Goal: Information Seeking & Learning: Check status

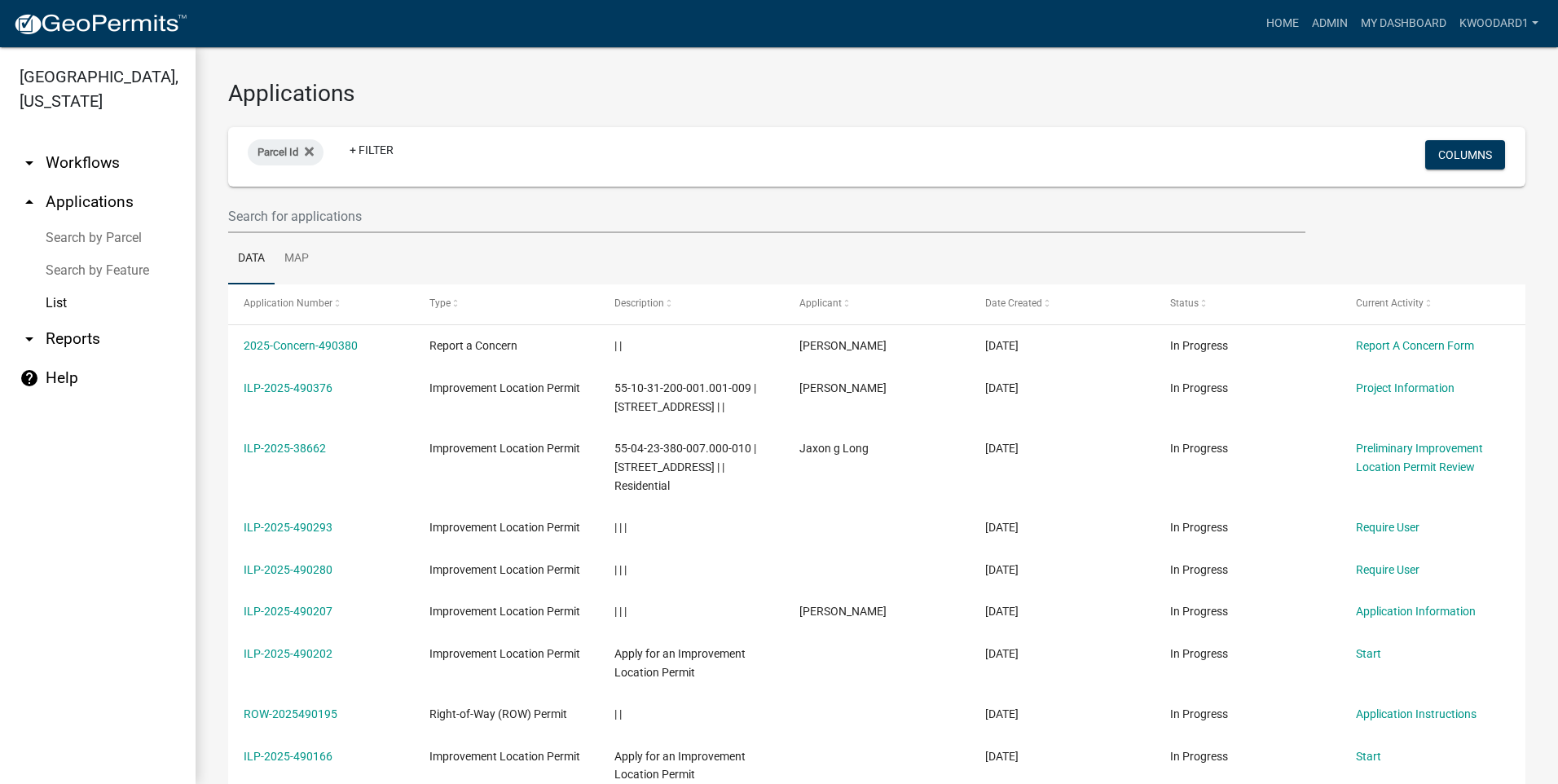
select select "3: 100"
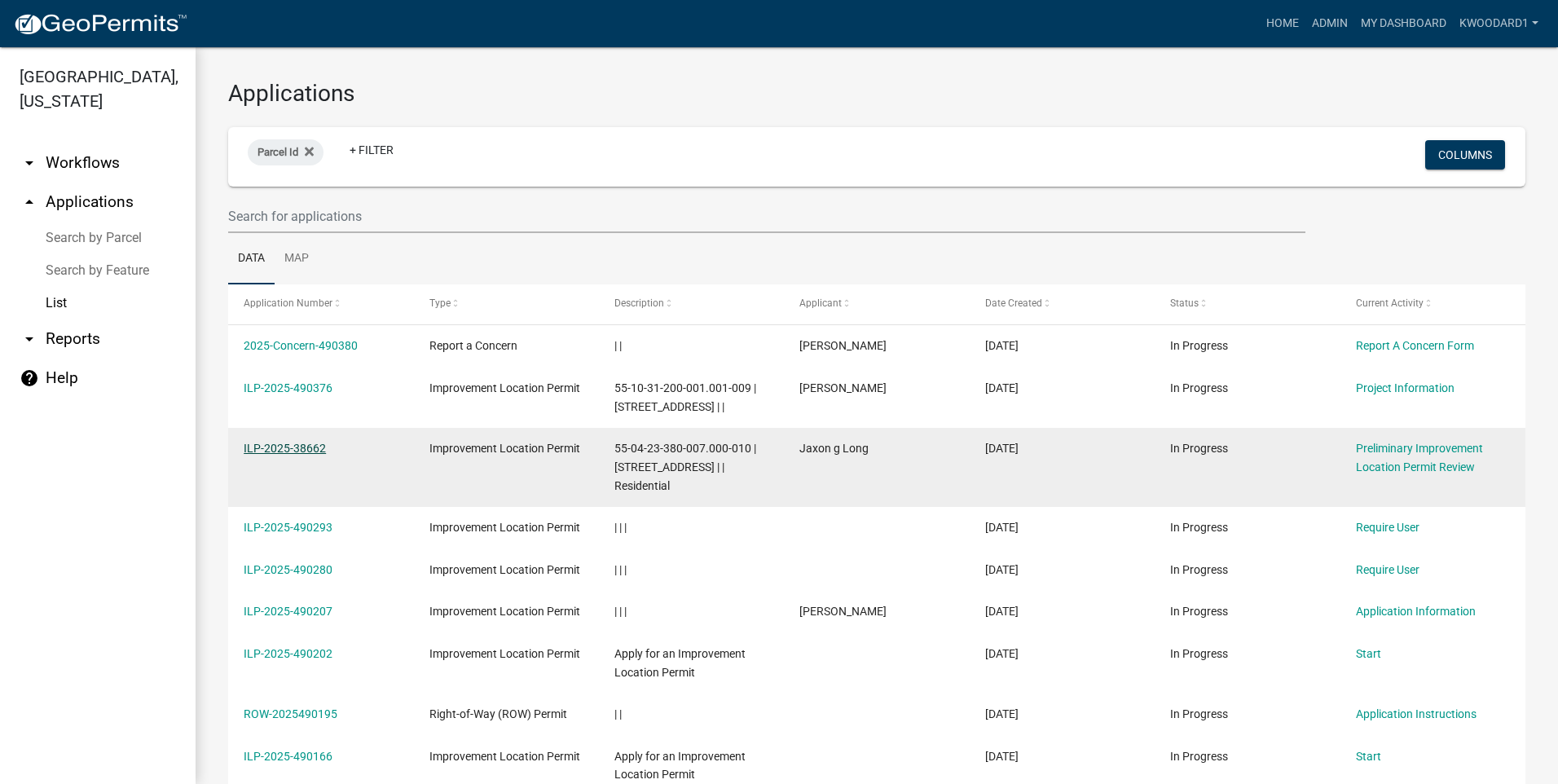
click at [291, 449] on link "ILP-2025-38662" at bounding box center [285, 449] width 82 height 13
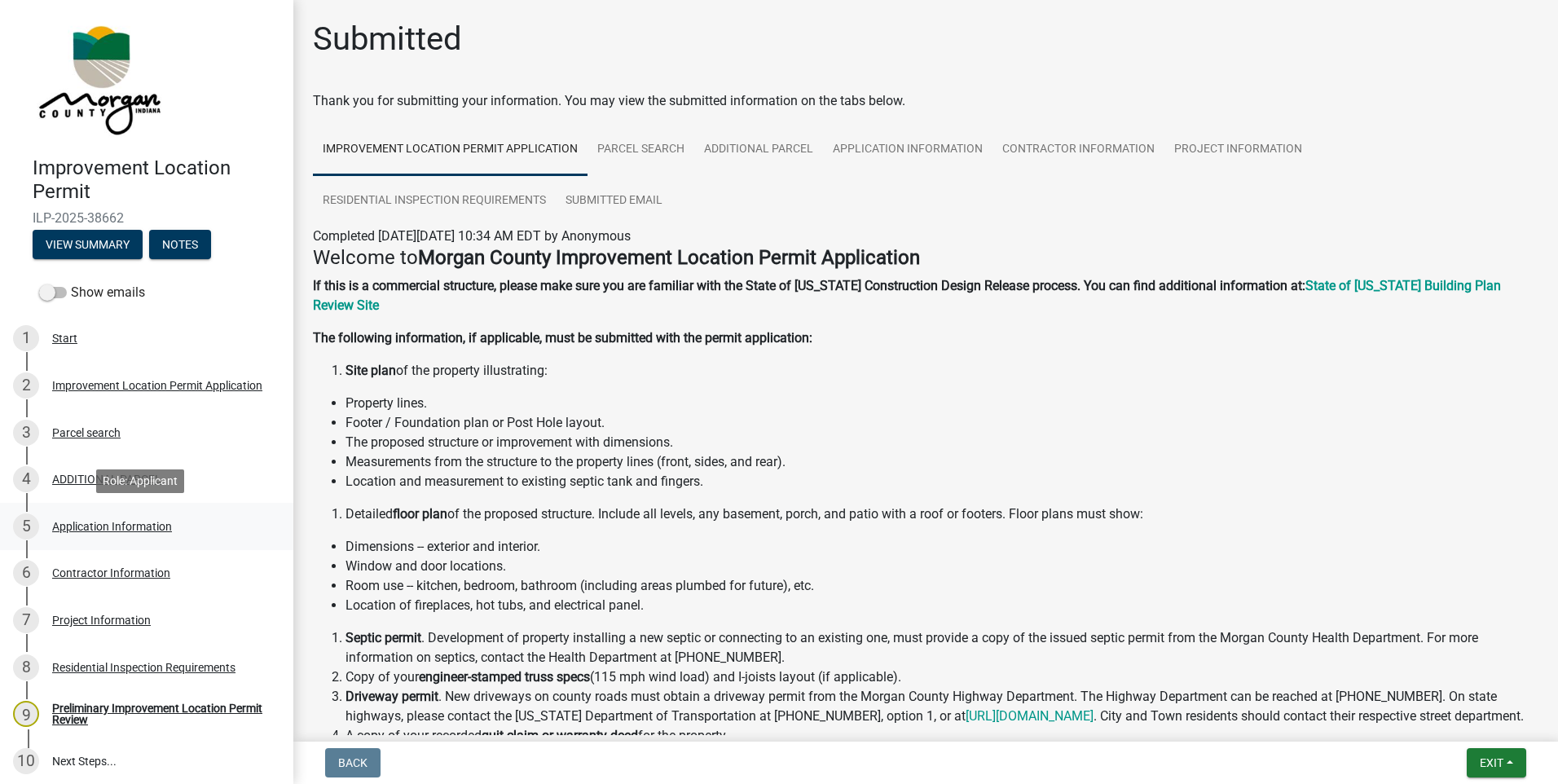
click at [83, 528] on div "Application Information" at bounding box center [112, 526] width 120 height 11
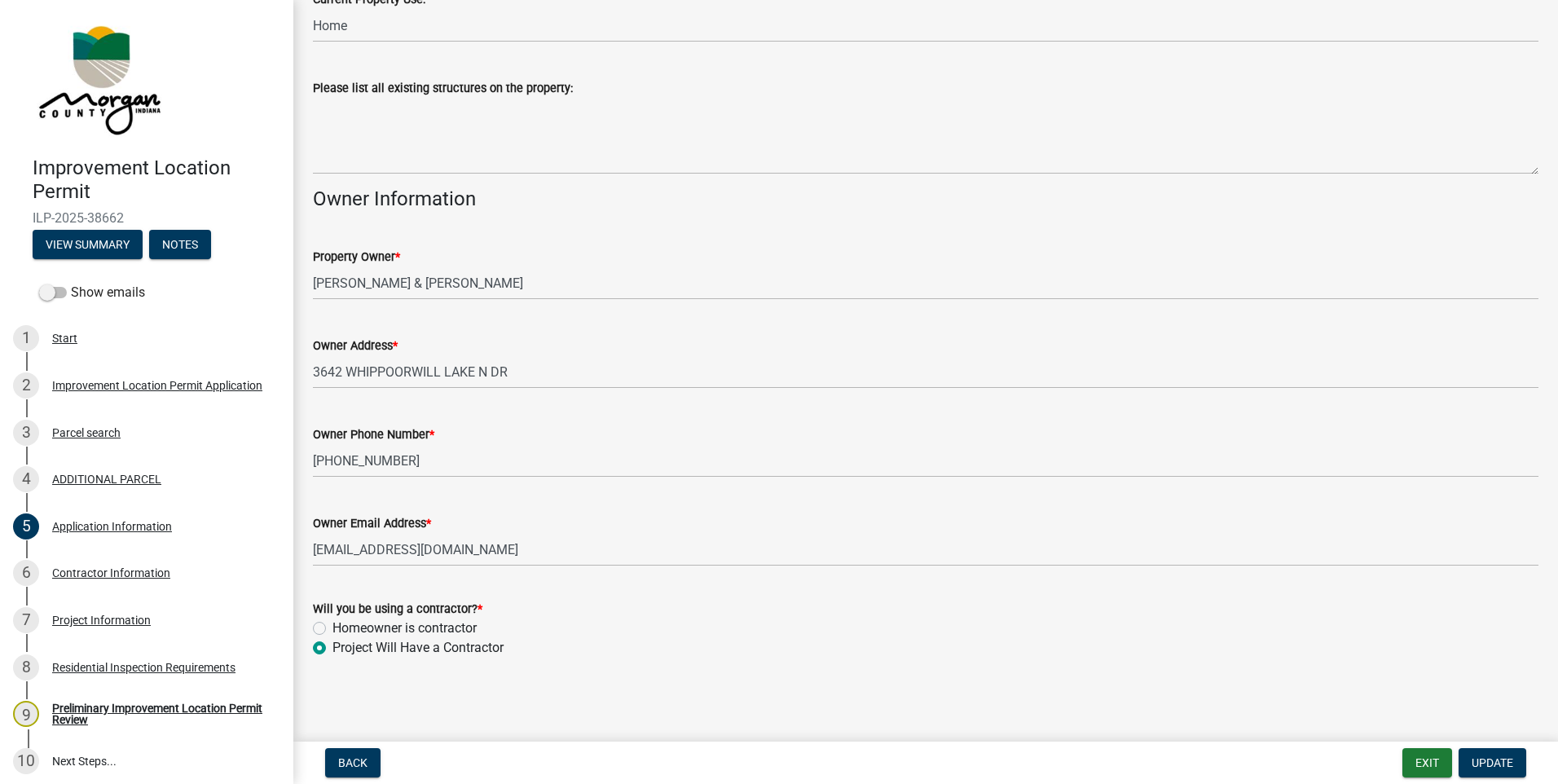
scroll to position [666, 0]
click at [108, 572] on div "Contractor Information" at bounding box center [111, 573] width 118 height 11
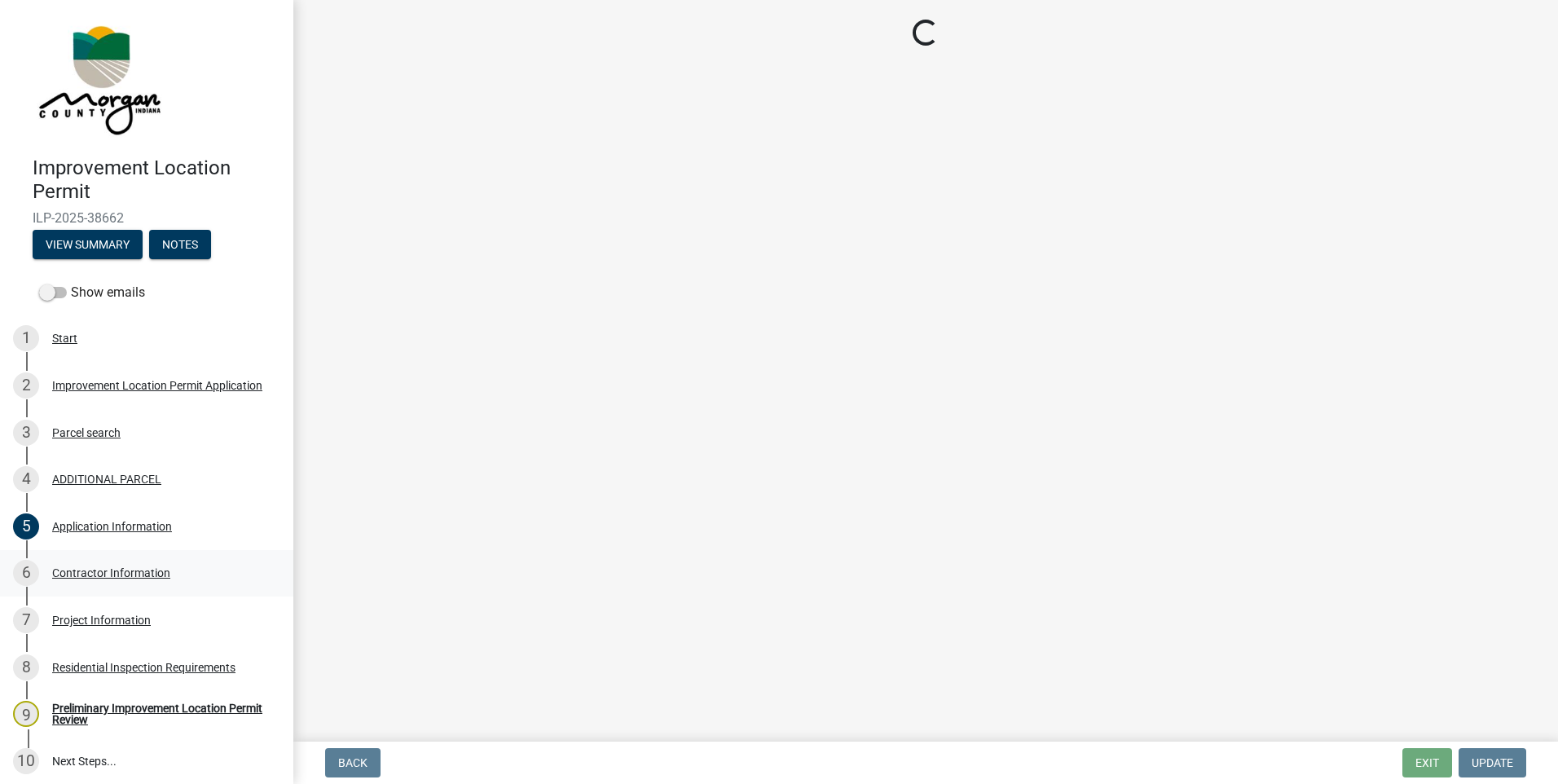
scroll to position [0, 0]
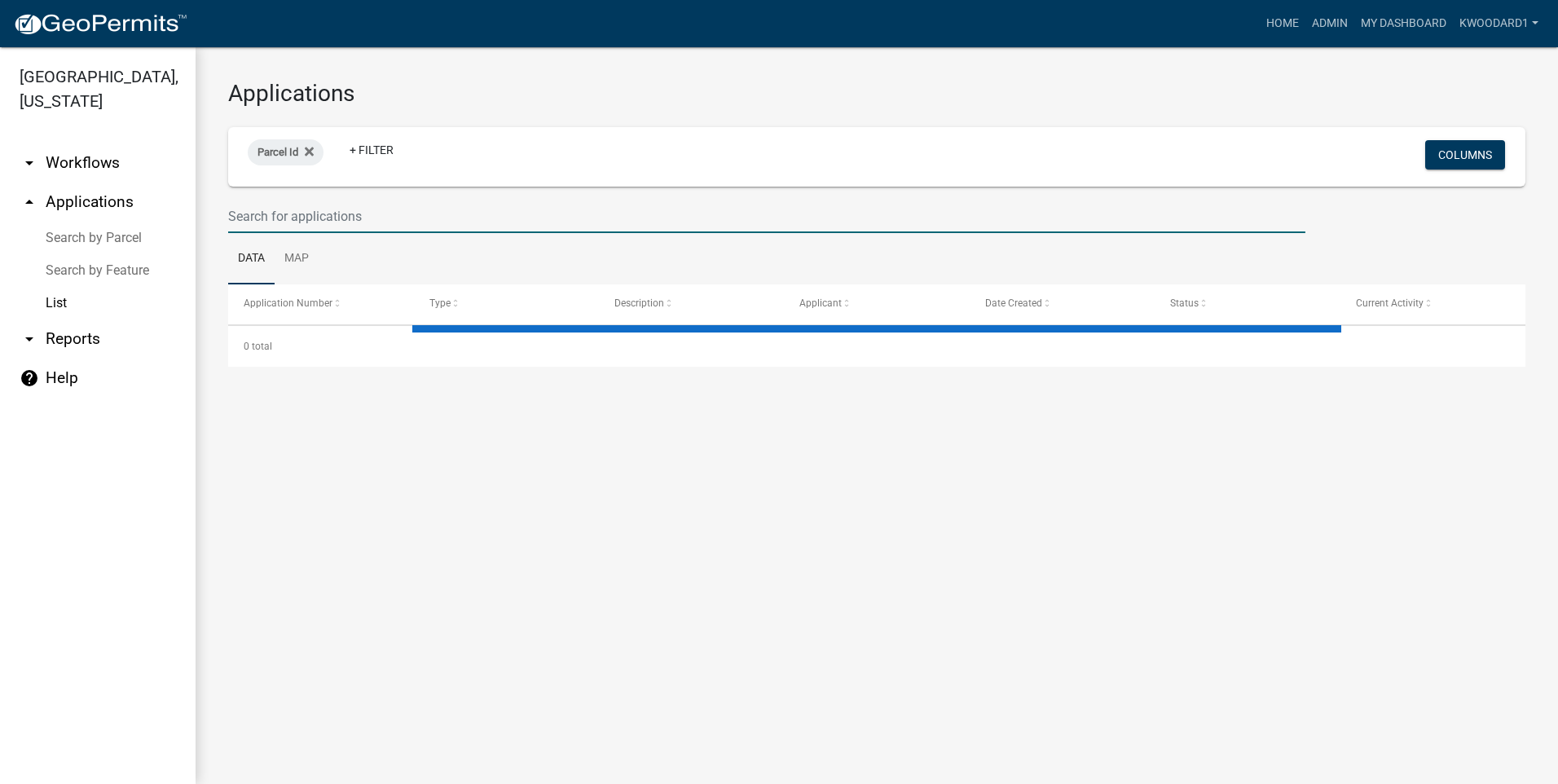
select select "3: 100"
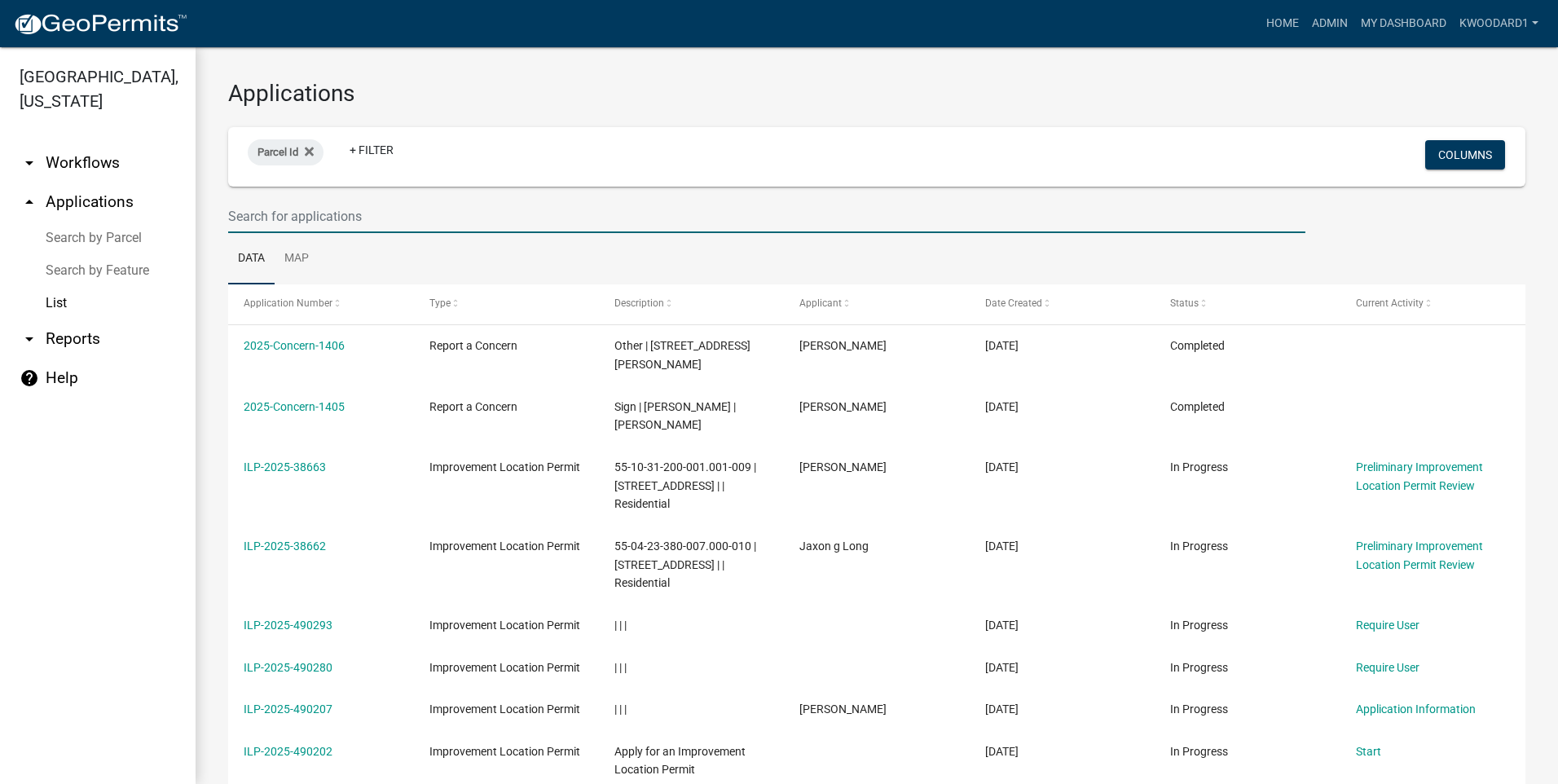
click at [239, 220] on input "text" at bounding box center [766, 217] width 1078 height 34
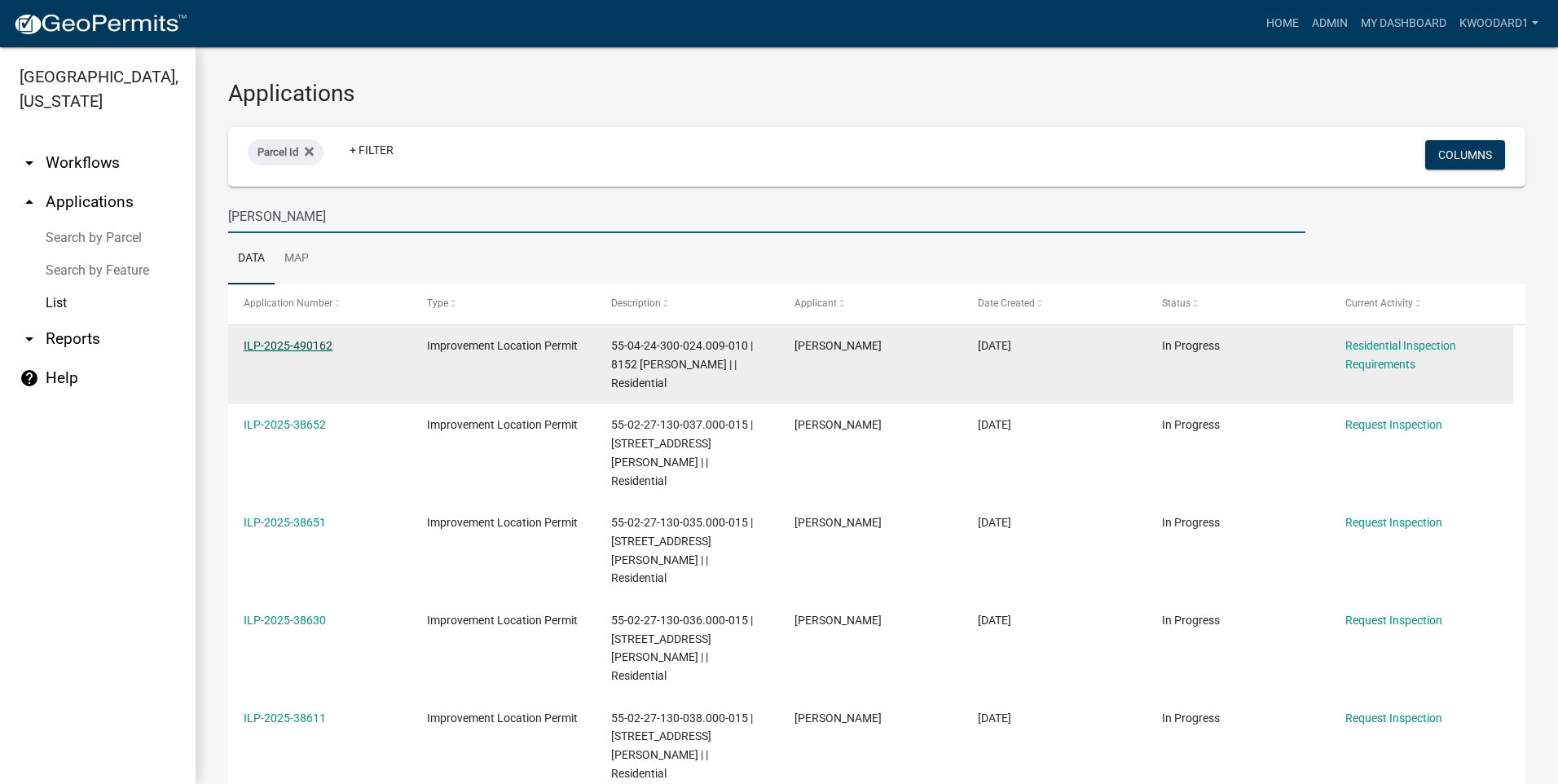
type input "thrasher"
click at [265, 341] on link "ILP-2025-490162" at bounding box center [288, 346] width 89 height 13
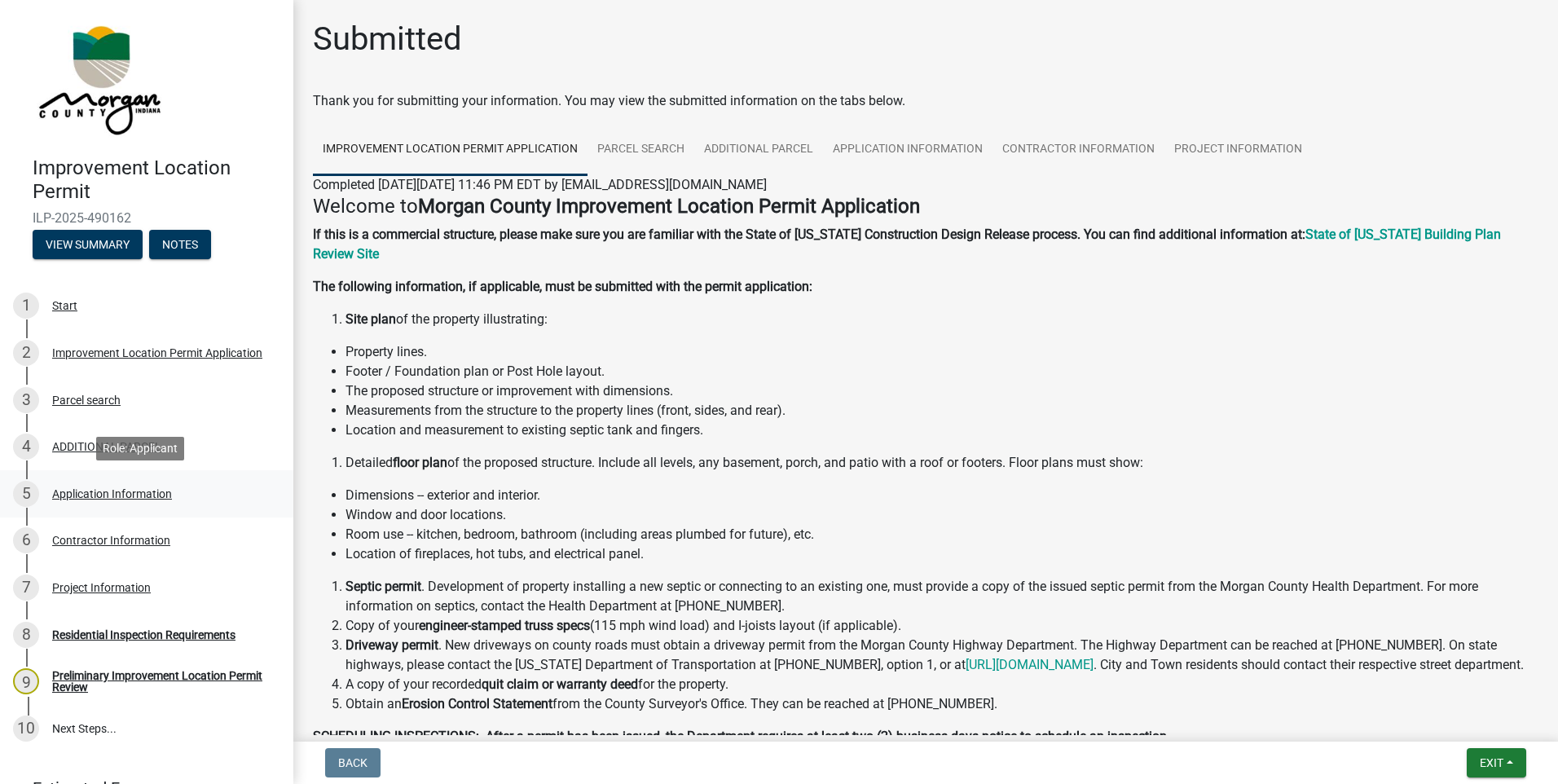
click at [108, 498] on div "Application Information" at bounding box center [112, 493] width 120 height 11
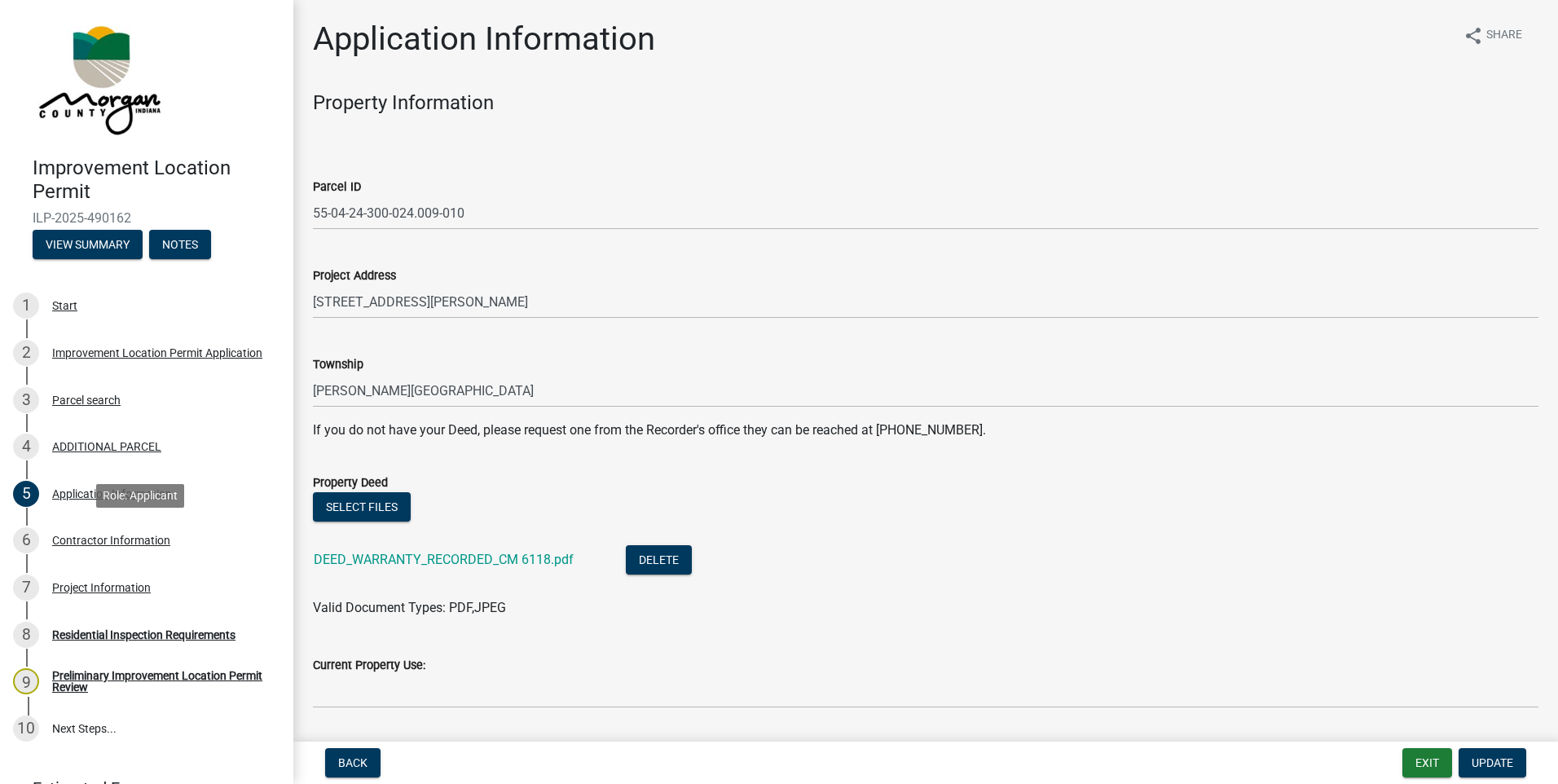
click at [96, 542] on div "Contractor Information" at bounding box center [111, 540] width 118 height 11
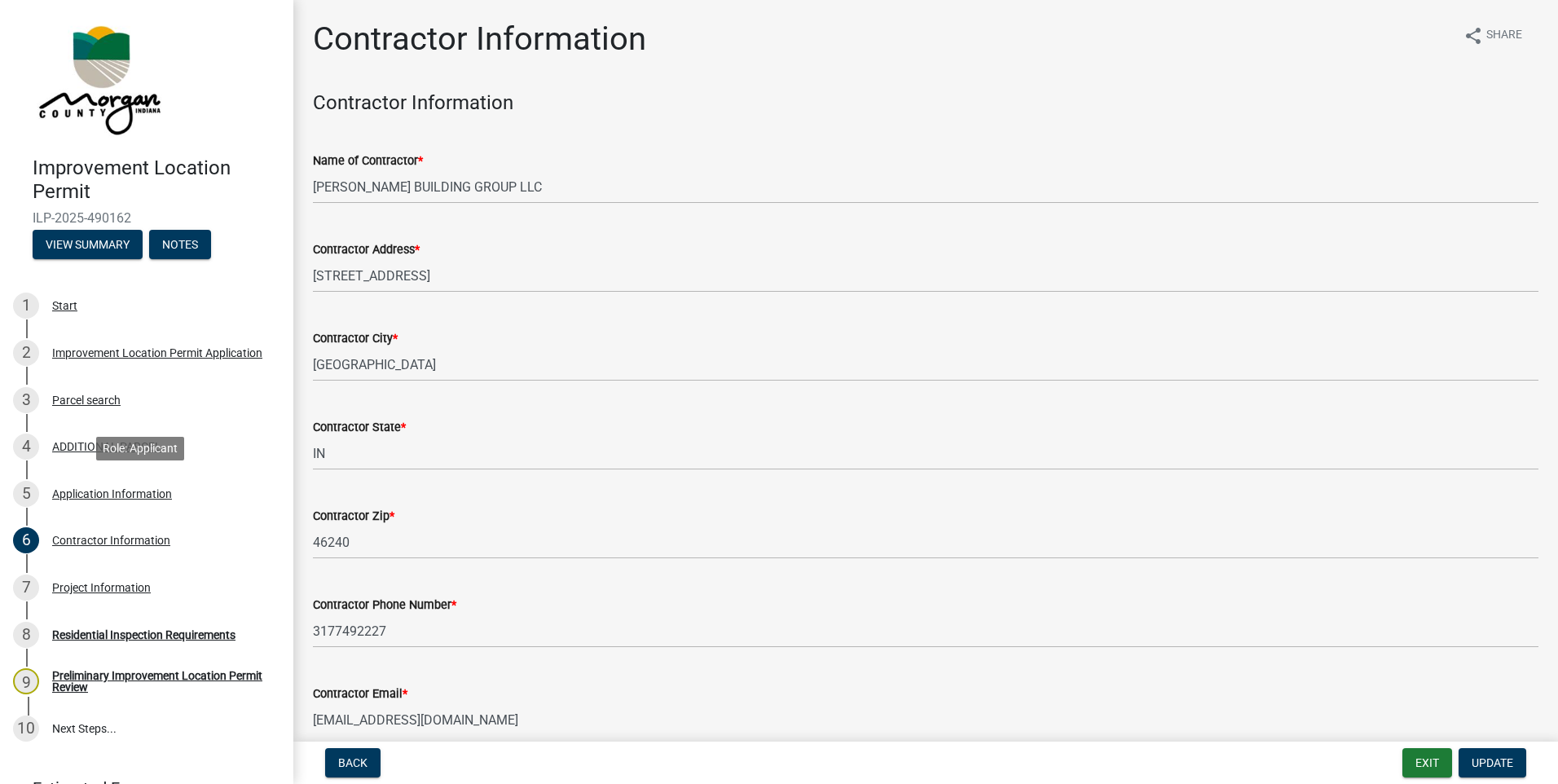
click at [105, 500] on div "Application Information" at bounding box center [112, 493] width 120 height 11
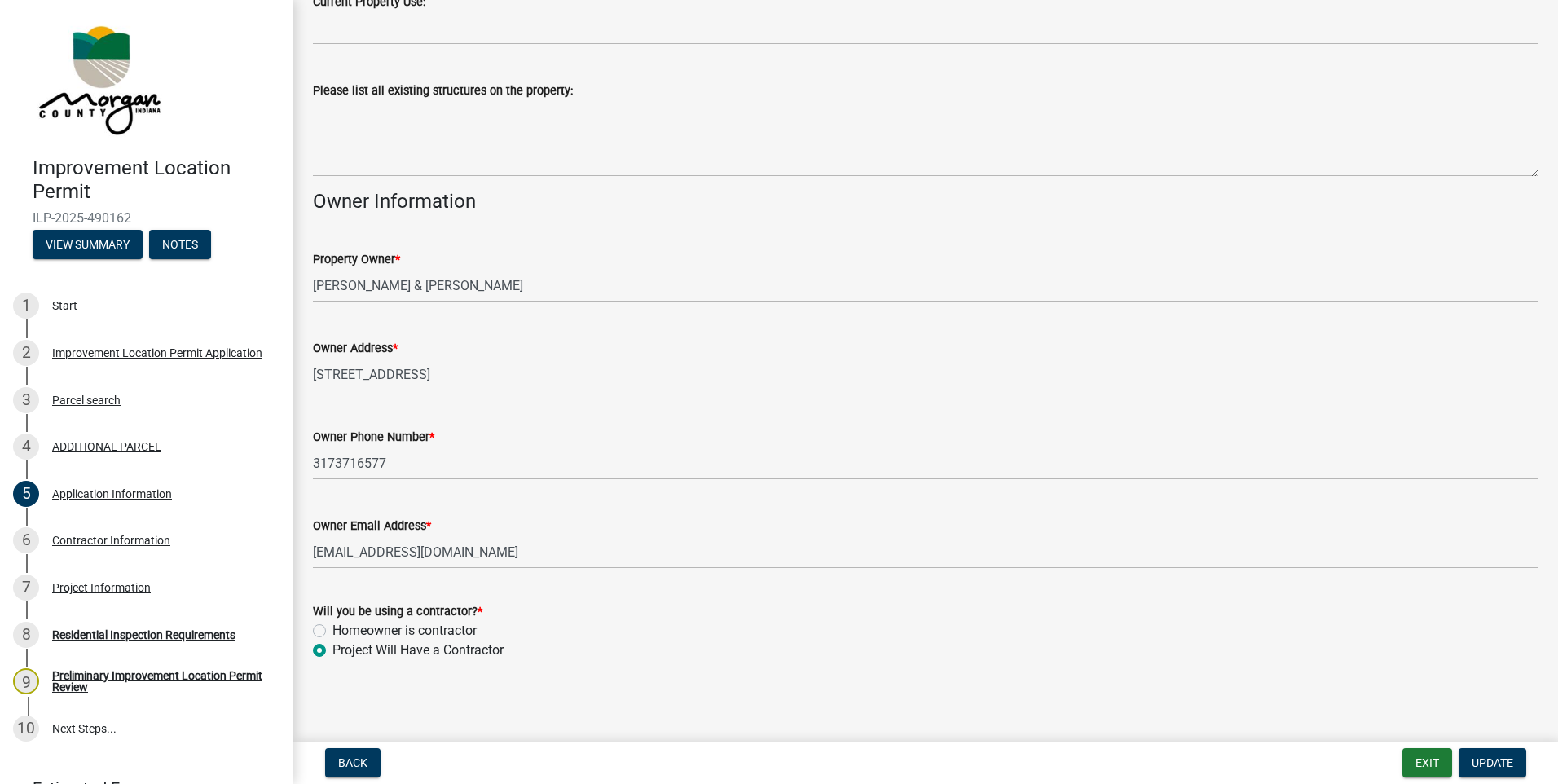
scroll to position [666, 0]
click at [149, 540] on div "Contractor Information" at bounding box center [111, 540] width 118 height 11
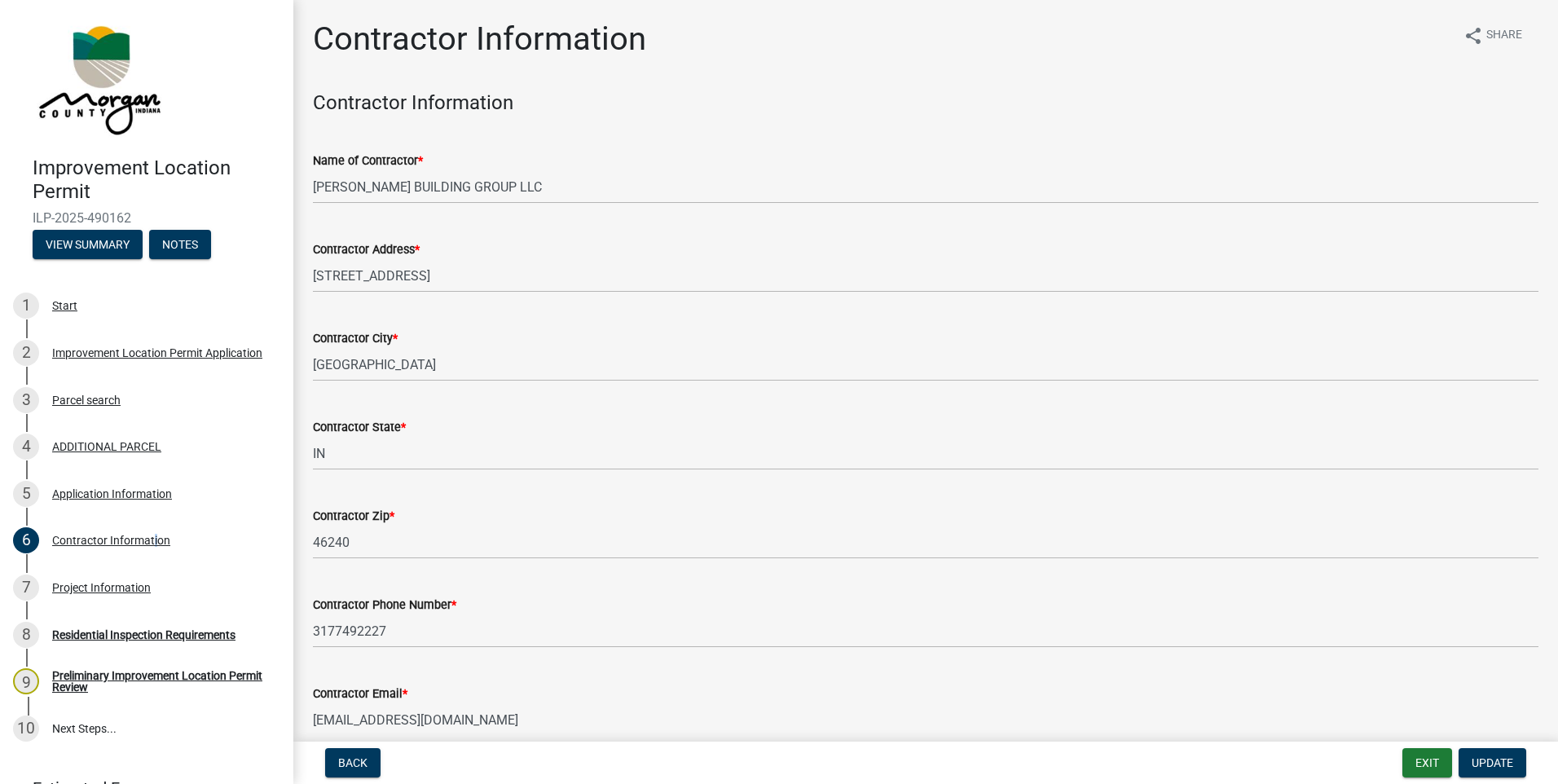
scroll to position [78, 0]
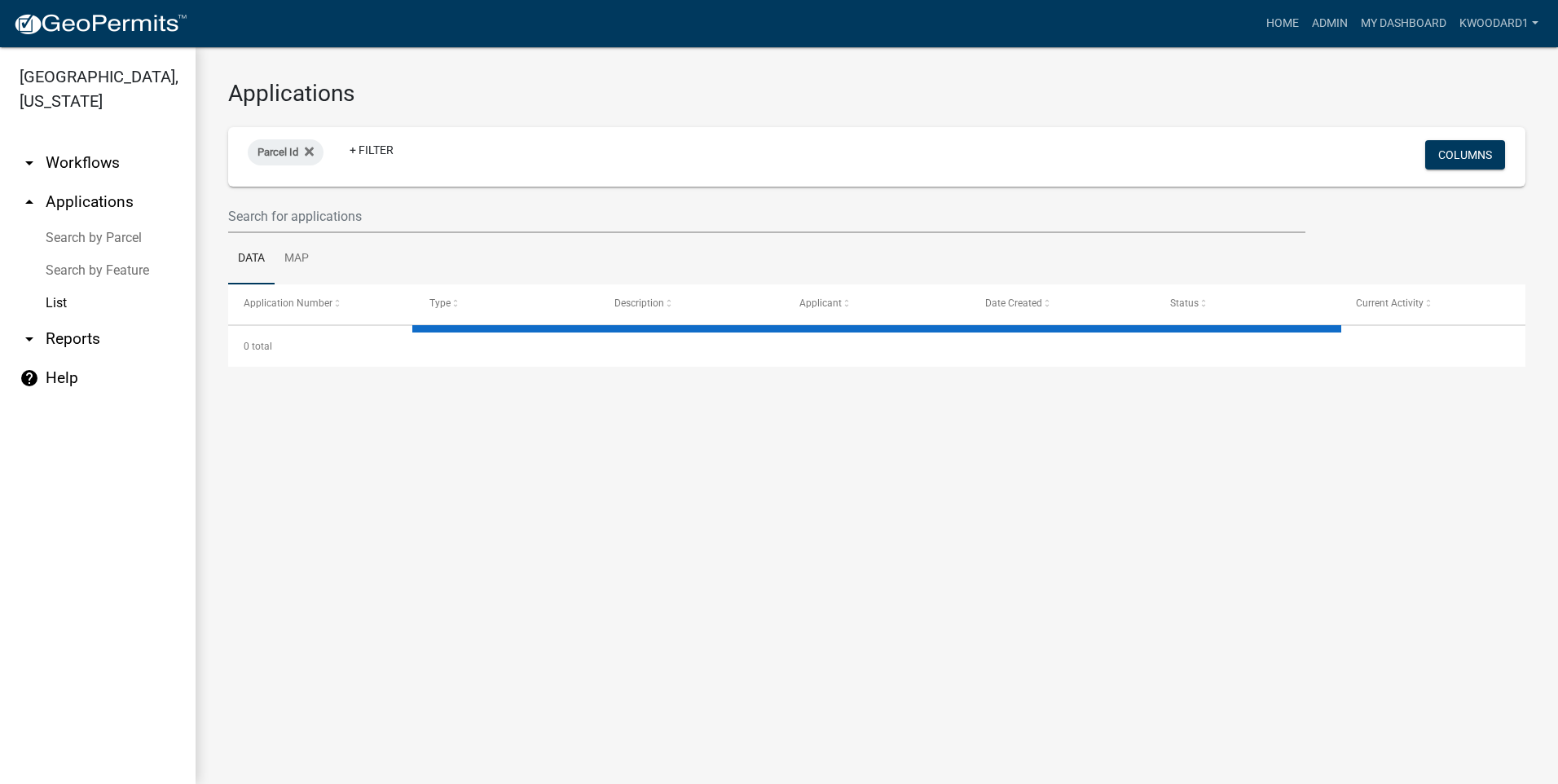
select select "3: 100"
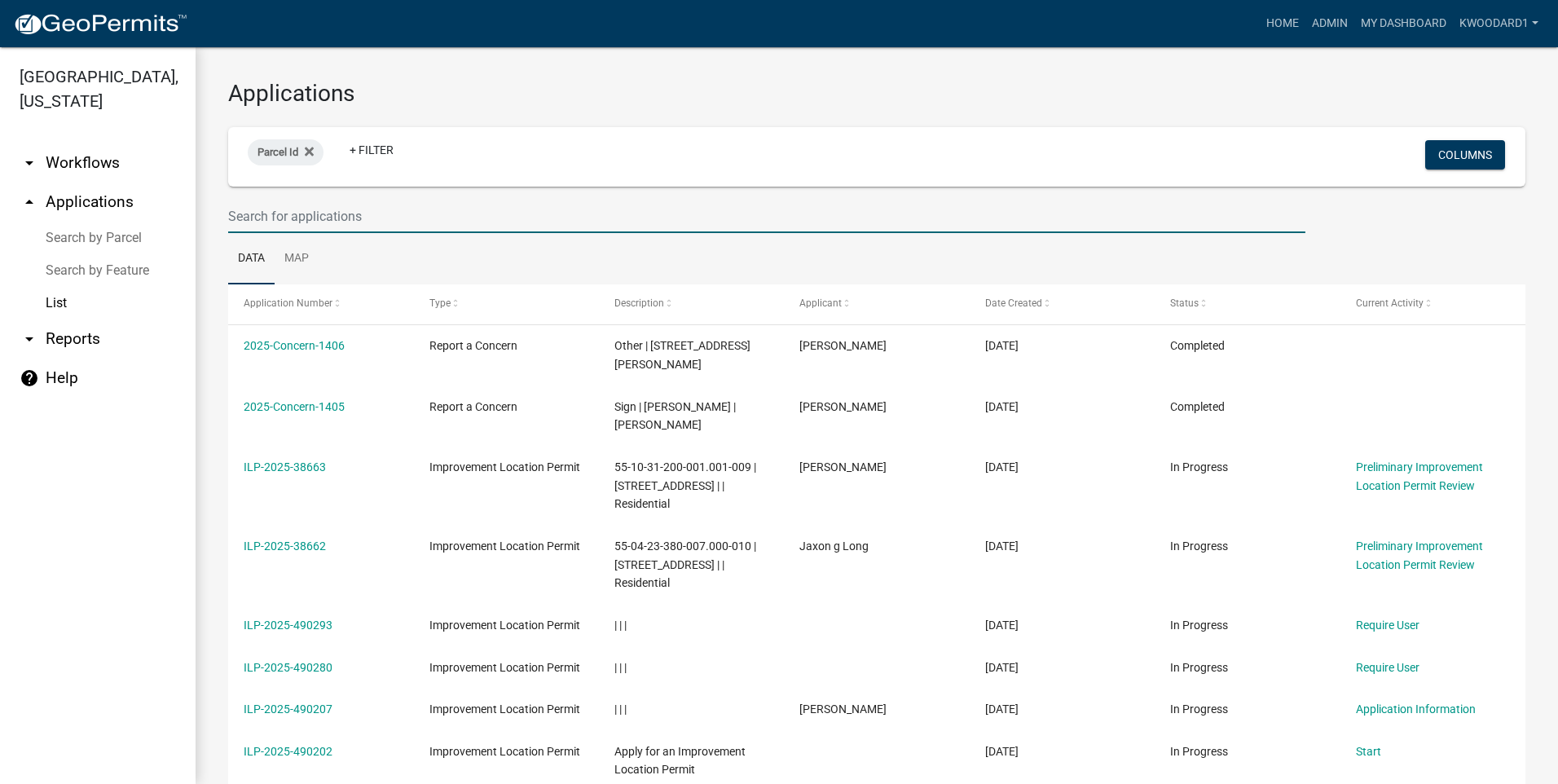
click at [293, 221] on input "text" at bounding box center [766, 217] width 1078 height 34
type input "6"
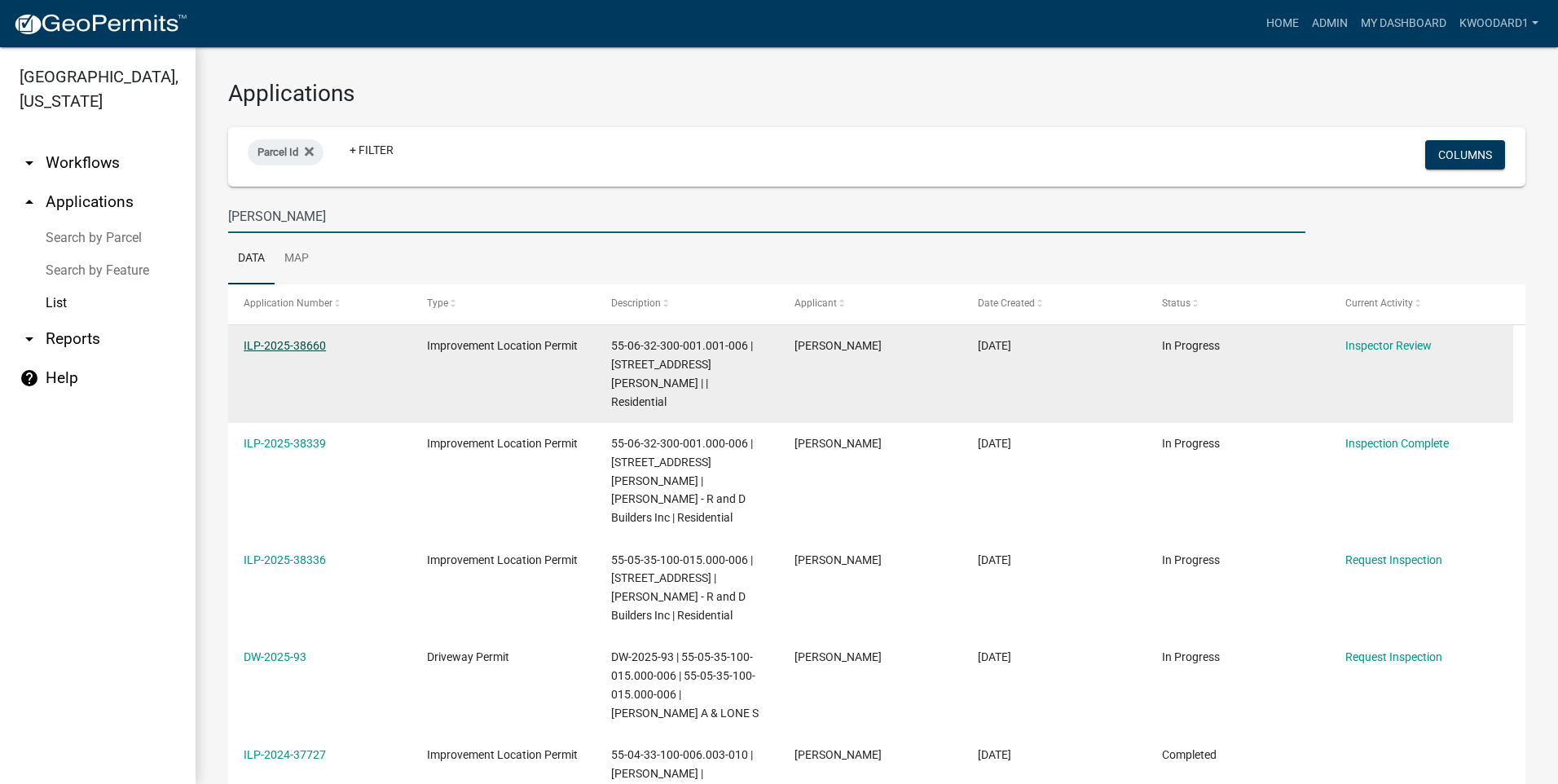
type input "dobson"
click at [282, 343] on link "ILP-2025-38660" at bounding box center [285, 346] width 82 height 13
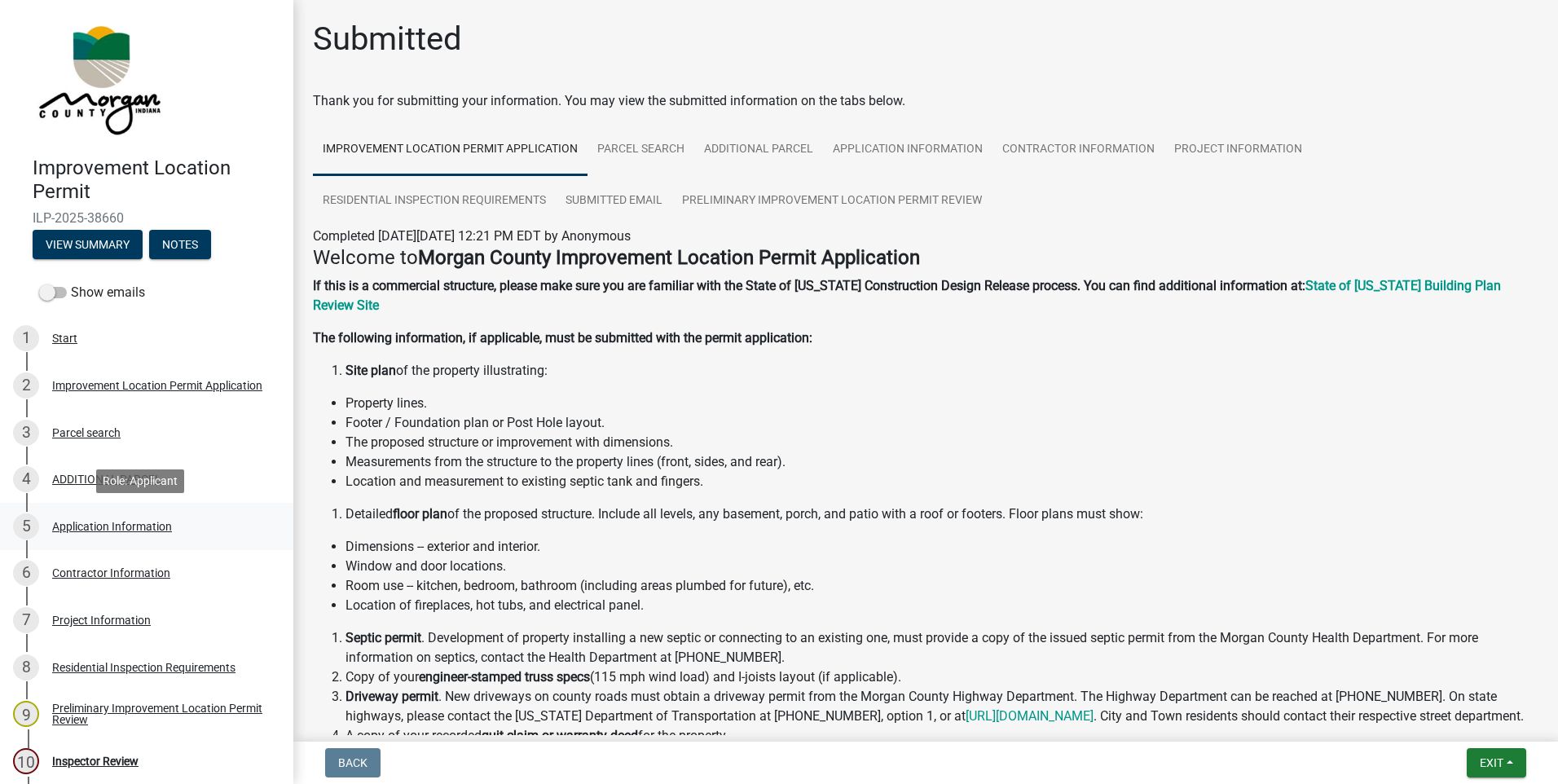
click at [79, 521] on div "Application Information" at bounding box center [112, 526] width 120 height 11
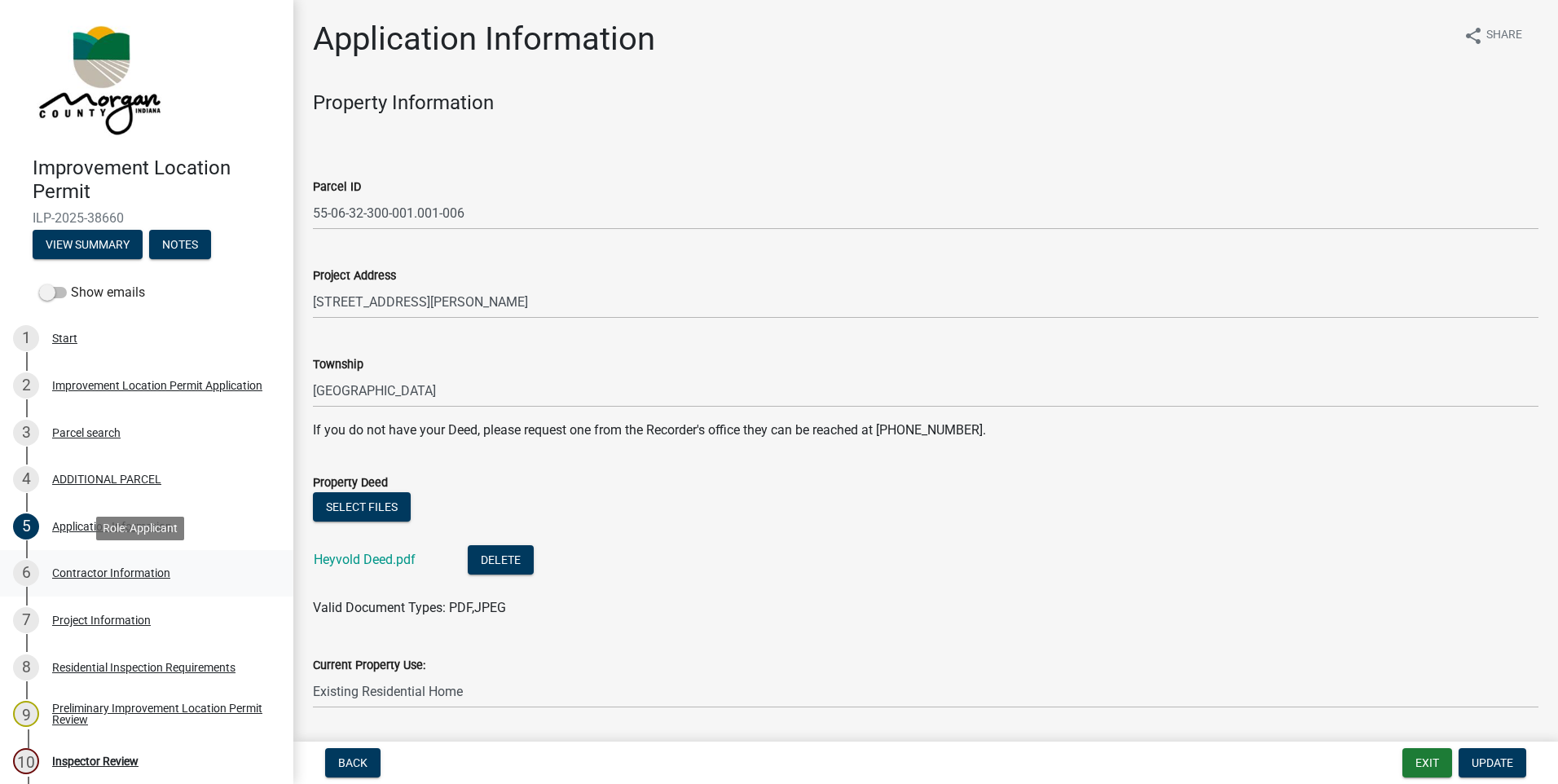
click at [119, 571] on div "Contractor Information" at bounding box center [111, 573] width 118 height 11
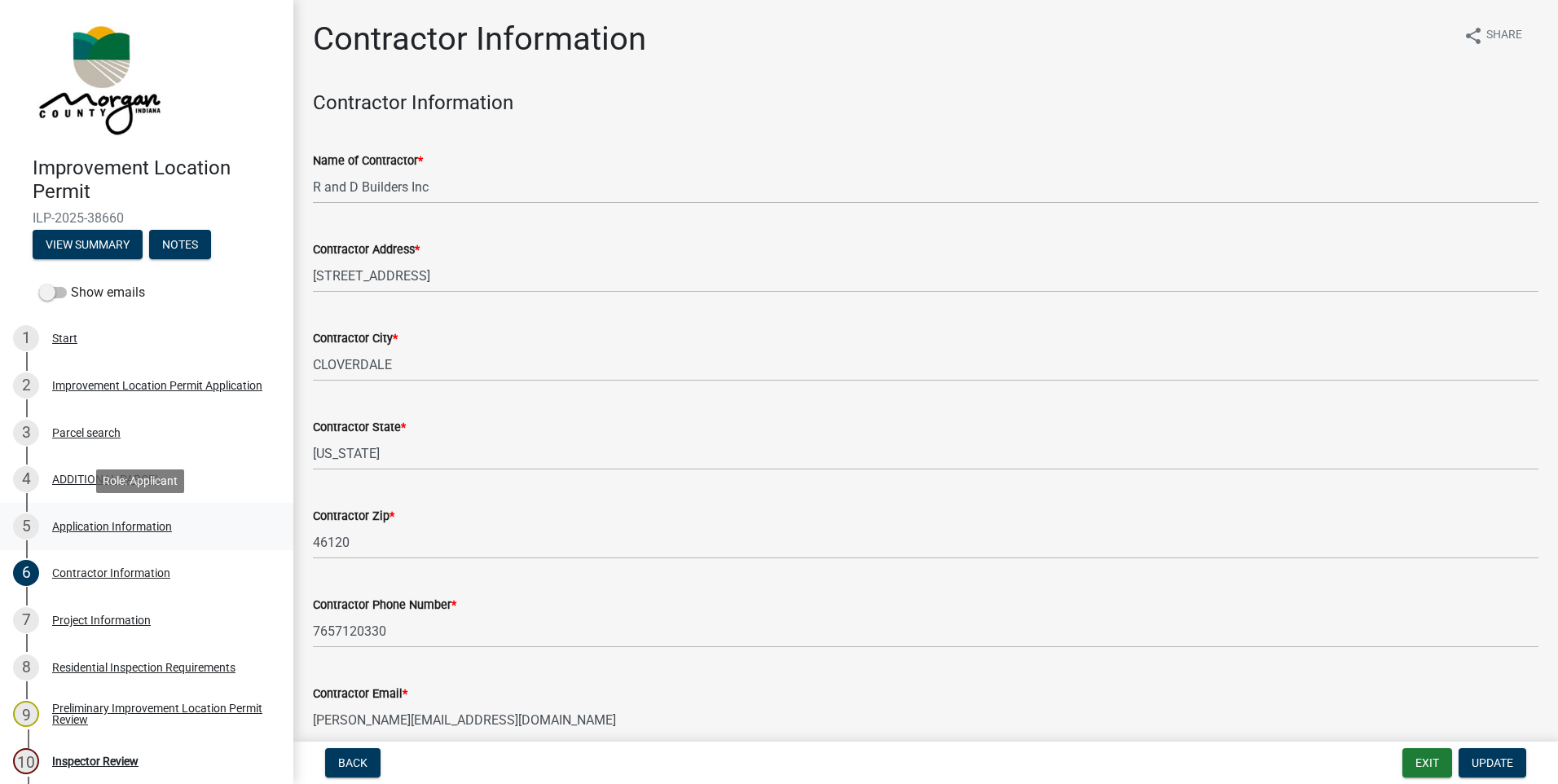
click at [88, 519] on div "5 Application Information" at bounding box center [140, 526] width 254 height 26
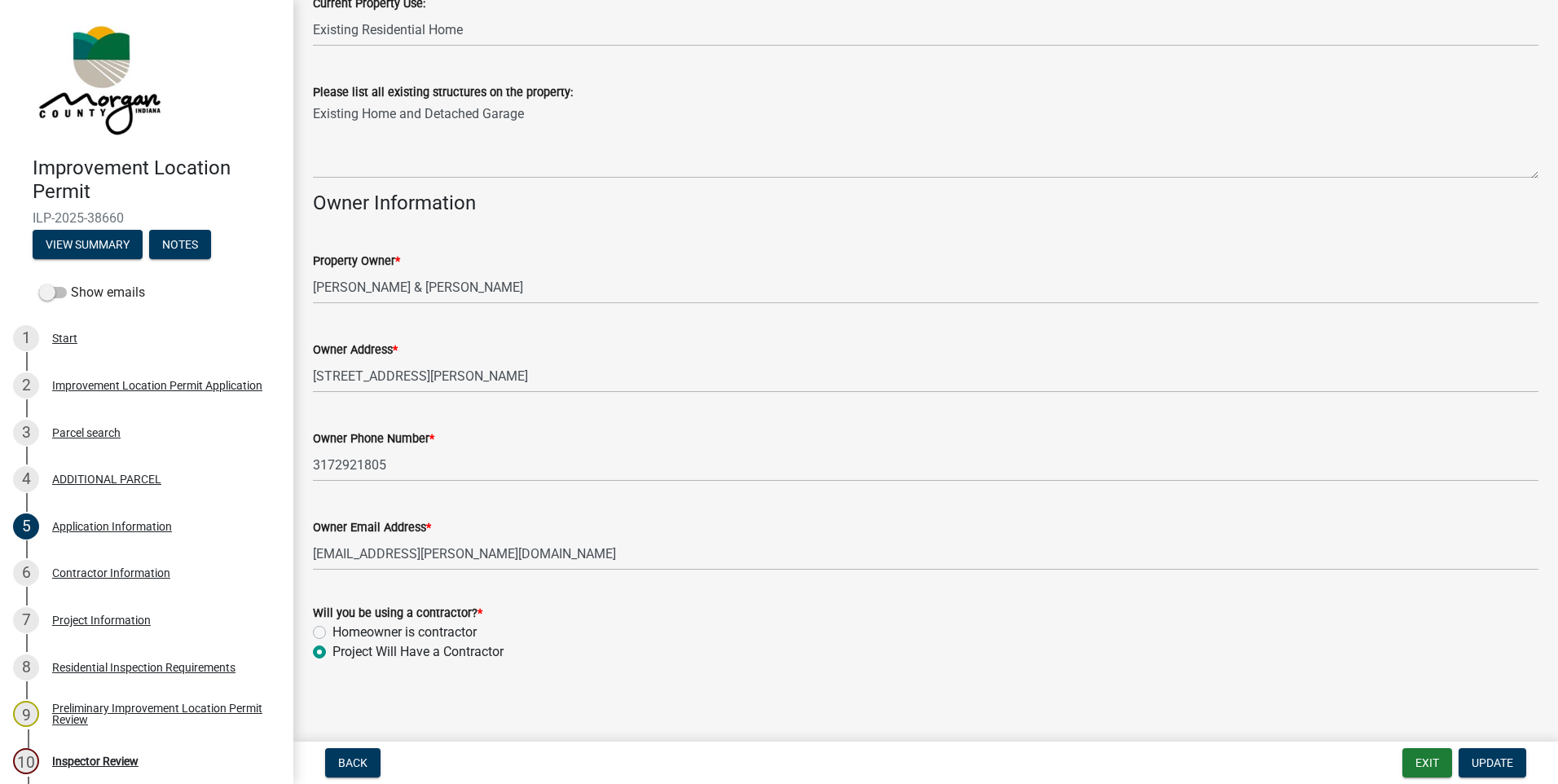
scroll to position [666, 0]
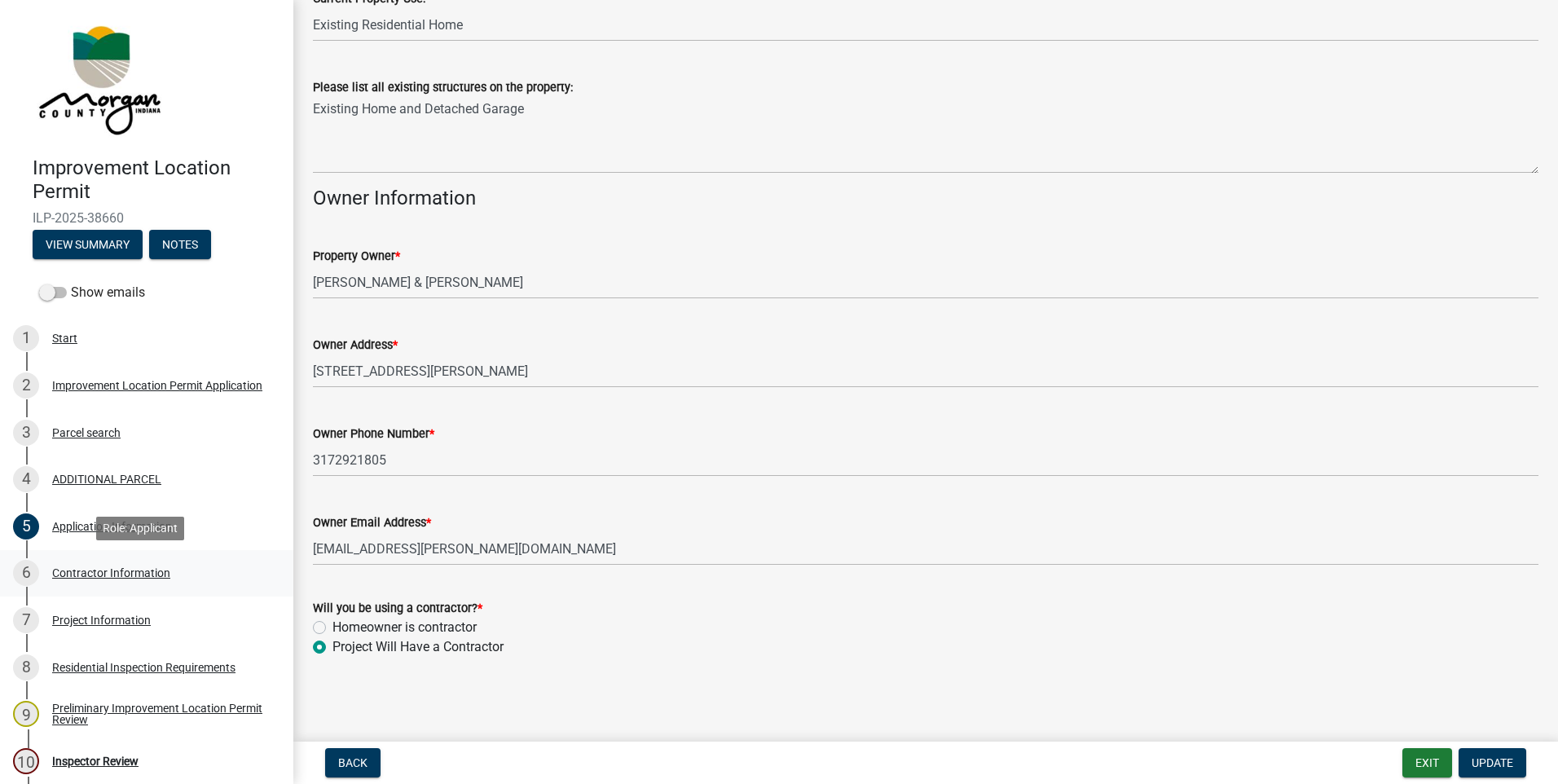
click at [131, 571] on div "Contractor Information" at bounding box center [111, 573] width 118 height 11
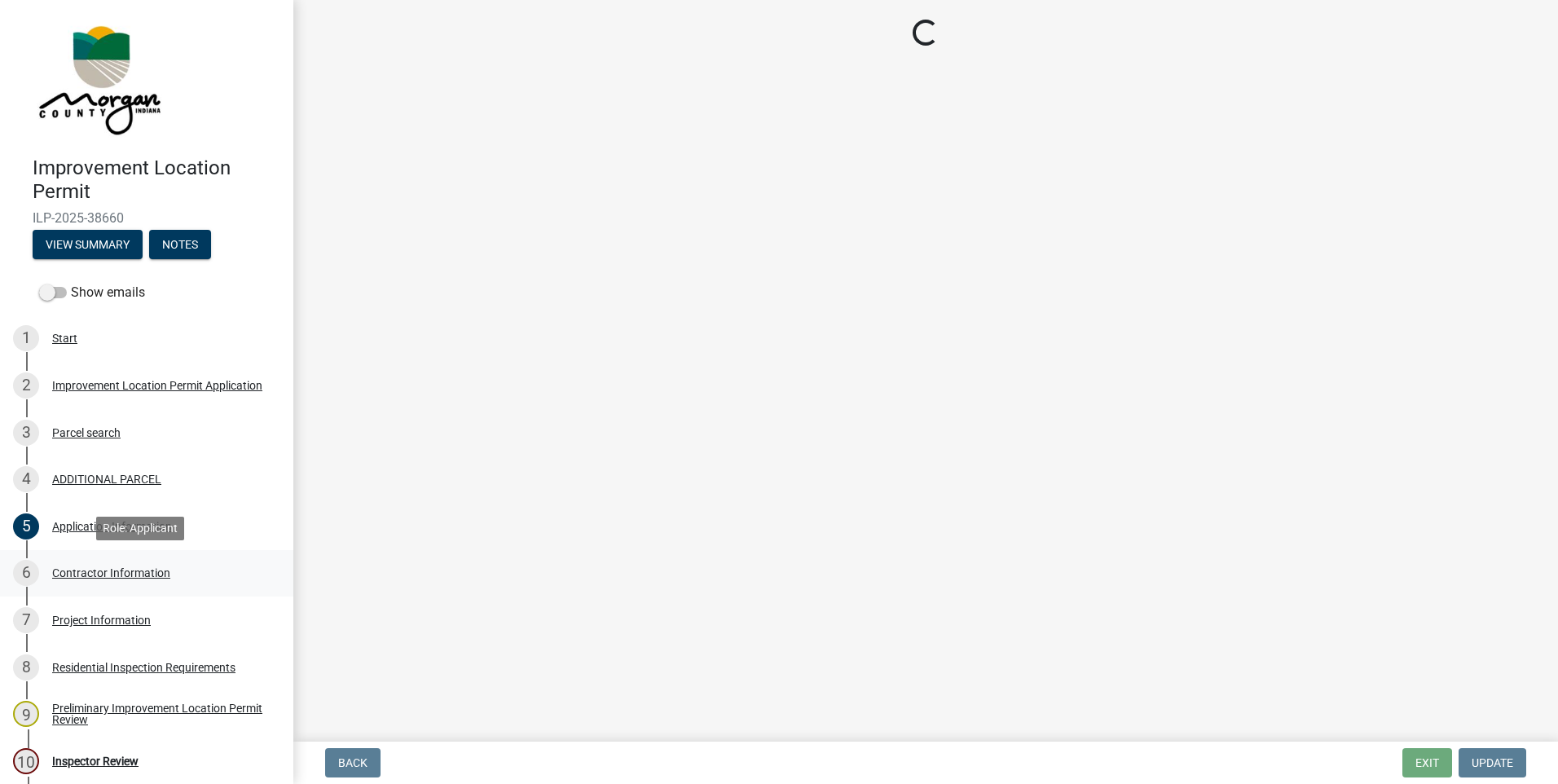
scroll to position [0, 0]
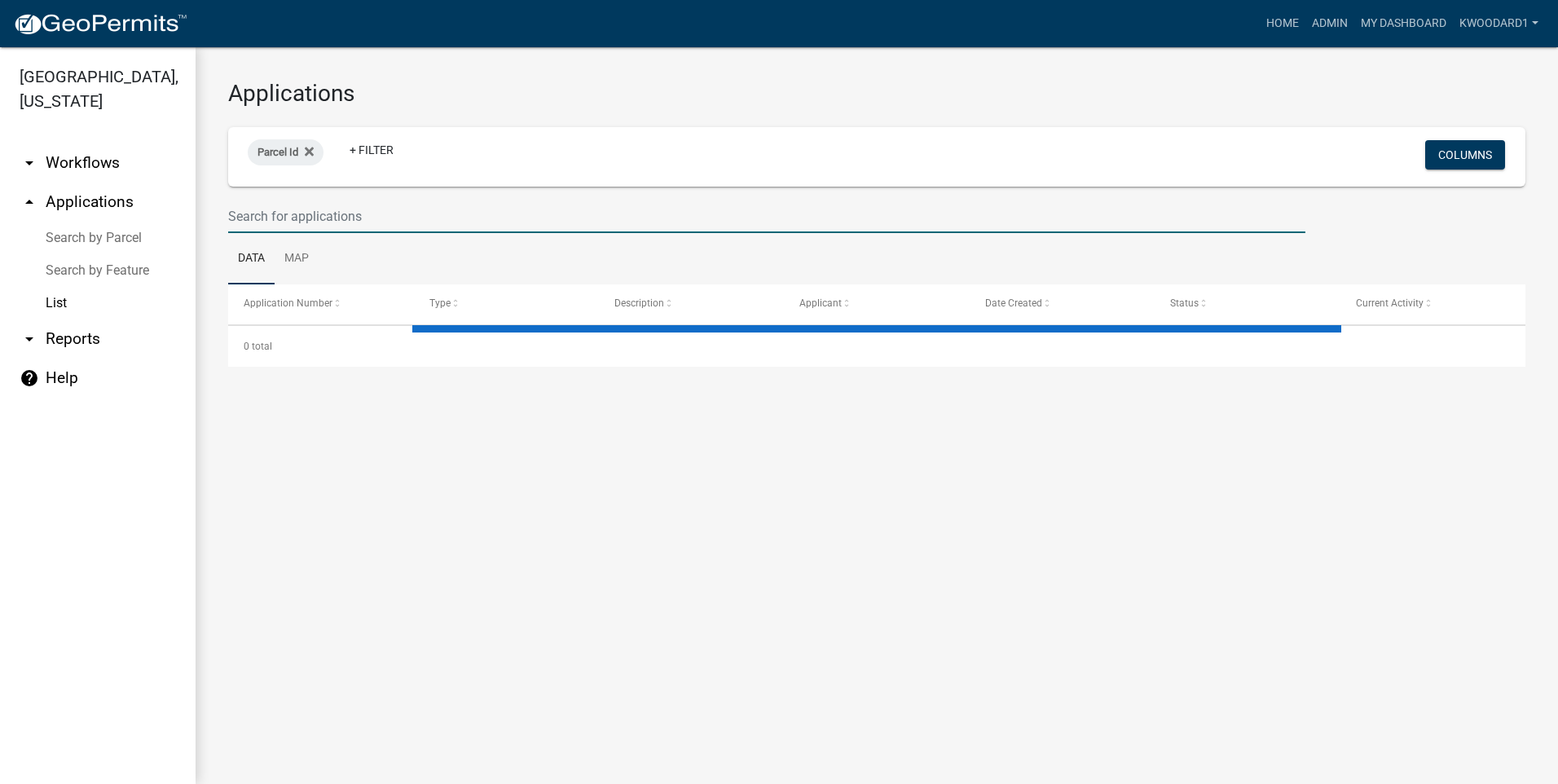
click at [262, 212] on input "text" at bounding box center [766, 217] width 1078 height 34
select select "3: 100"
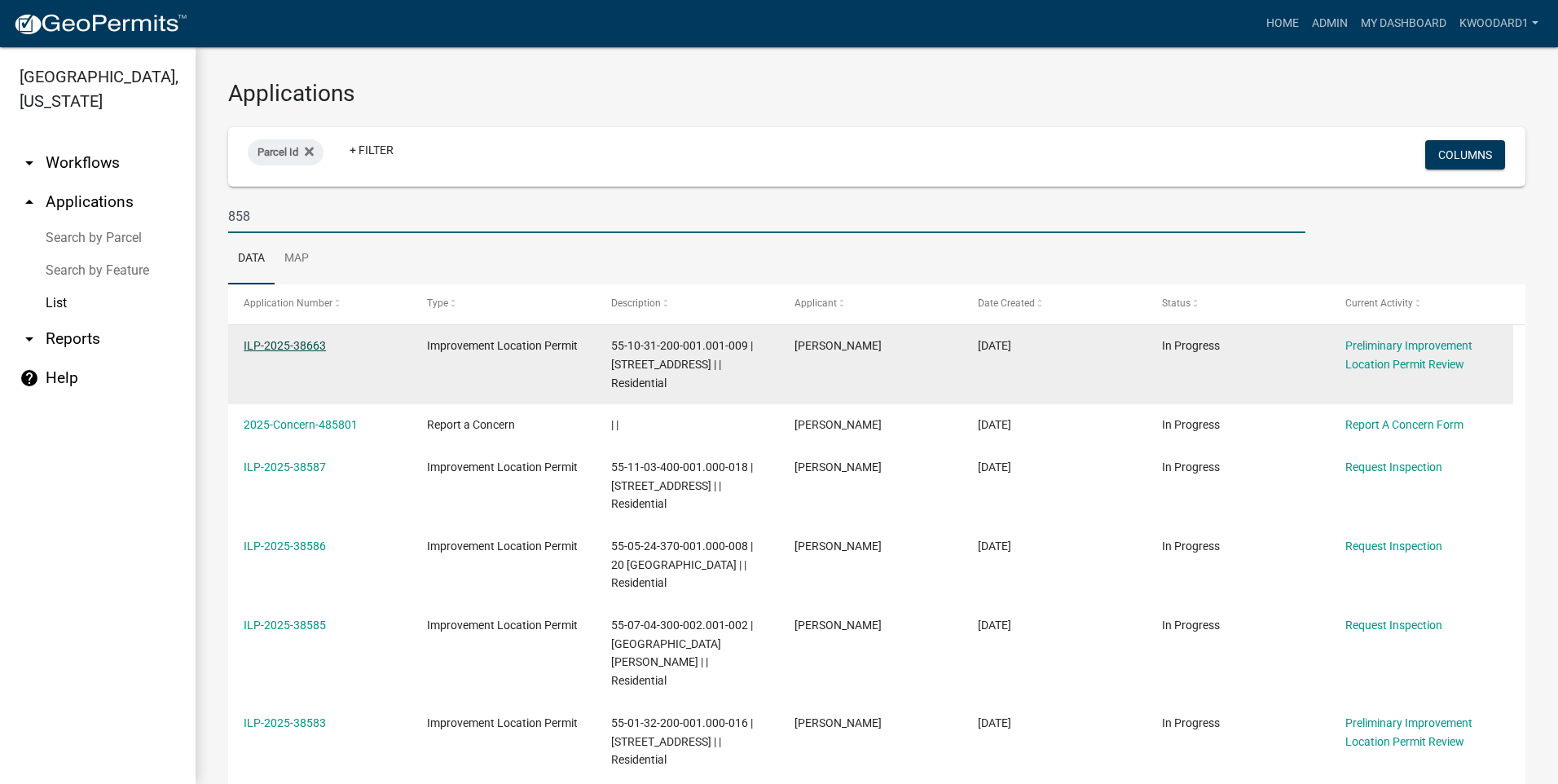
type input "858"
click at [308, 346] on link "ILP-2025-38663" at bounding box center [285, 346] width 82 height 13
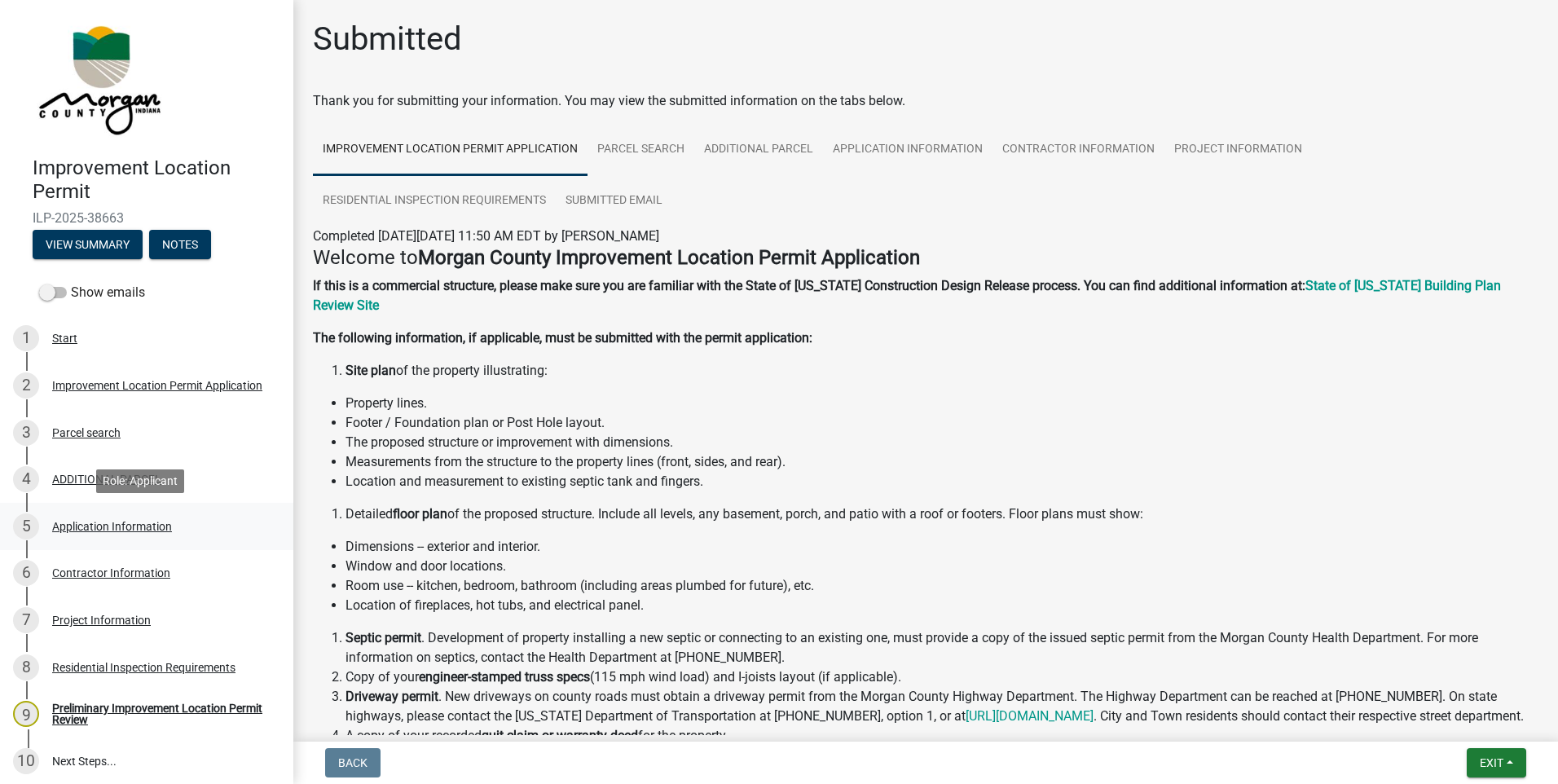
click at [99, 525] on div "Application Information" at bounding box center [112, 526] width 120 height 11
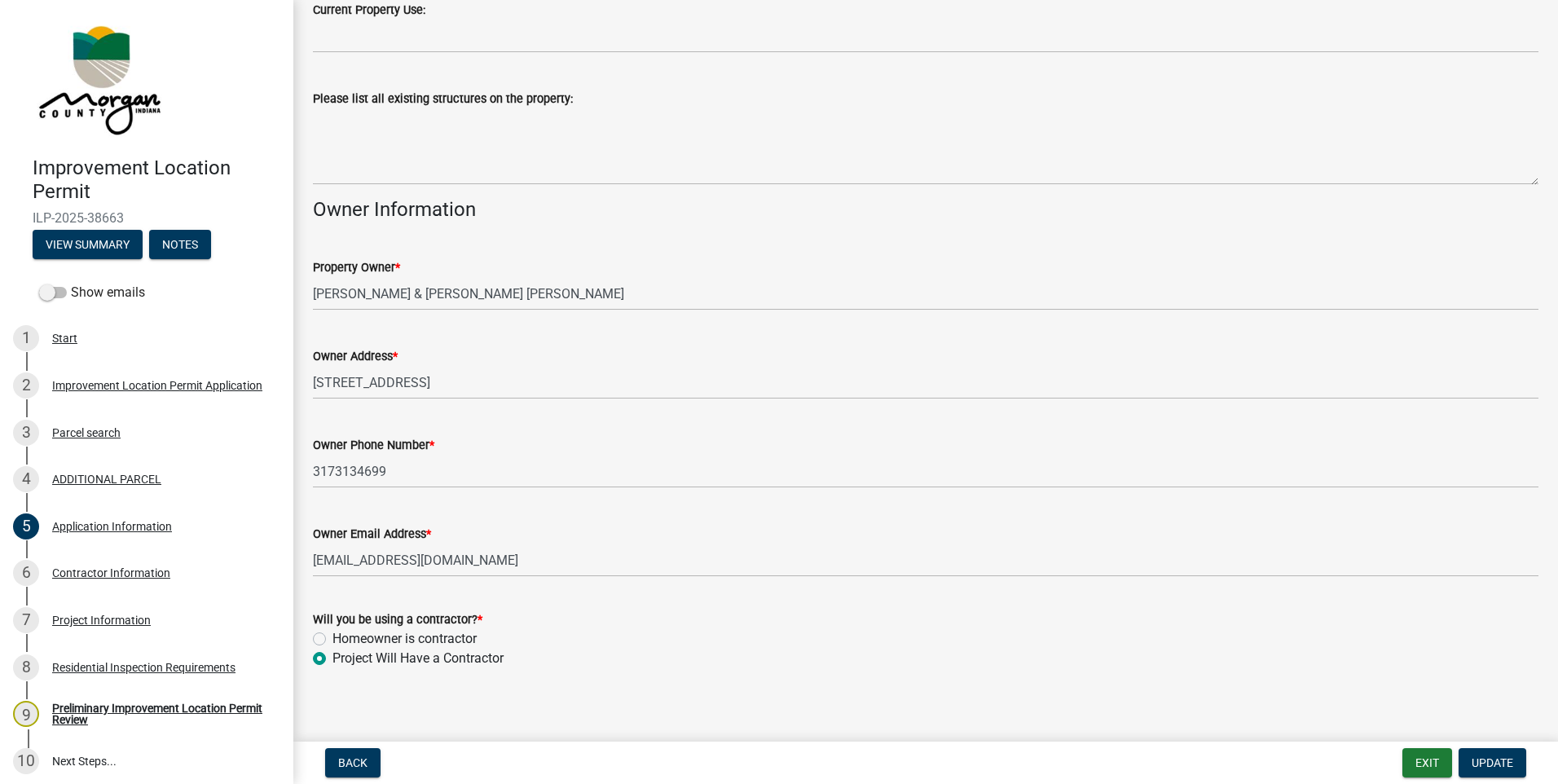
scroll to position [607, 0]
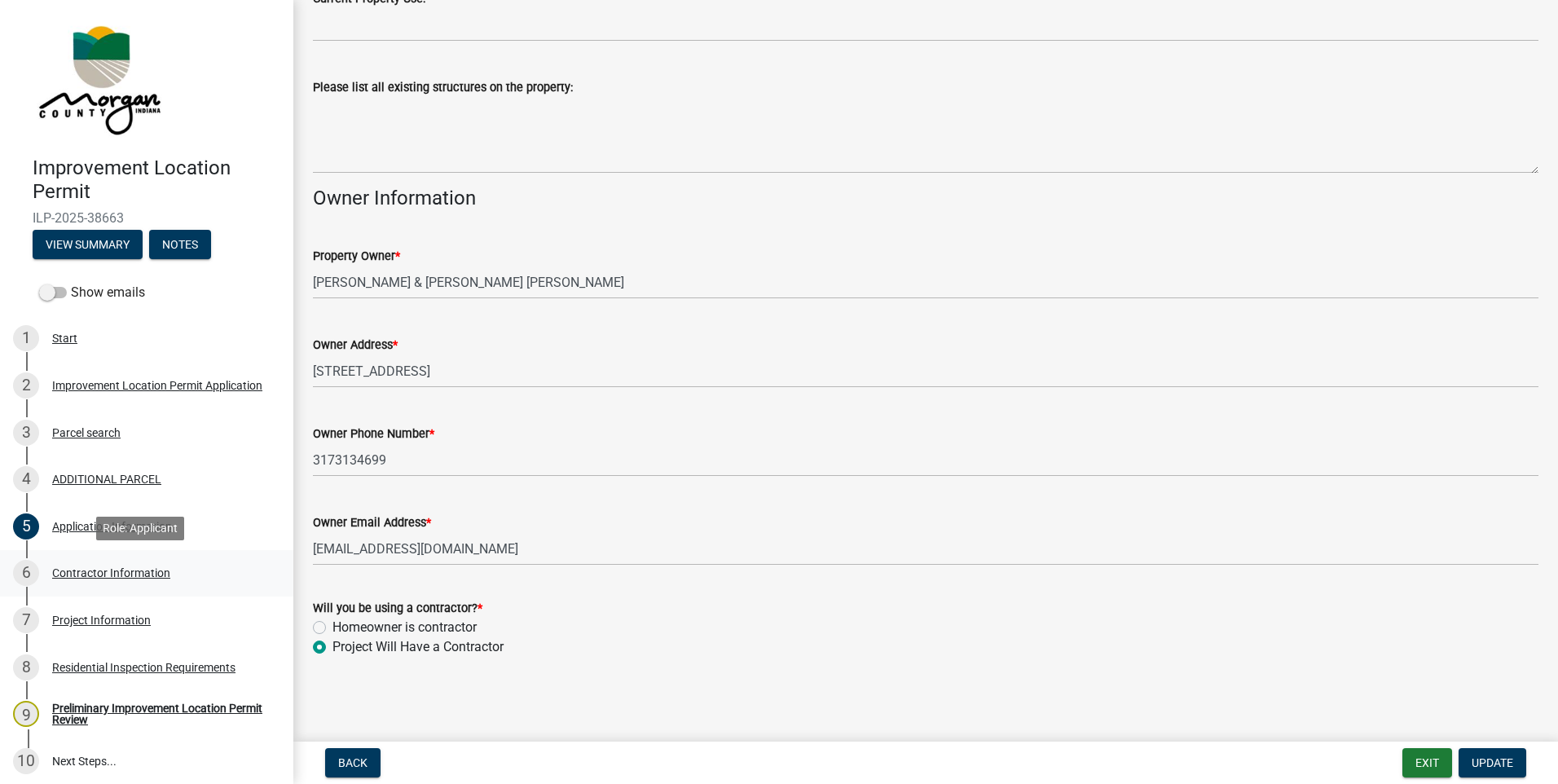
click at [78, 572] on div "Contractor Information" at bounding box center [111, 573] width 118 height 11
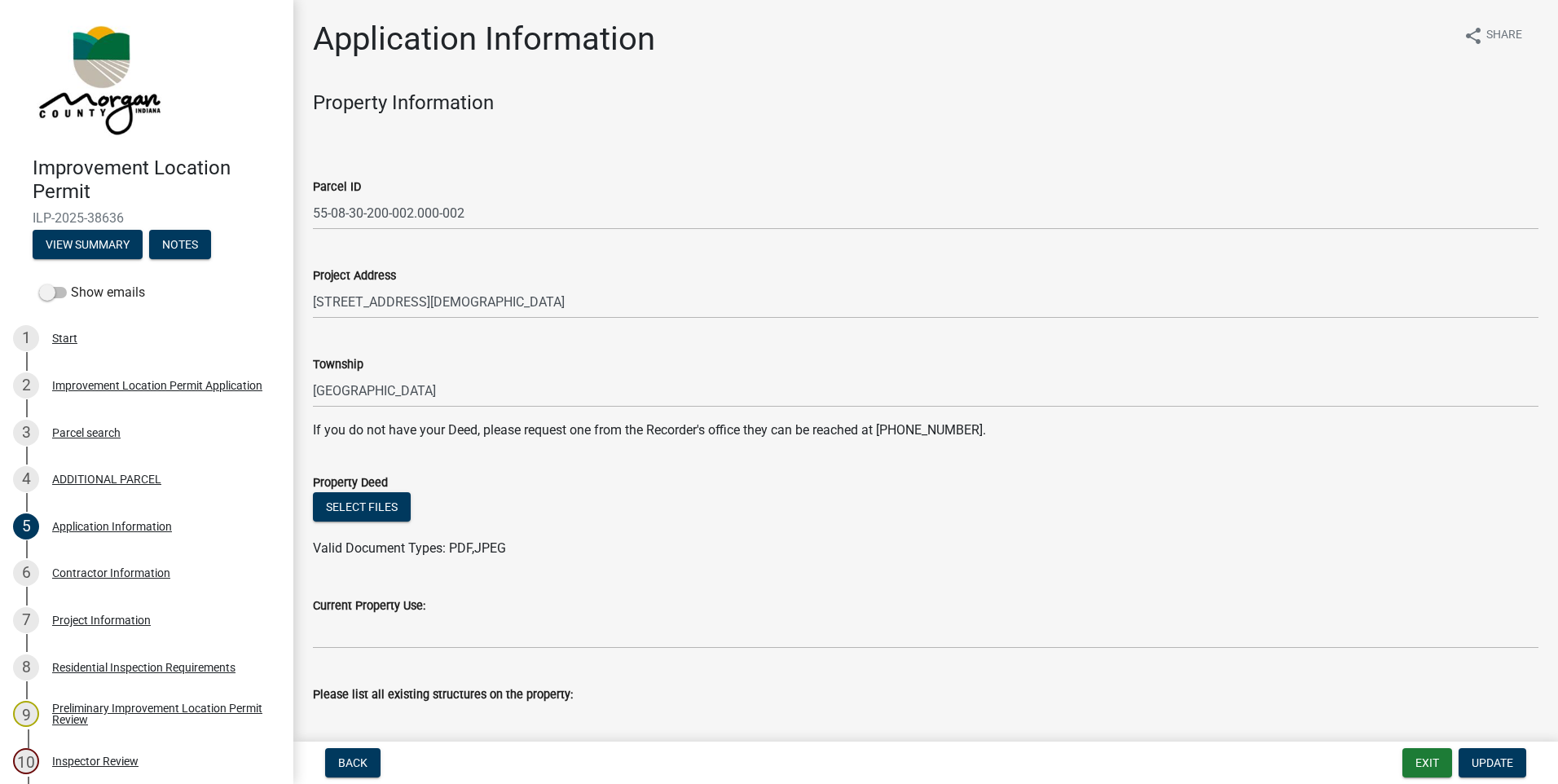
scroll to position [607, 0]
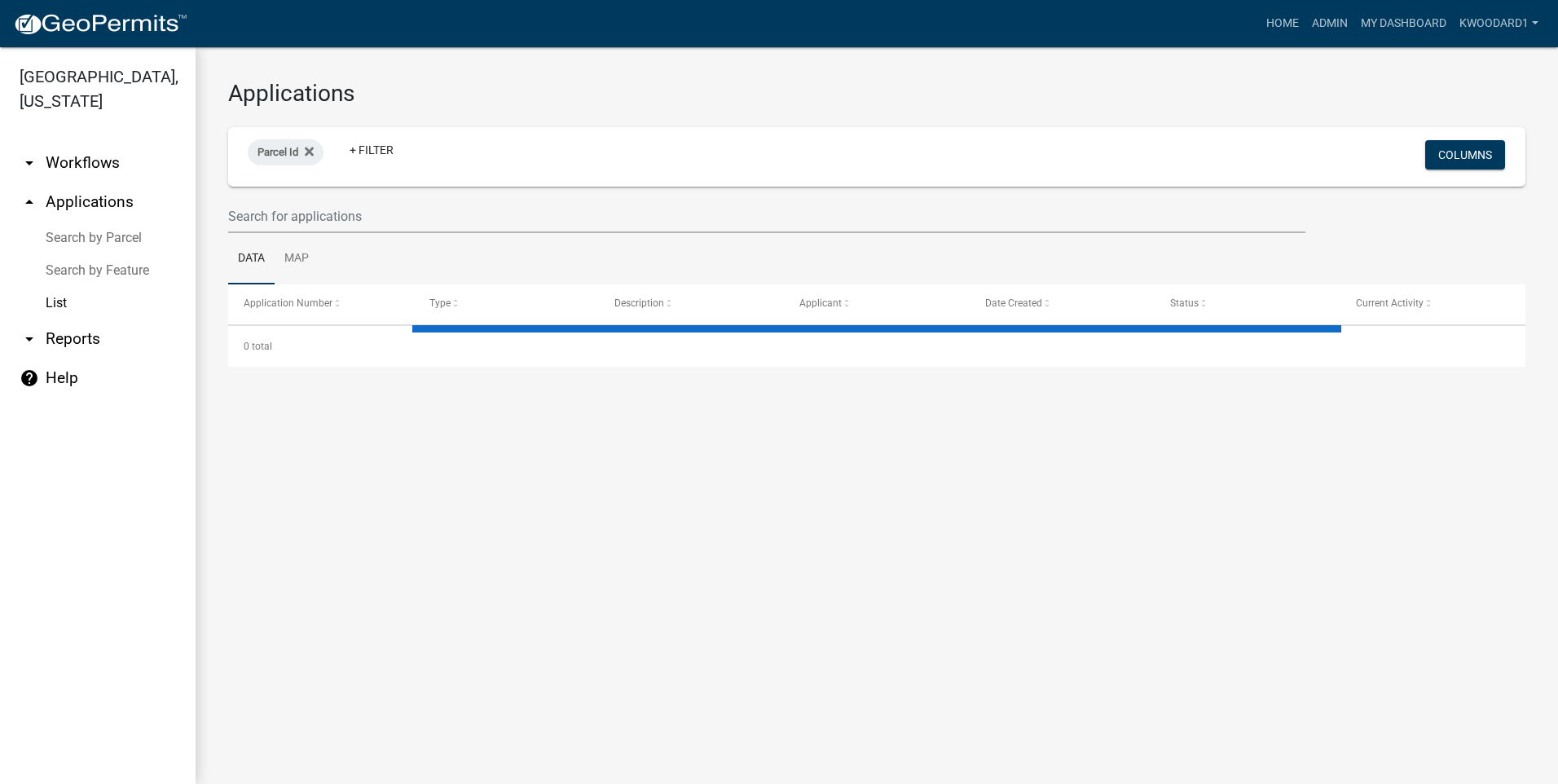
select select "3: 100"
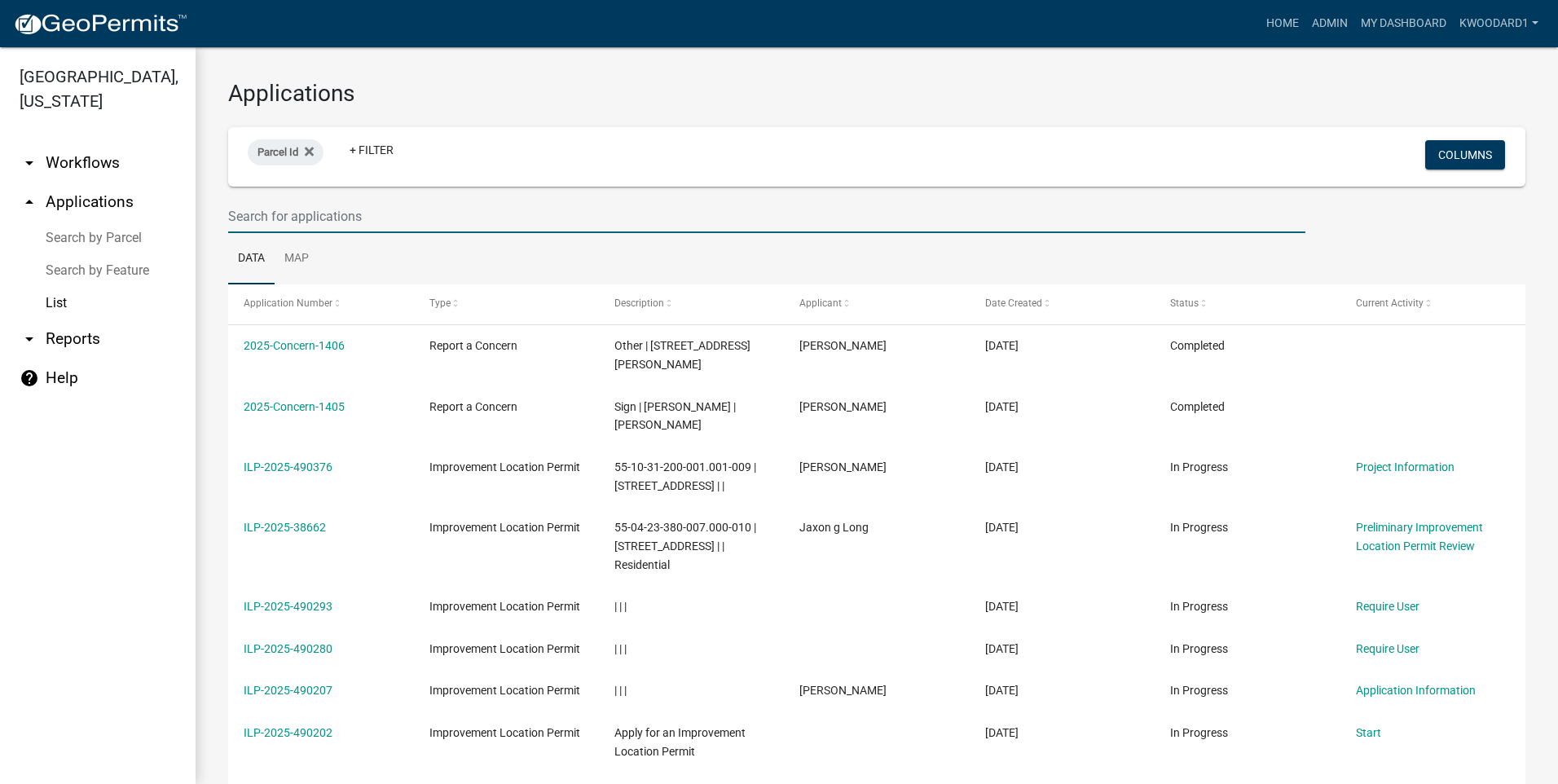
click at [239, 214] on input "text" at bounding box center [766, 217] width 1078 height 34
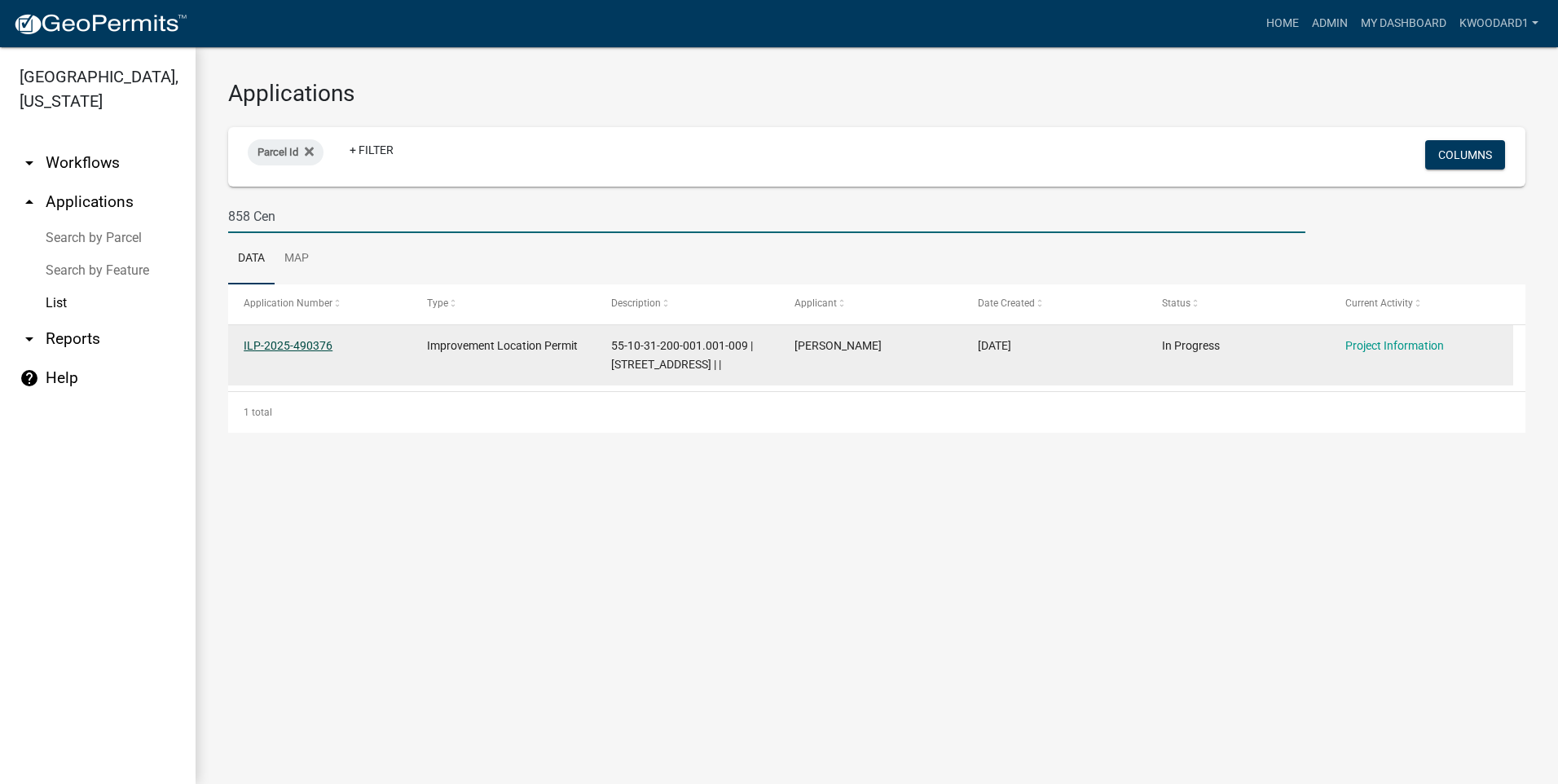
type input "858 Cen"
click at [327, 340] on link "ILP-2025-490376" at bounding box center [288, 346] width 89 height 13
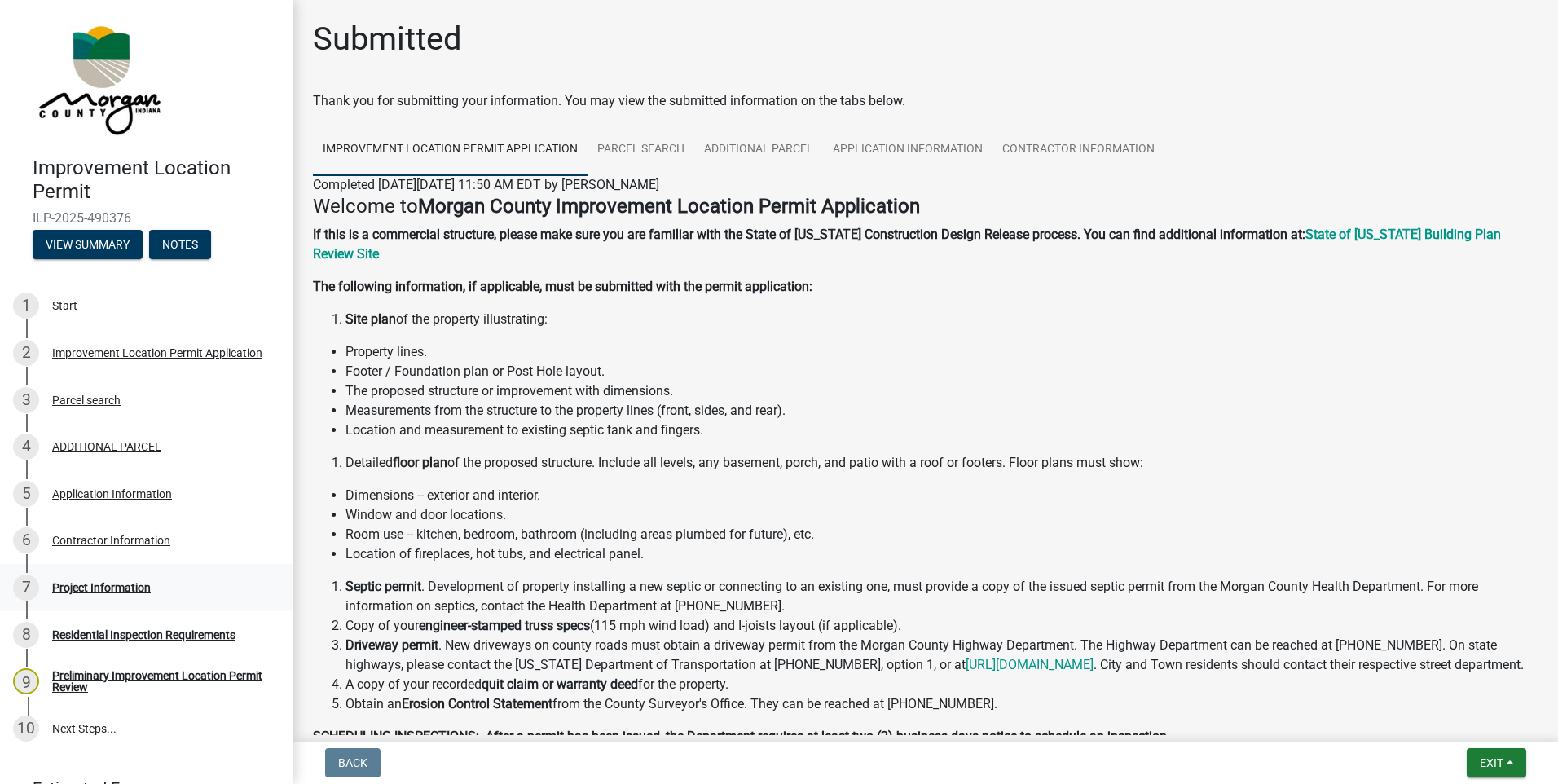
click at [85, 582] on div "Project Information" at bounding box center [102, 588] width 99 height 11
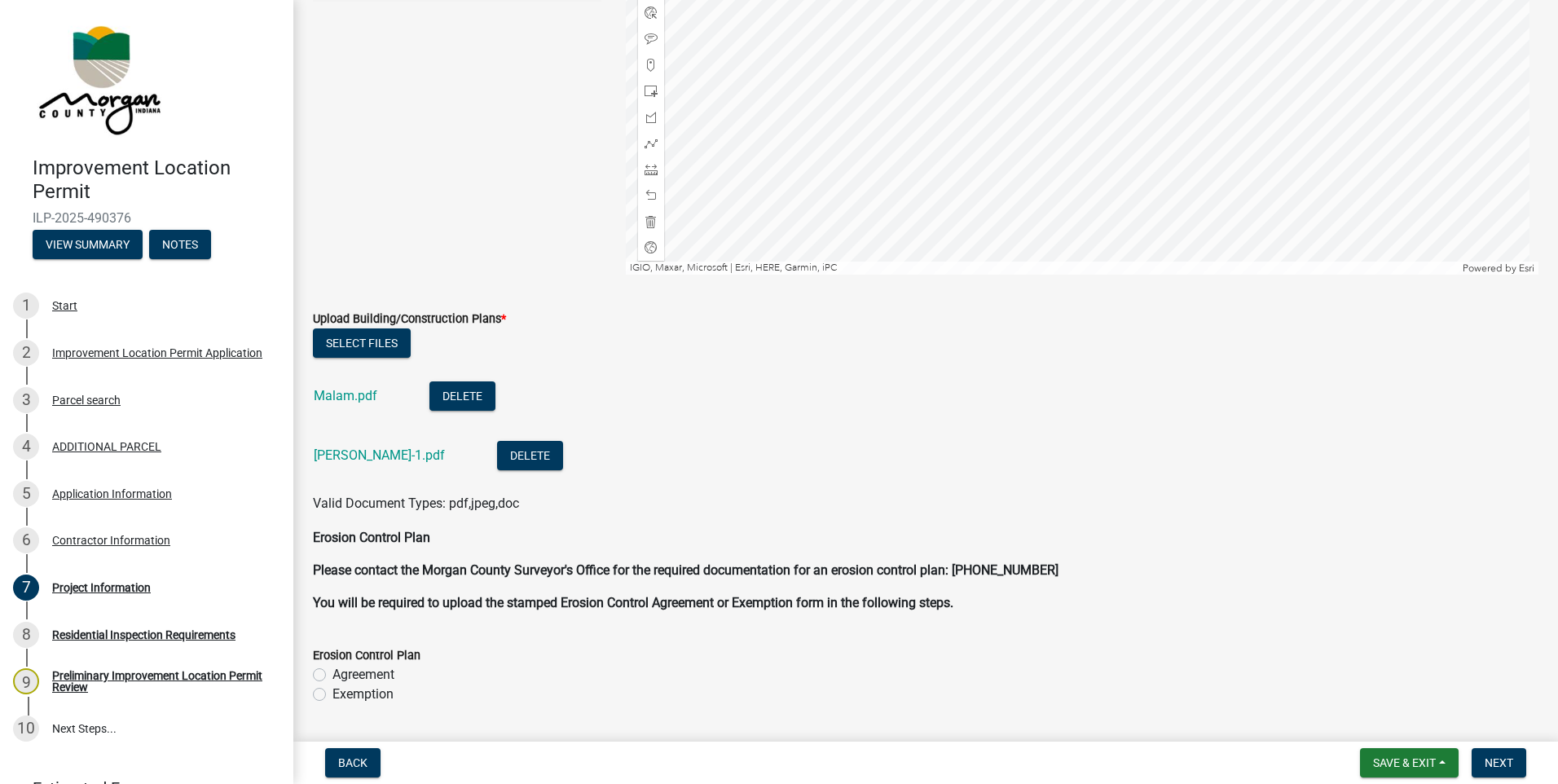
scroll to position [3422, 0]
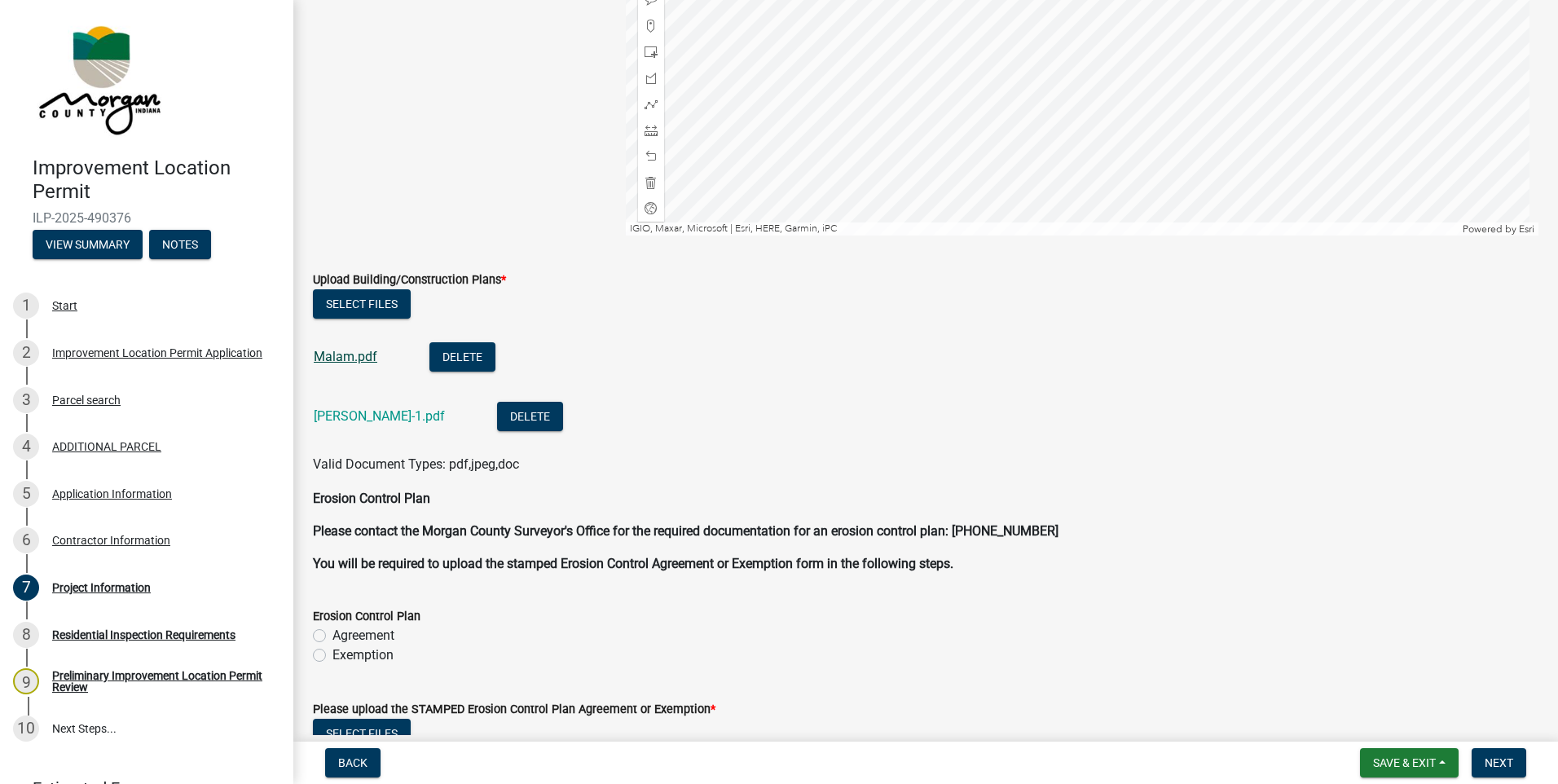
click at [318, 349] on link "Malam.pdf" at bounding box center [346, 356] width 64 height 16
click at [373, 417] on link "Malm-1.pdf" at bounding box center [379, 416] width 131 height 16
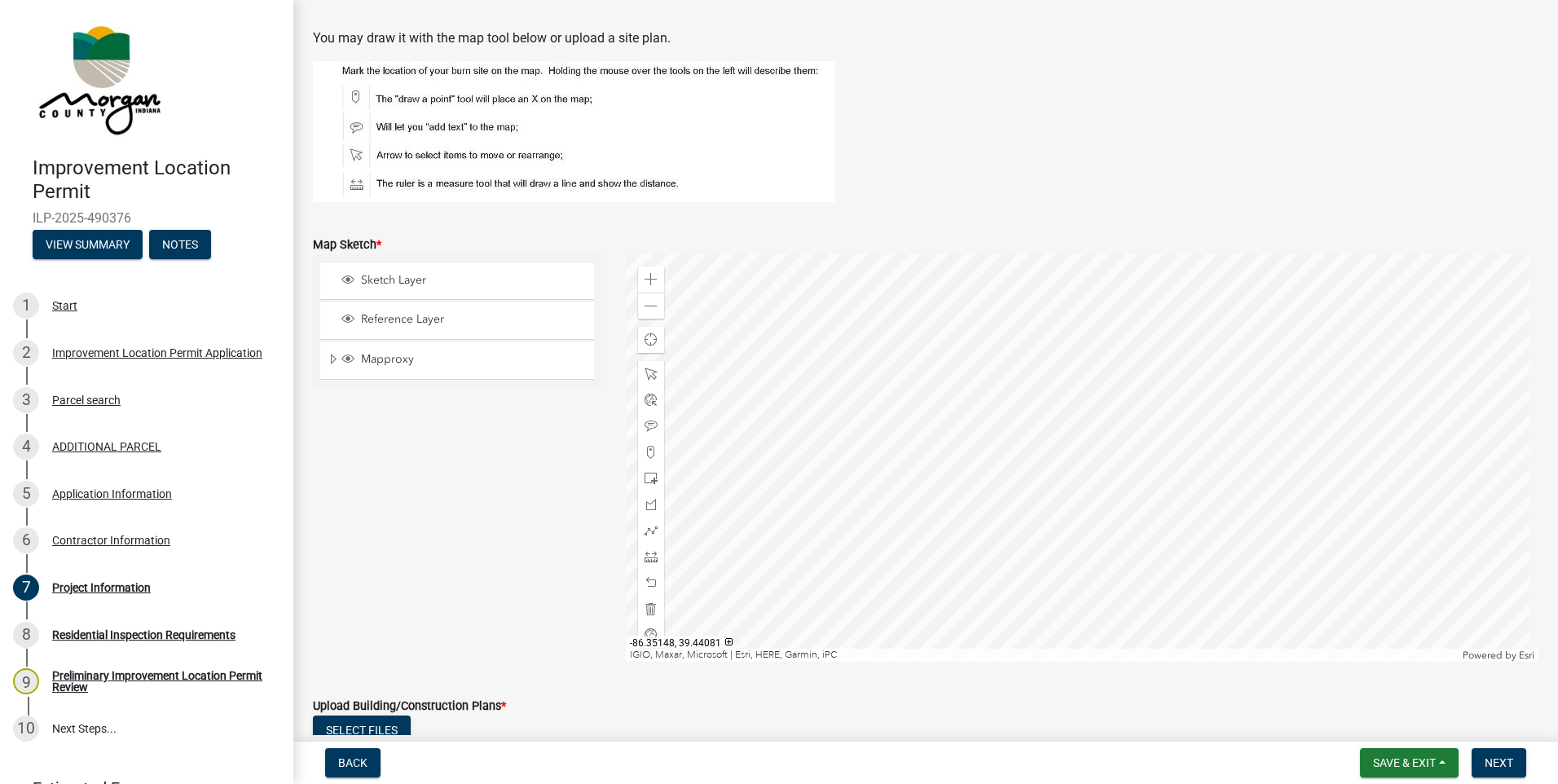
scroll to position [2930, 0]
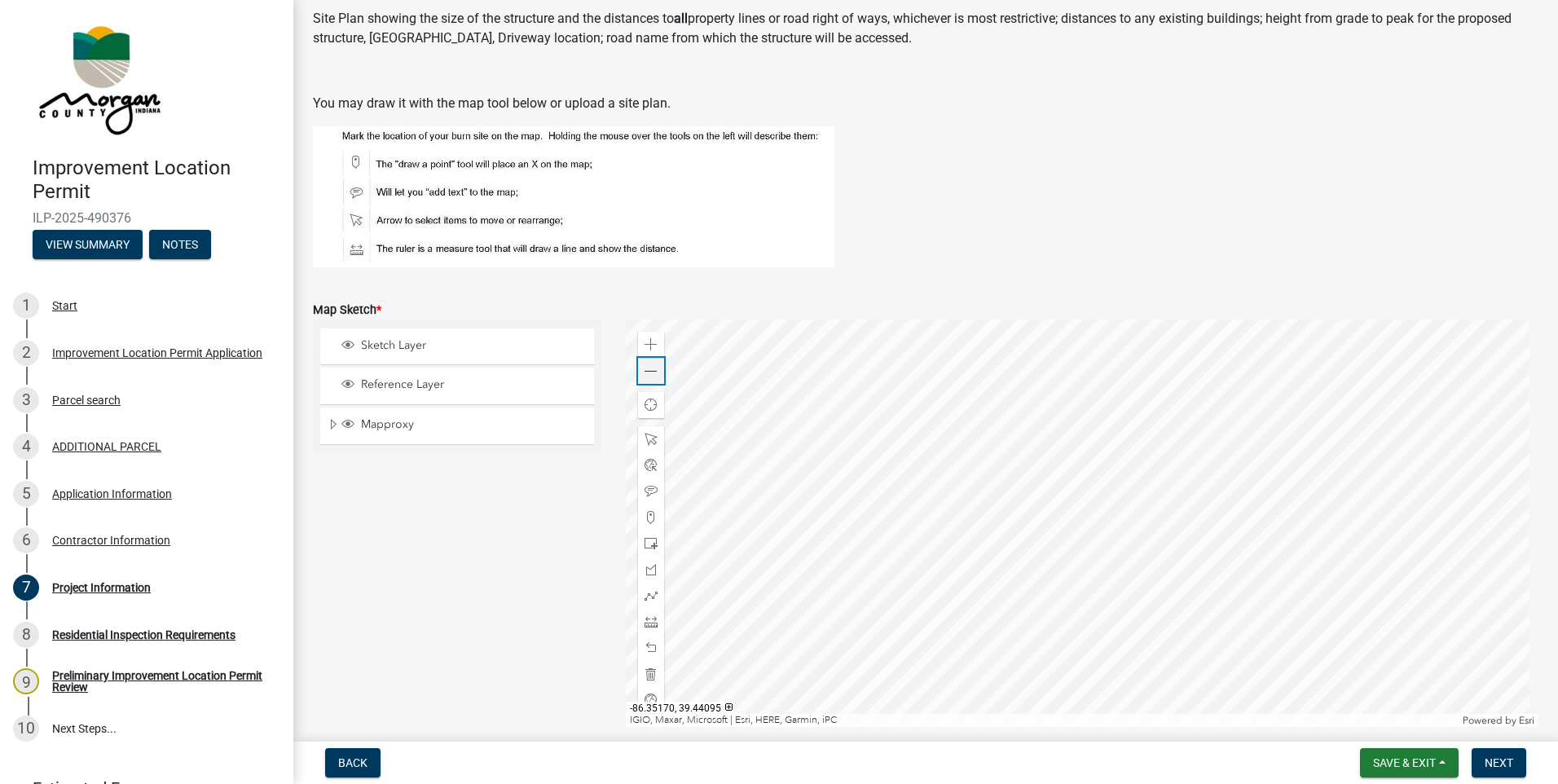
click at [650, 372] on span at bounding box center [651, 372] width 13 height 13
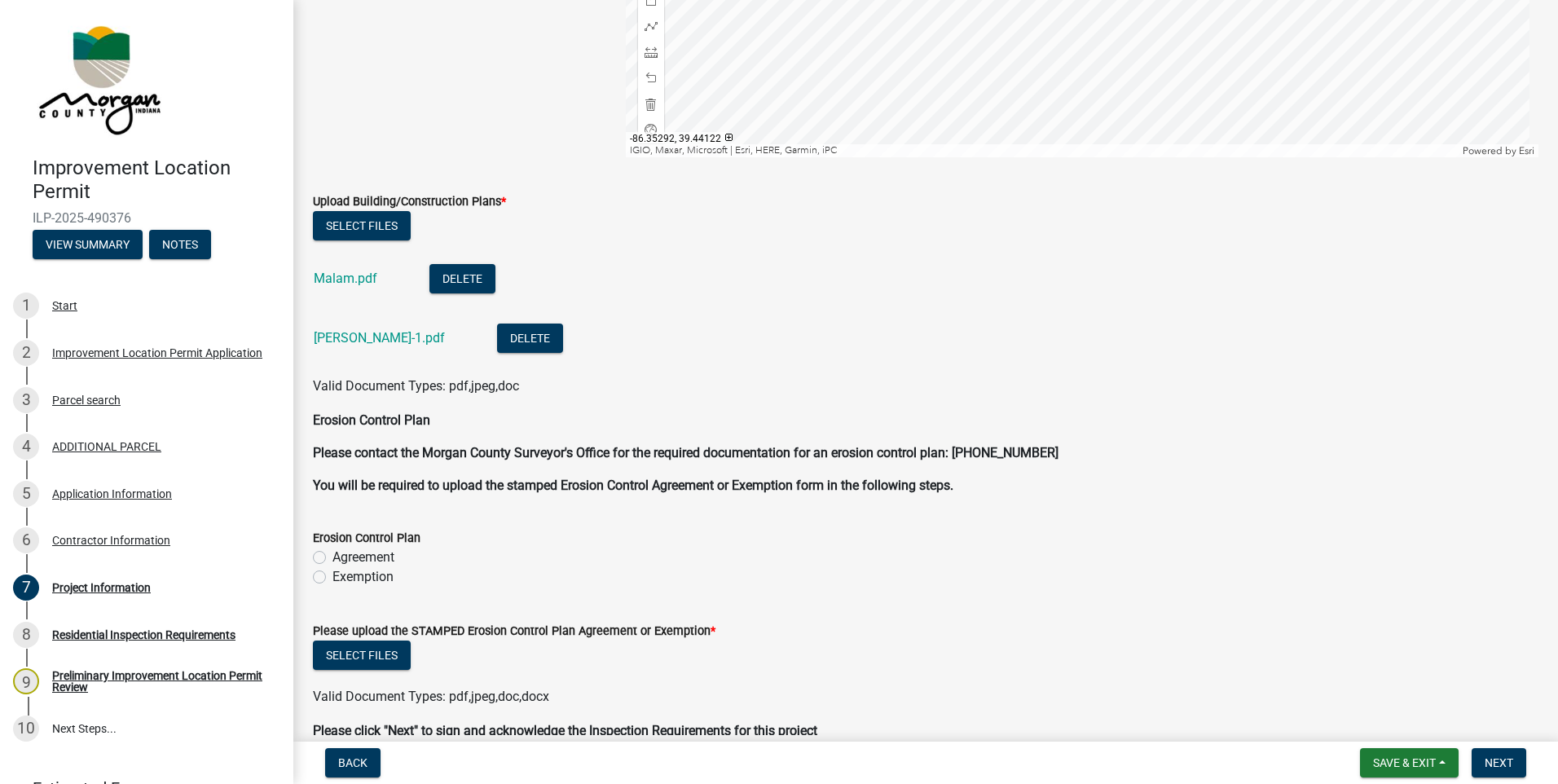
scroll to position [3501, 0]
click at [333, 573] on label "Exemption" at bounding box center [363, 576] width 61 height 20
click at [333, 573] on input "Exemption" at bounding box center [337, 571] width 10 height 10
radio input "true"
click at [347, 665] on button "Select files" at bounding box center [362, 653] width 98 height 29
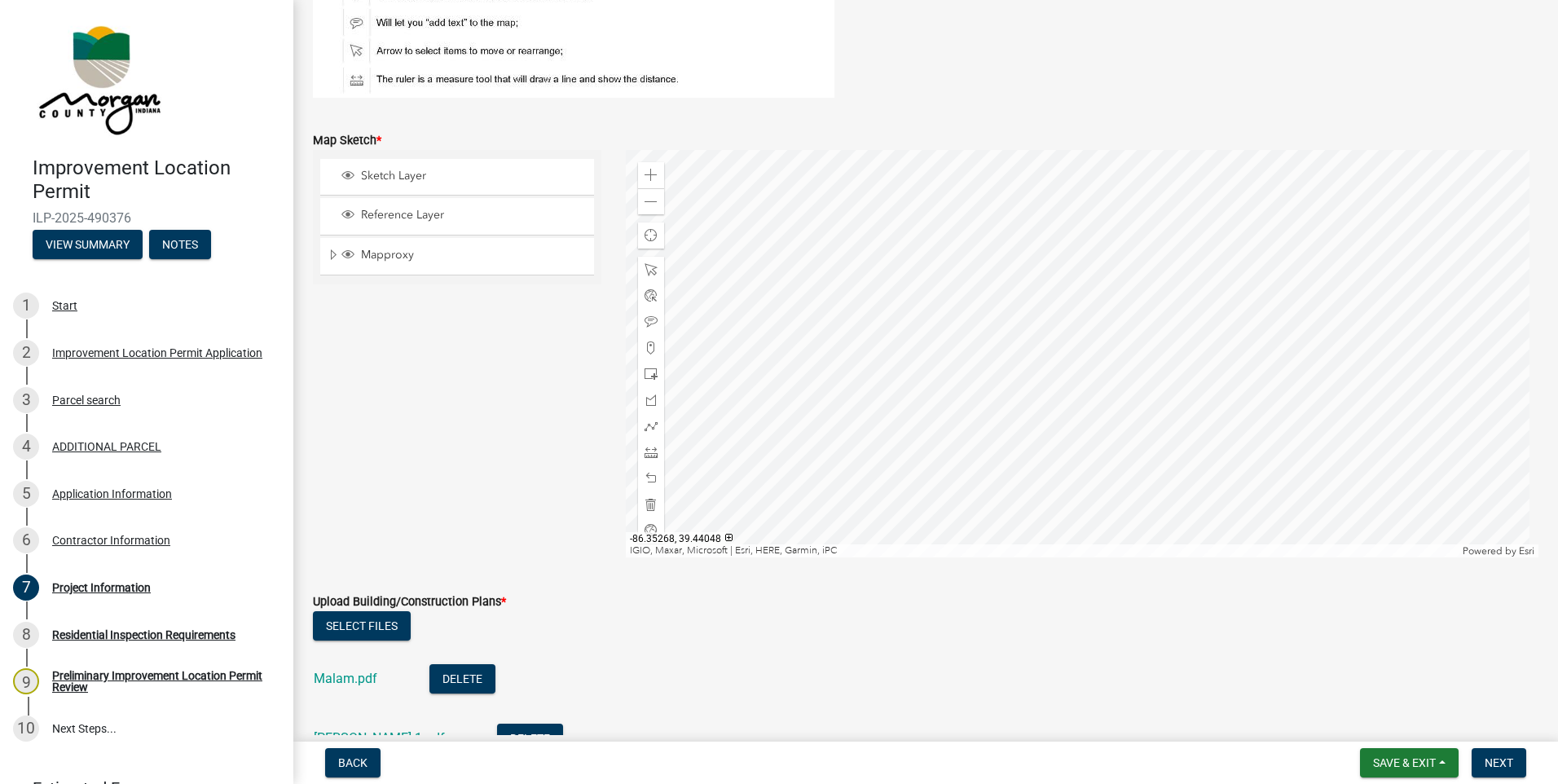
scroll to position [3013, 0]
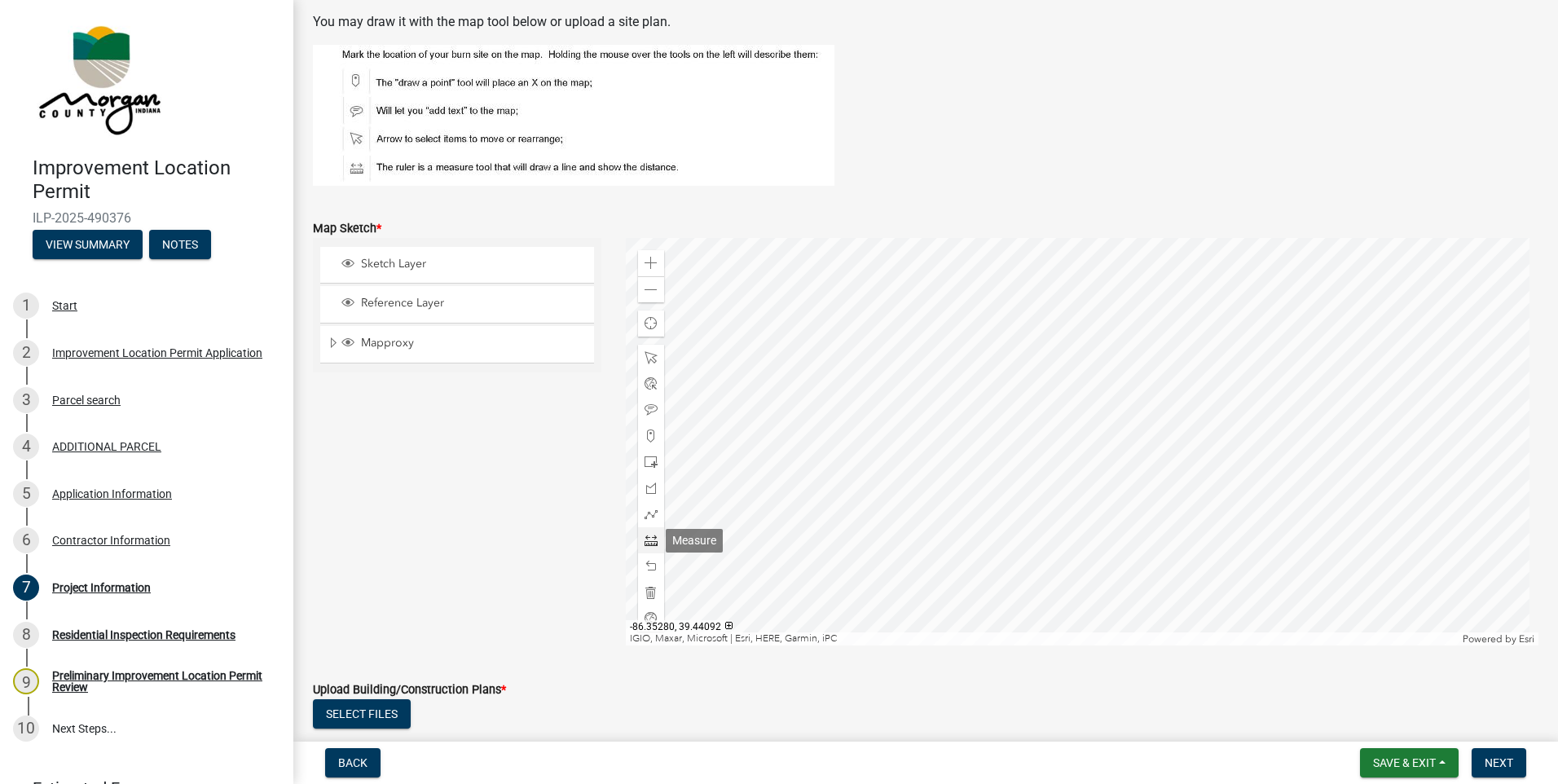
click at [648, 536] on span at bounding box center [651, 540] width 13 height 13
click at [1073, 462] on div at bounding box center [1082, 442] width 913 height 407
click at [1073, 497] on div at bounding box center [1082, 442] width 913 height 407
click at [1032, 440] on div at bounding box center [1082, 442] width 913 height 407
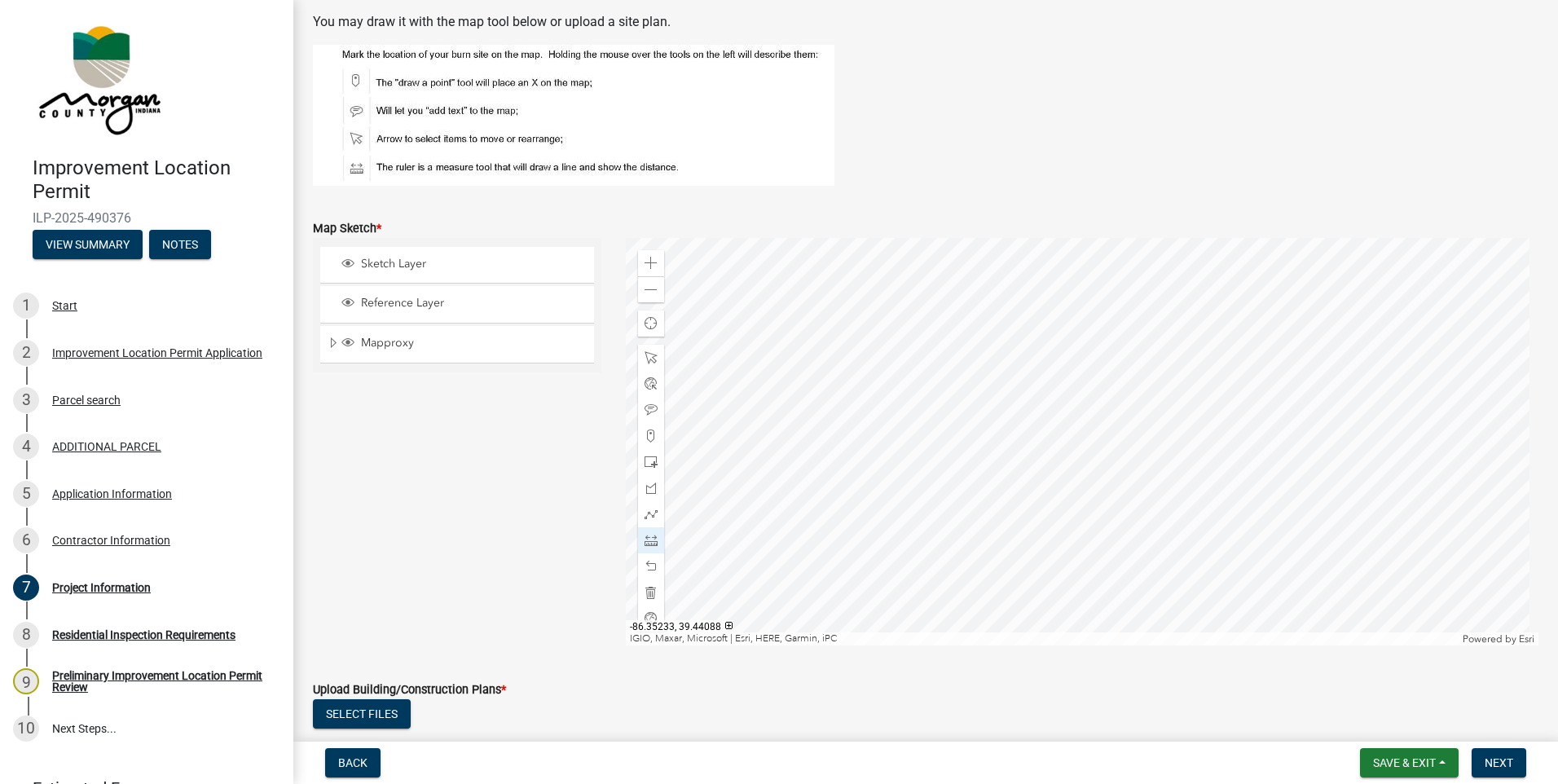
click at [804, 442] on div at bounding box center [1082, 442] width 913 height 407
click at [1117, 444] on div at bounding box center [1082, 442] width 913 height 407
click at [1283, 417] on div at bounding box center [1082, 442] width 913 height 407
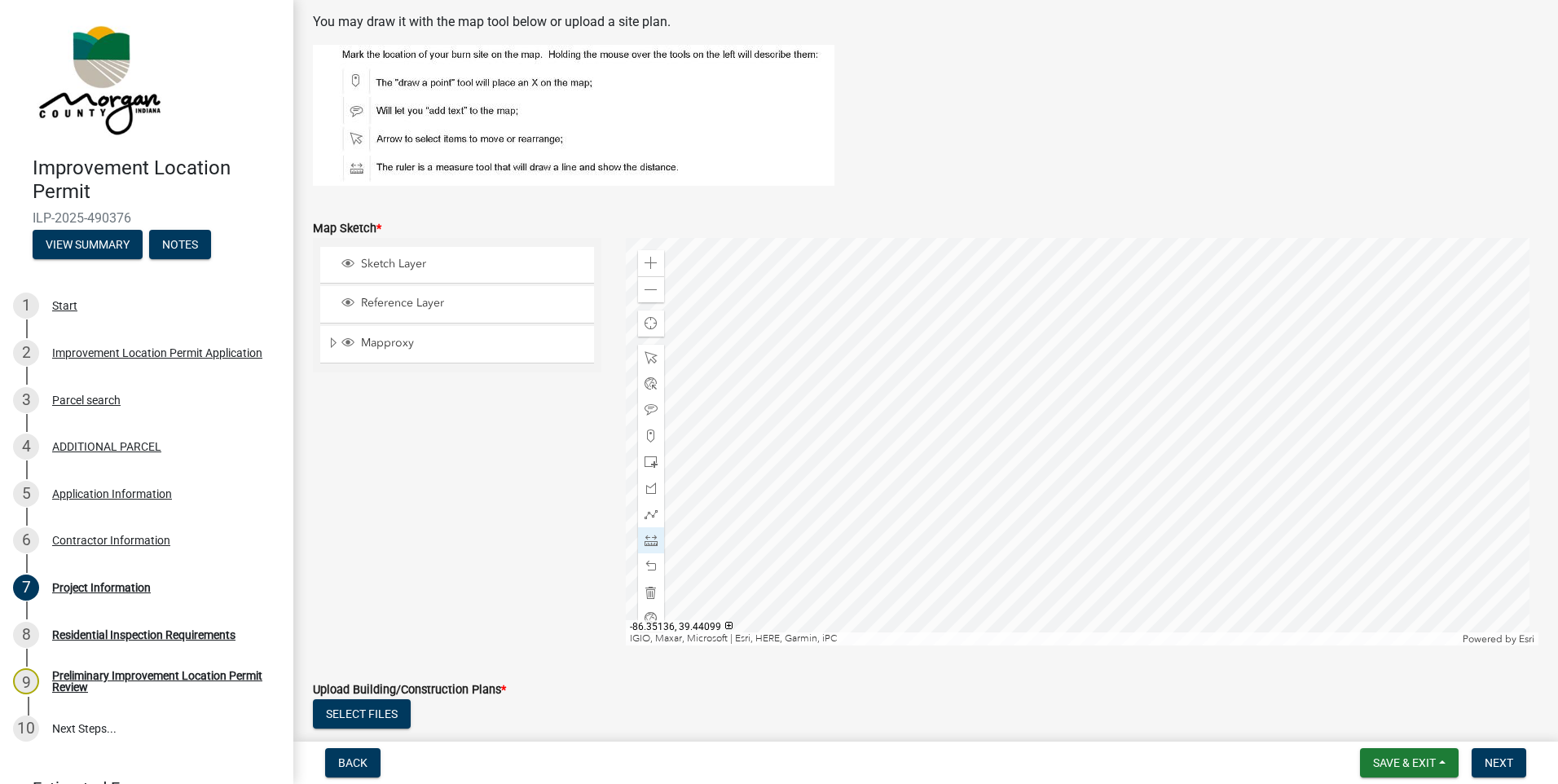
scroll to position [3175, 0]
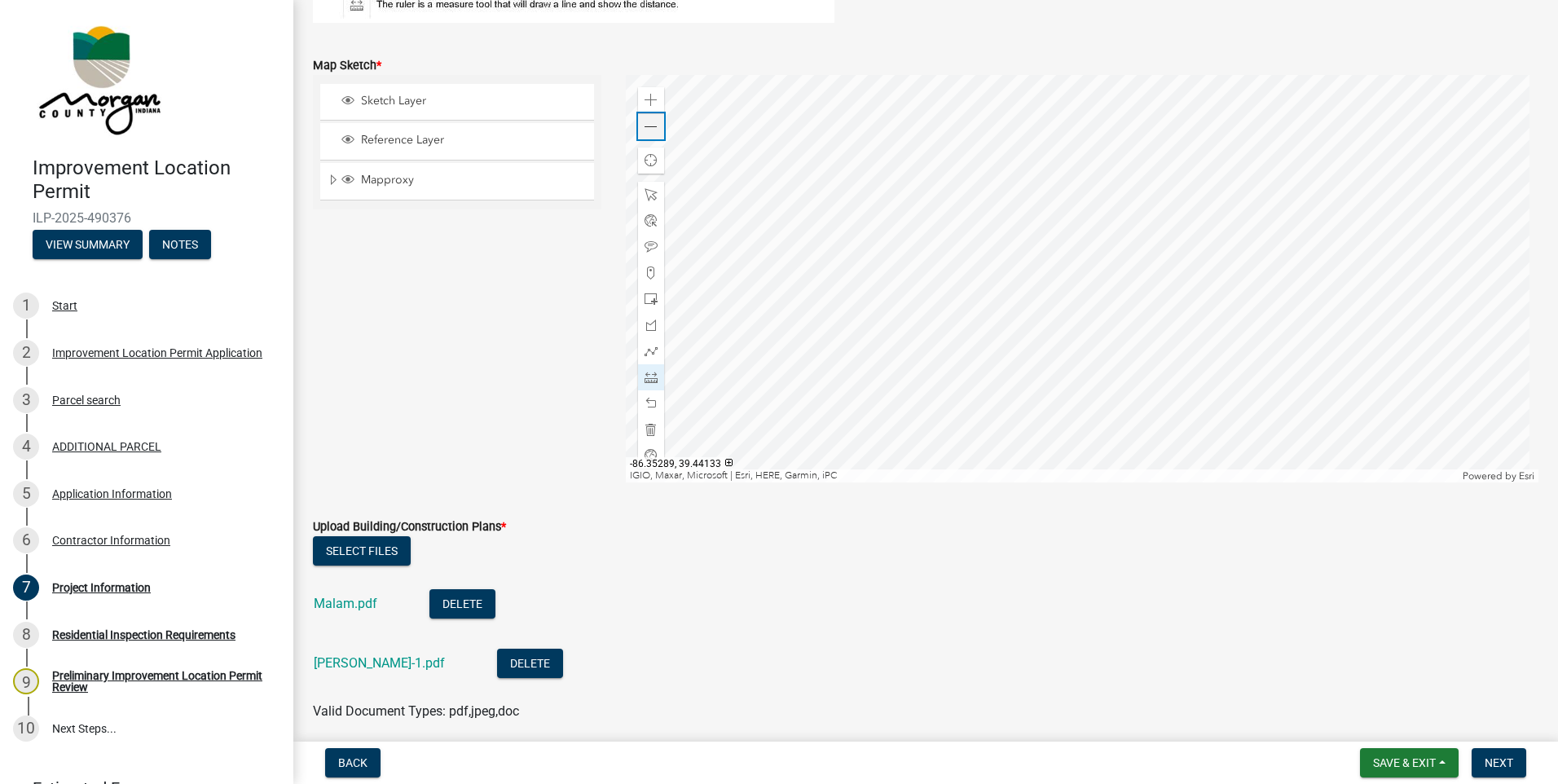
click at [649, 124] on span at bounding box center [651, 127] width 13 height 13
click at [1075, 269] on div at bounding box center [1082, 278] width 913 height 407
click at [1073, 114] on div at bounding box center [1082, 278] width 913 height 407
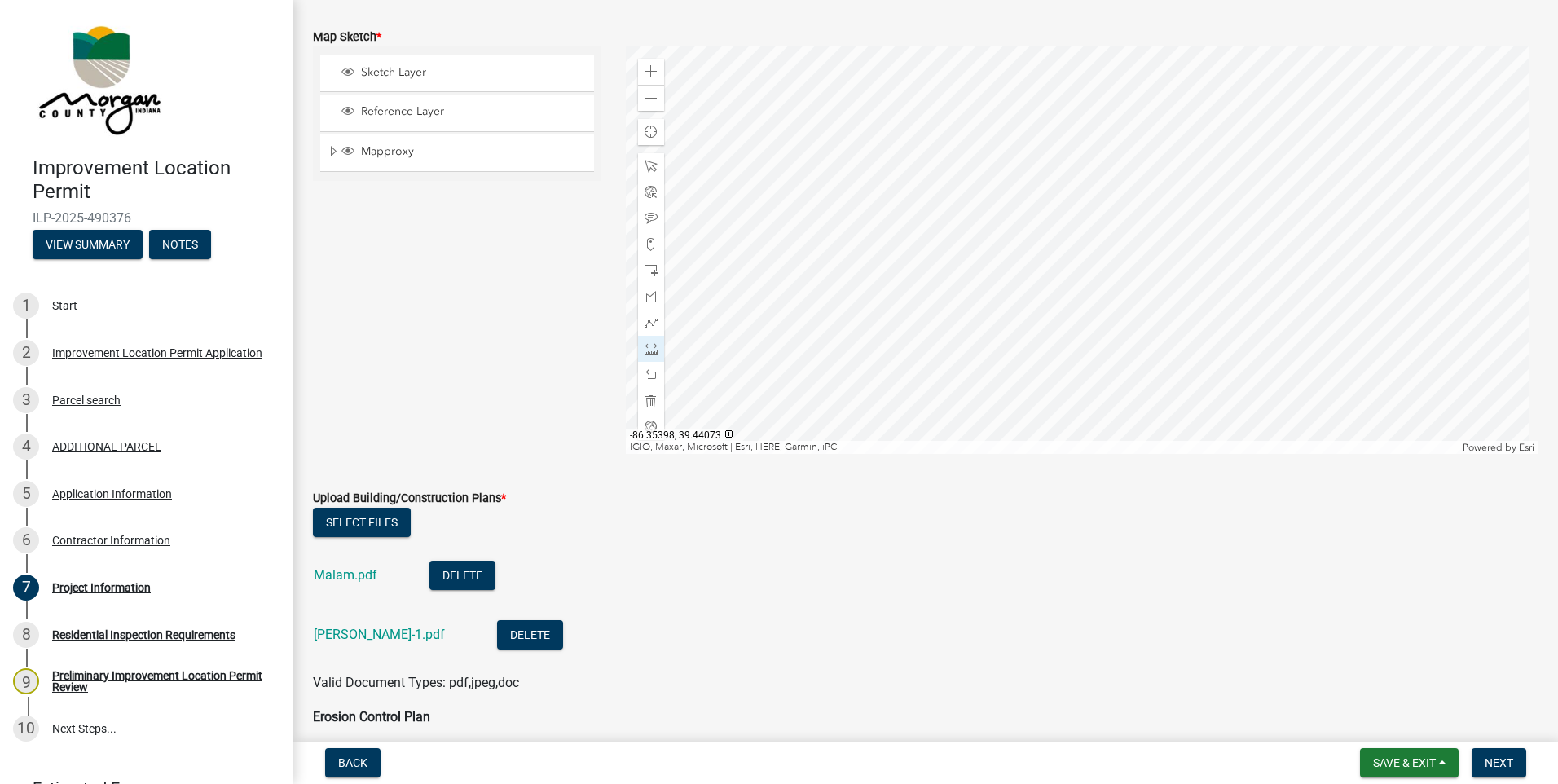
scroll to position [3420, 0]
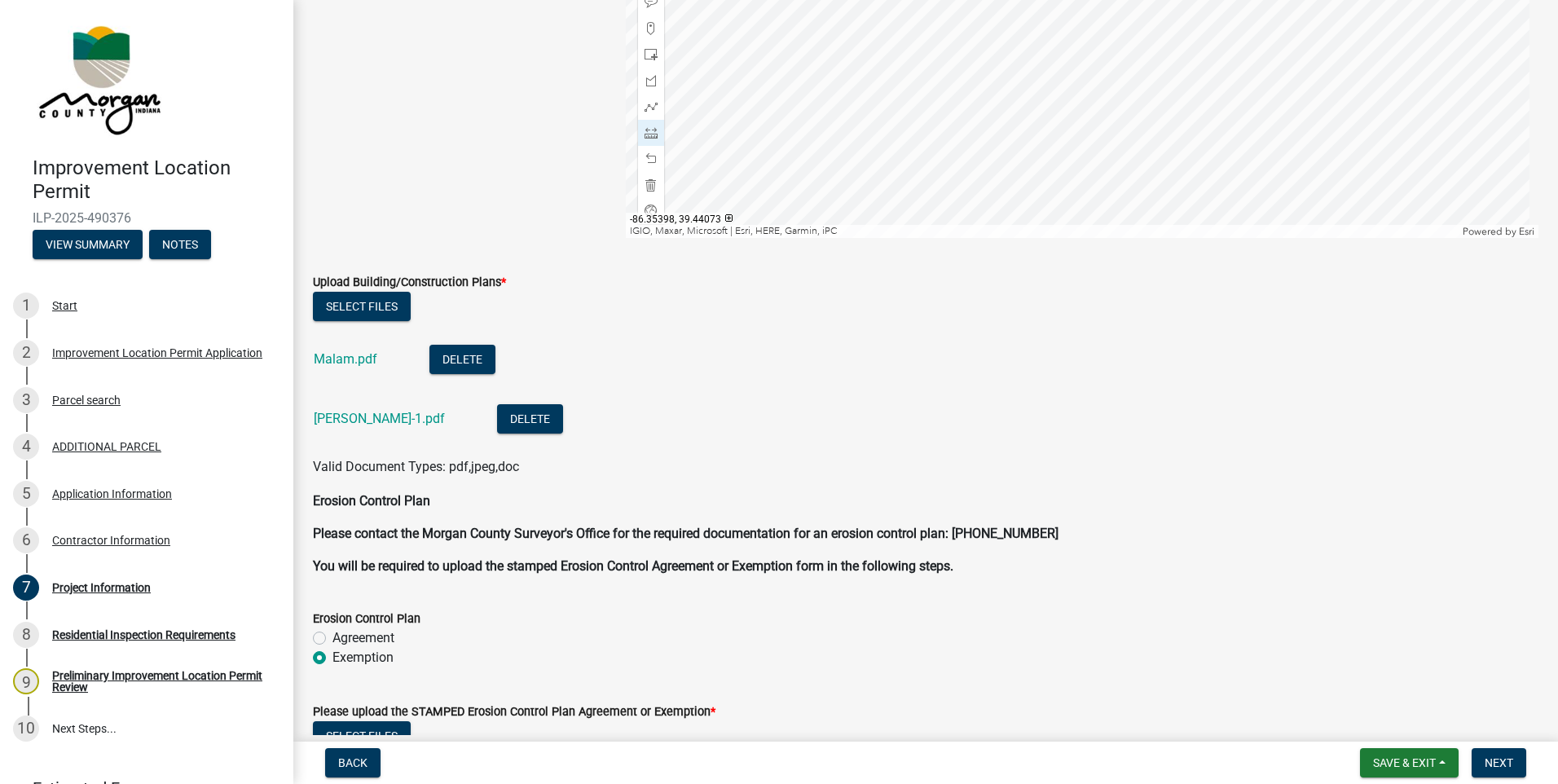
click at [357, 366] on div "Malam.pdf" at bounding box center [359, 362] width 90 height 34
click at [359, 361] on link "Malam.pdf" at bounding box center [346, 359] width 64 height 16
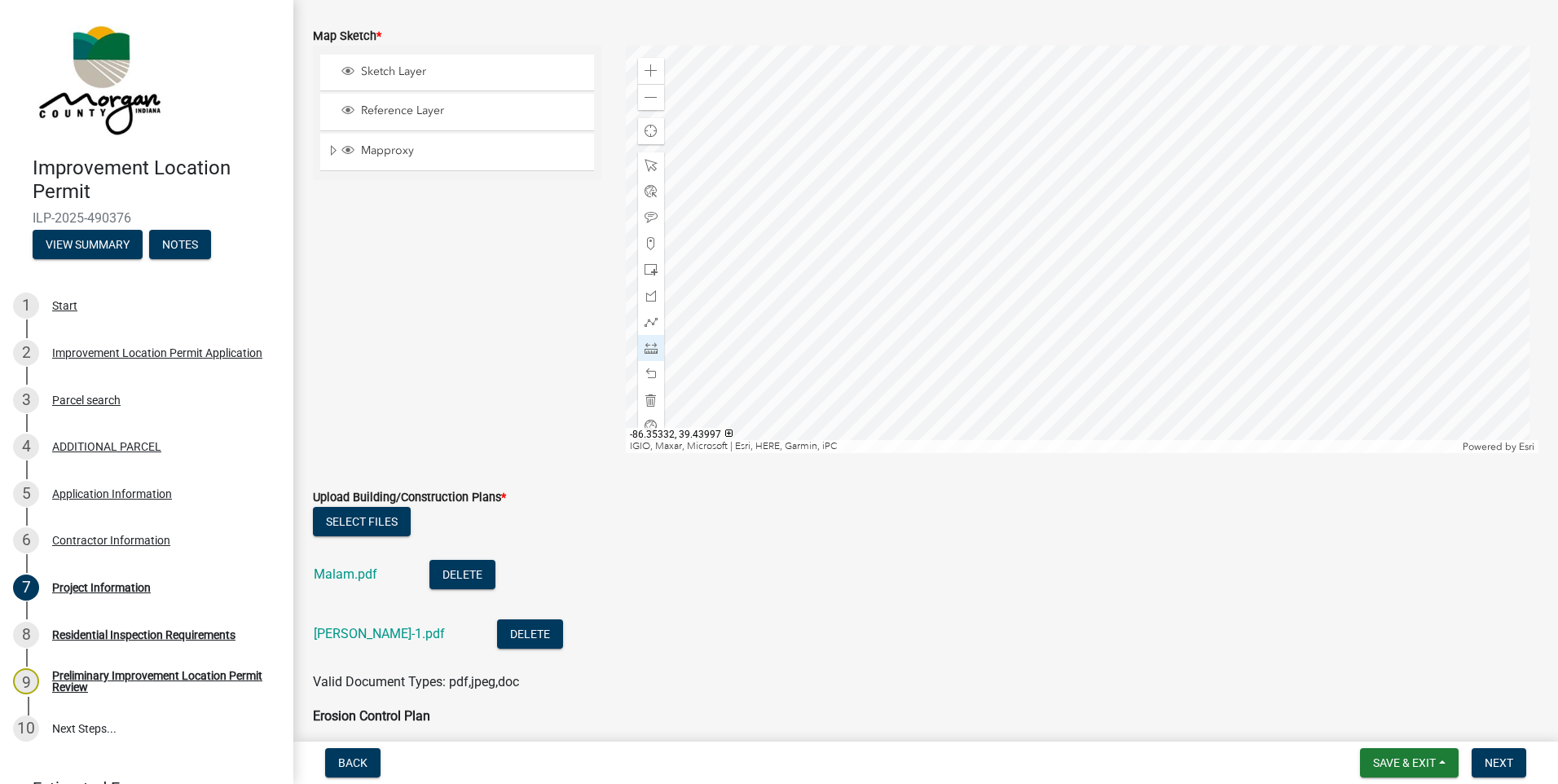
scroll to position [3175, 0]
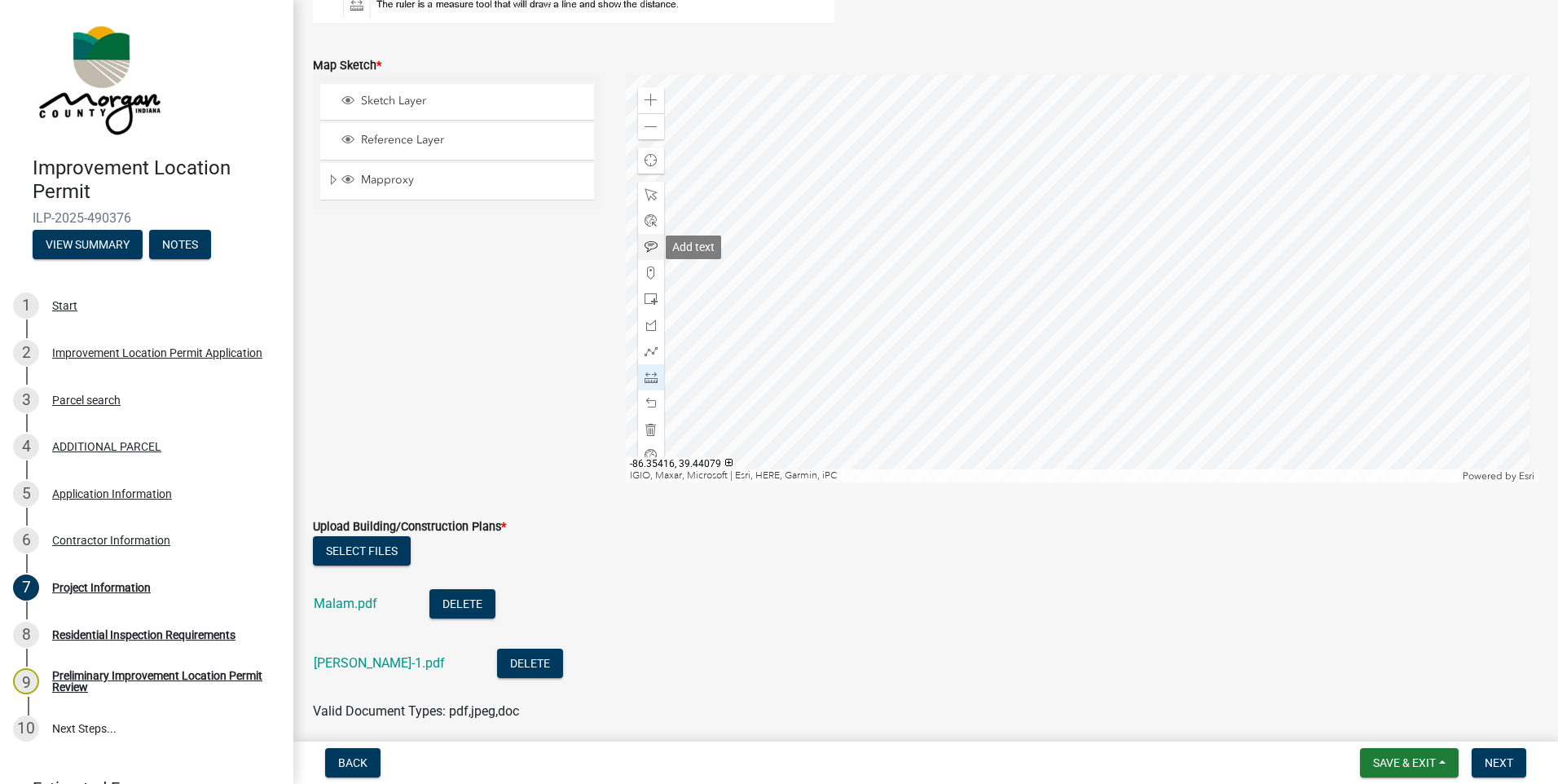
click at [652, 249] on span at bounding box center [651, 247] width 13 height 13
click at [657, 104] on div "Zoom in" at bounding box center [651, 100] width 26 height 26
click at [1035, 225] on div at bounding box center [1082, 278] width 913 height 407
click at [1180, 292] on div at bounding box center [1082, 278] width 913 height 407
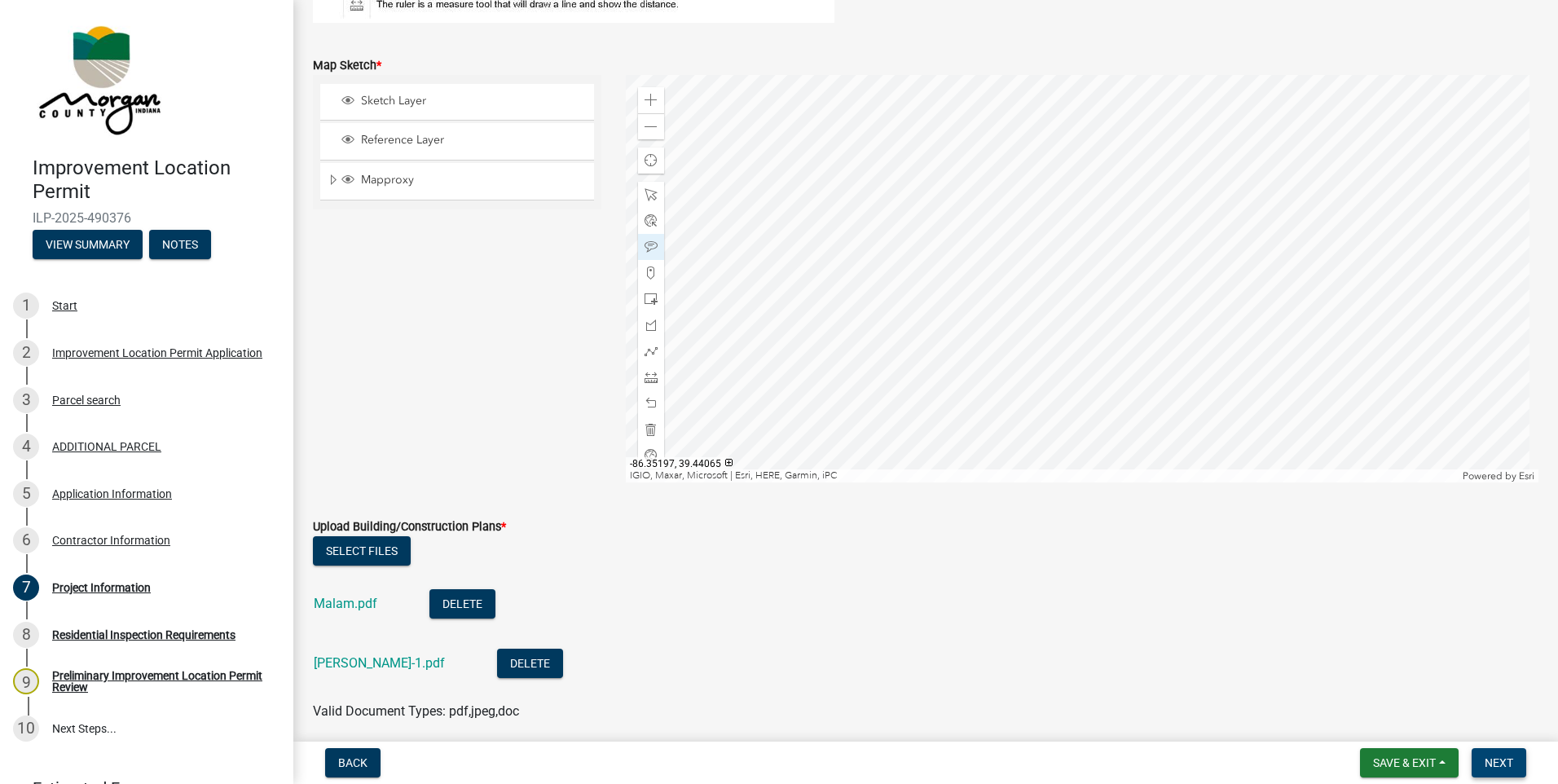
click at [1509, 763] on span "Next" at bounding box center [1499, 763] width 29 height 13
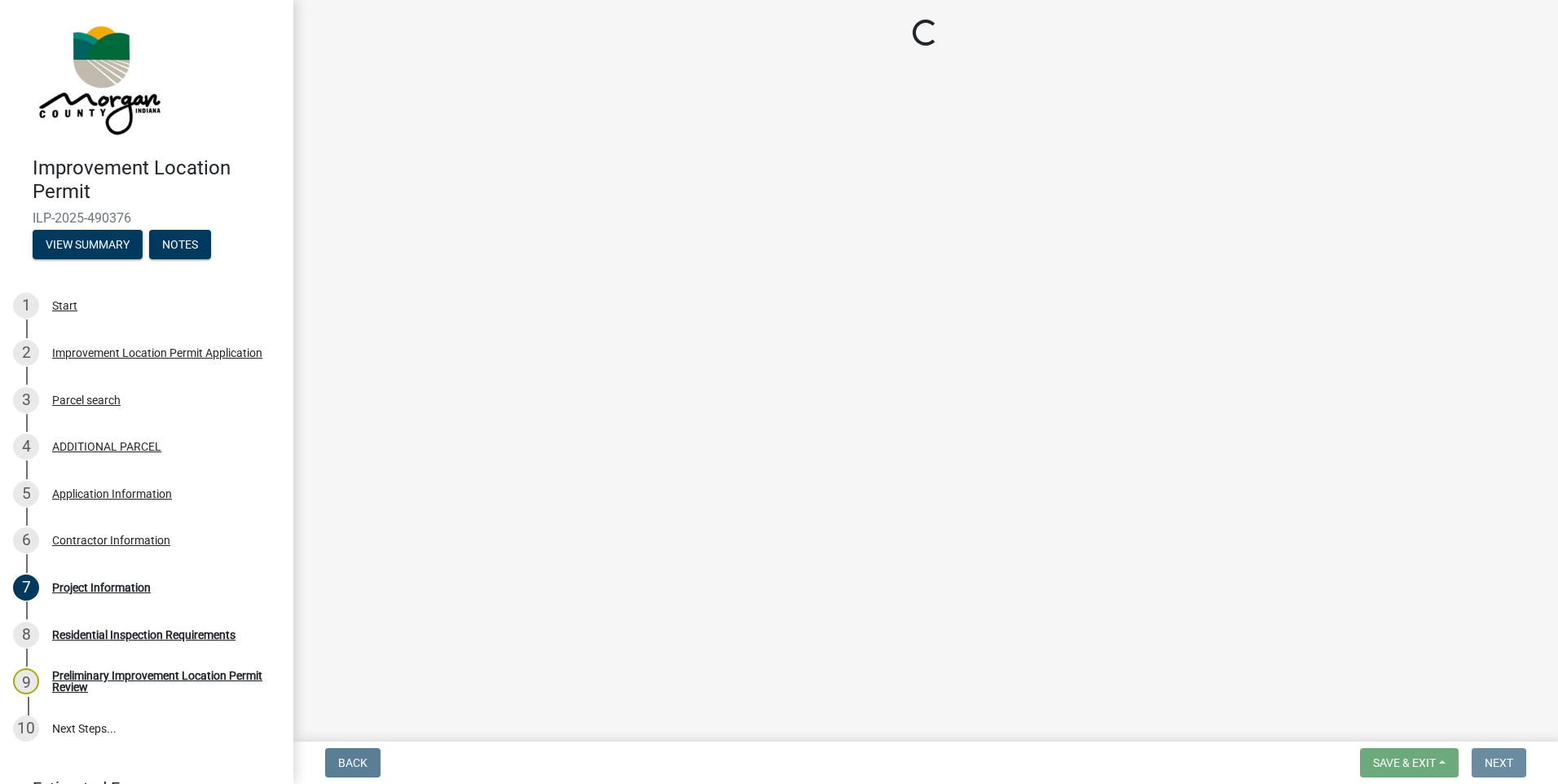
scroll to position [0, 0]
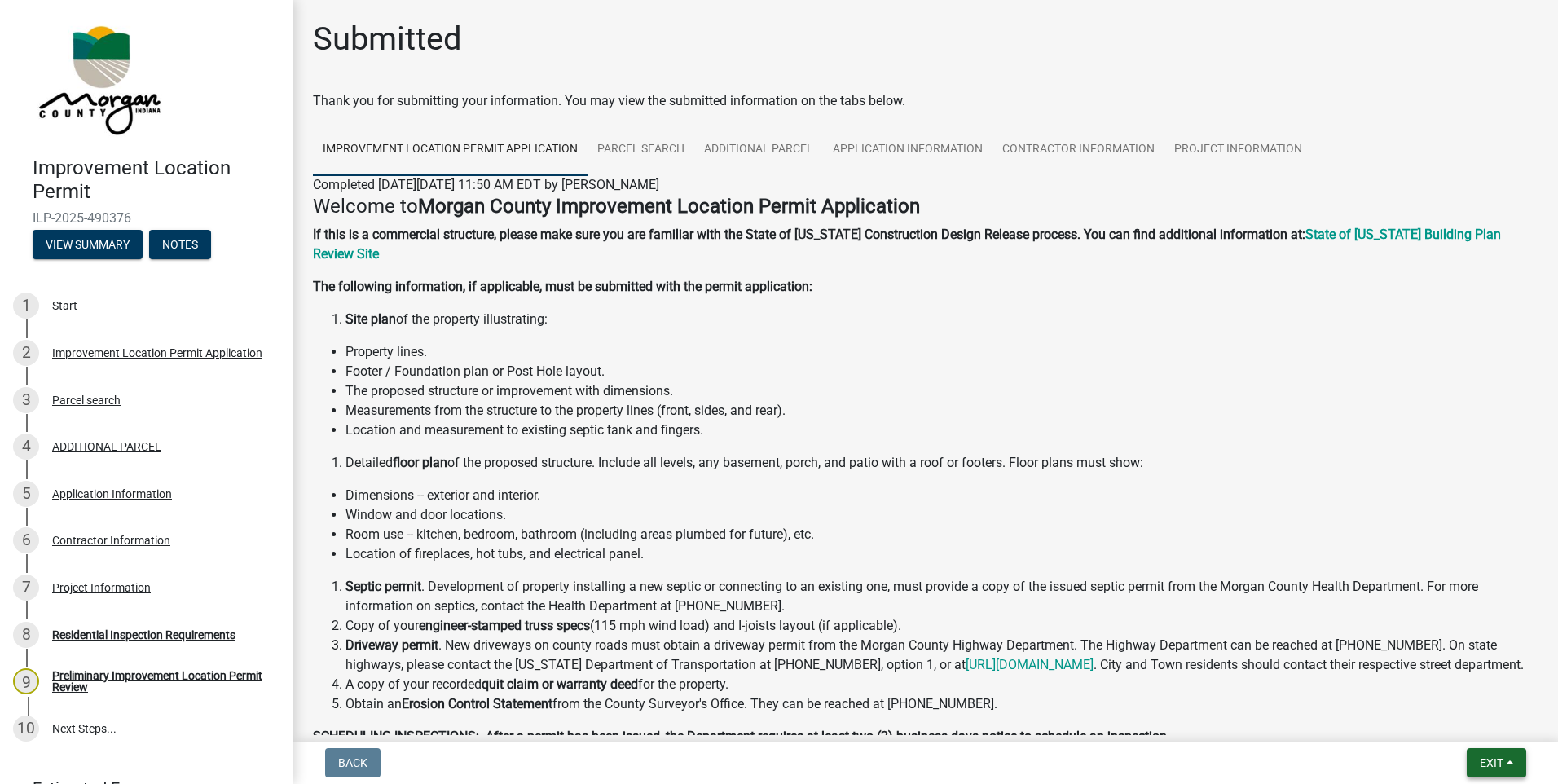
click at [1481, 757] on span "Exit" at bounding box center [1491, 763] width 23 height 13
click at [1445, 724] on button "Save & Exit" at bounding box center [1462, 720] width 131 height 39
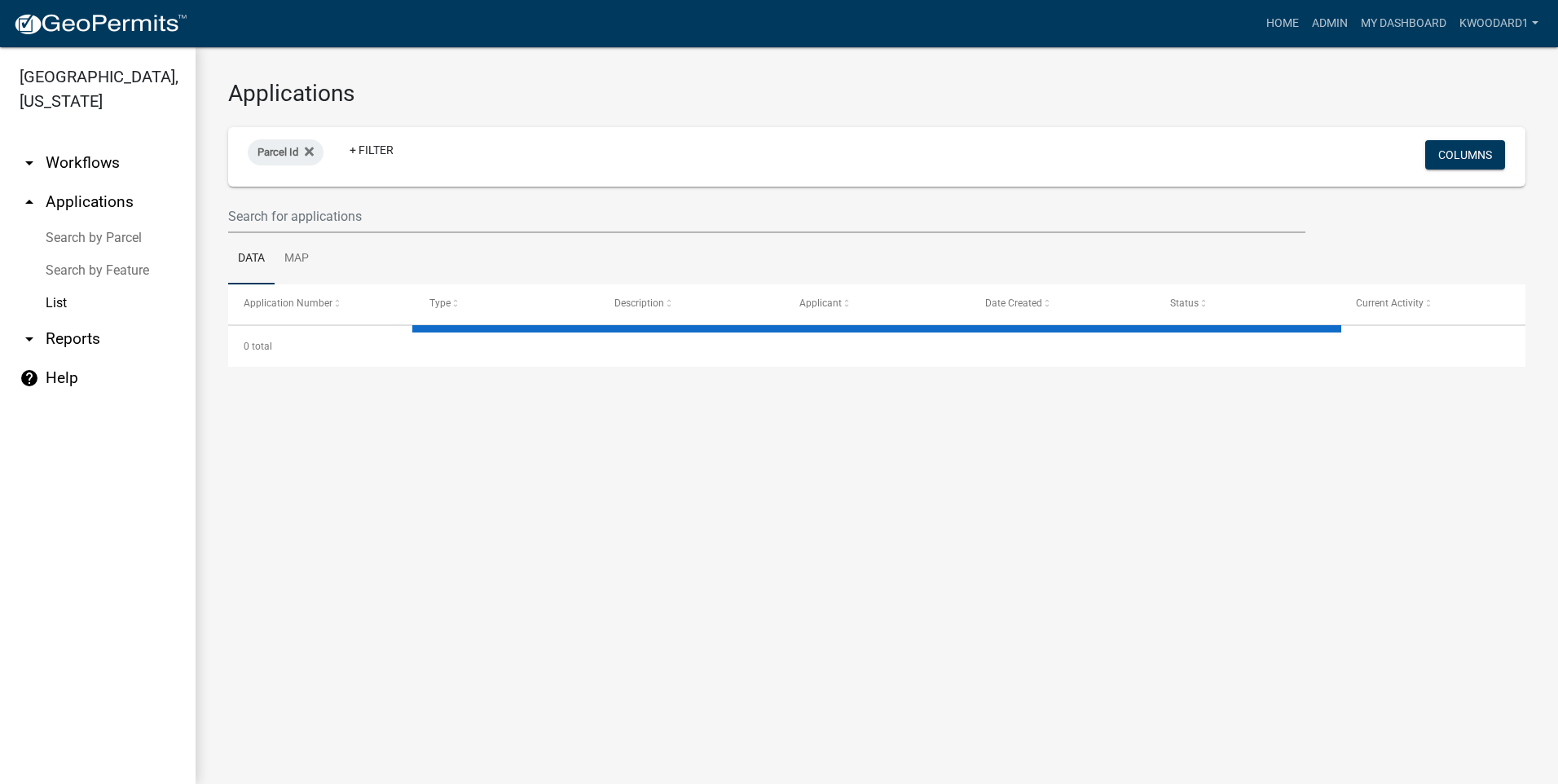
select select "3: 100"
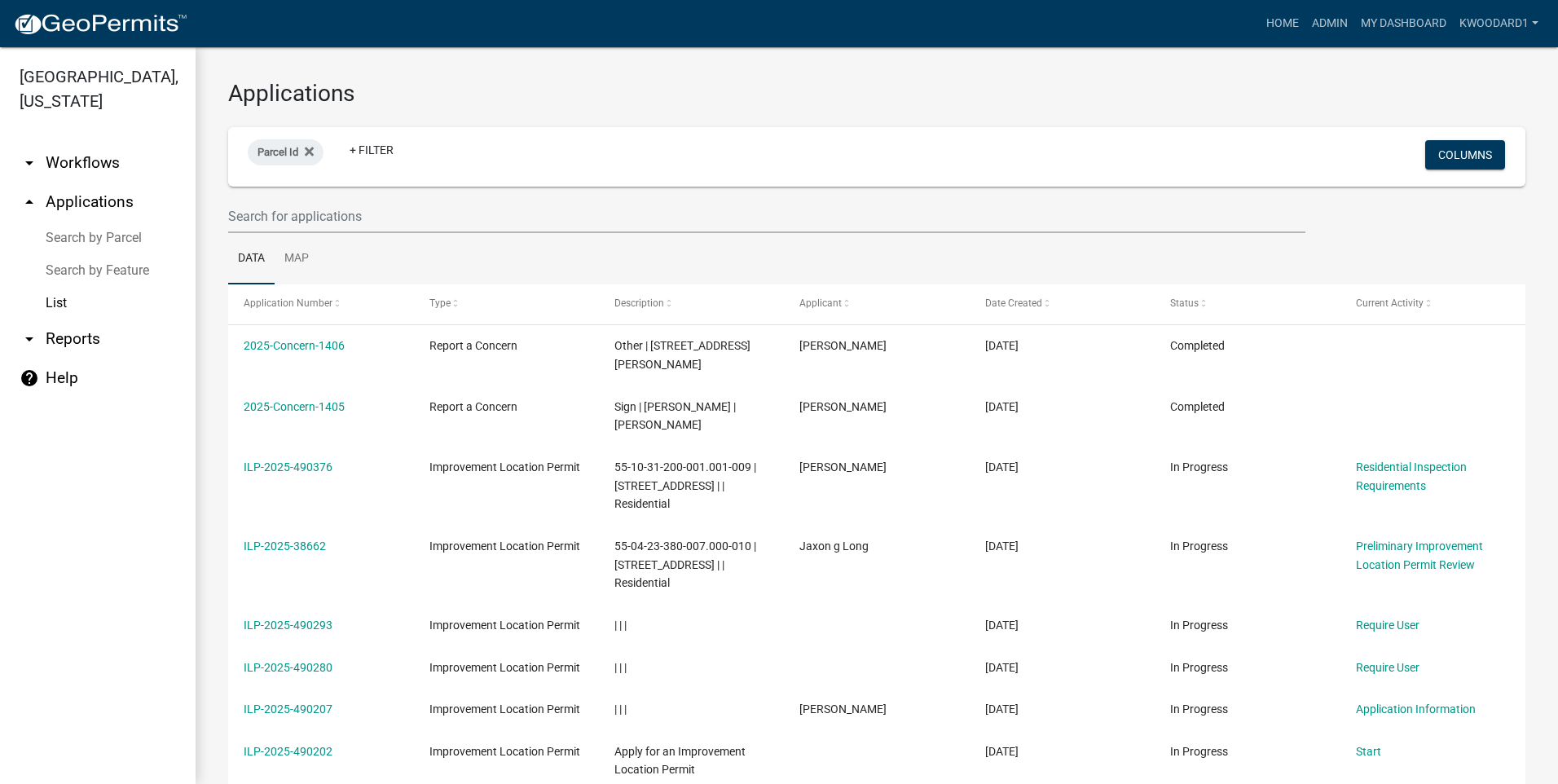
select select "3: 100"
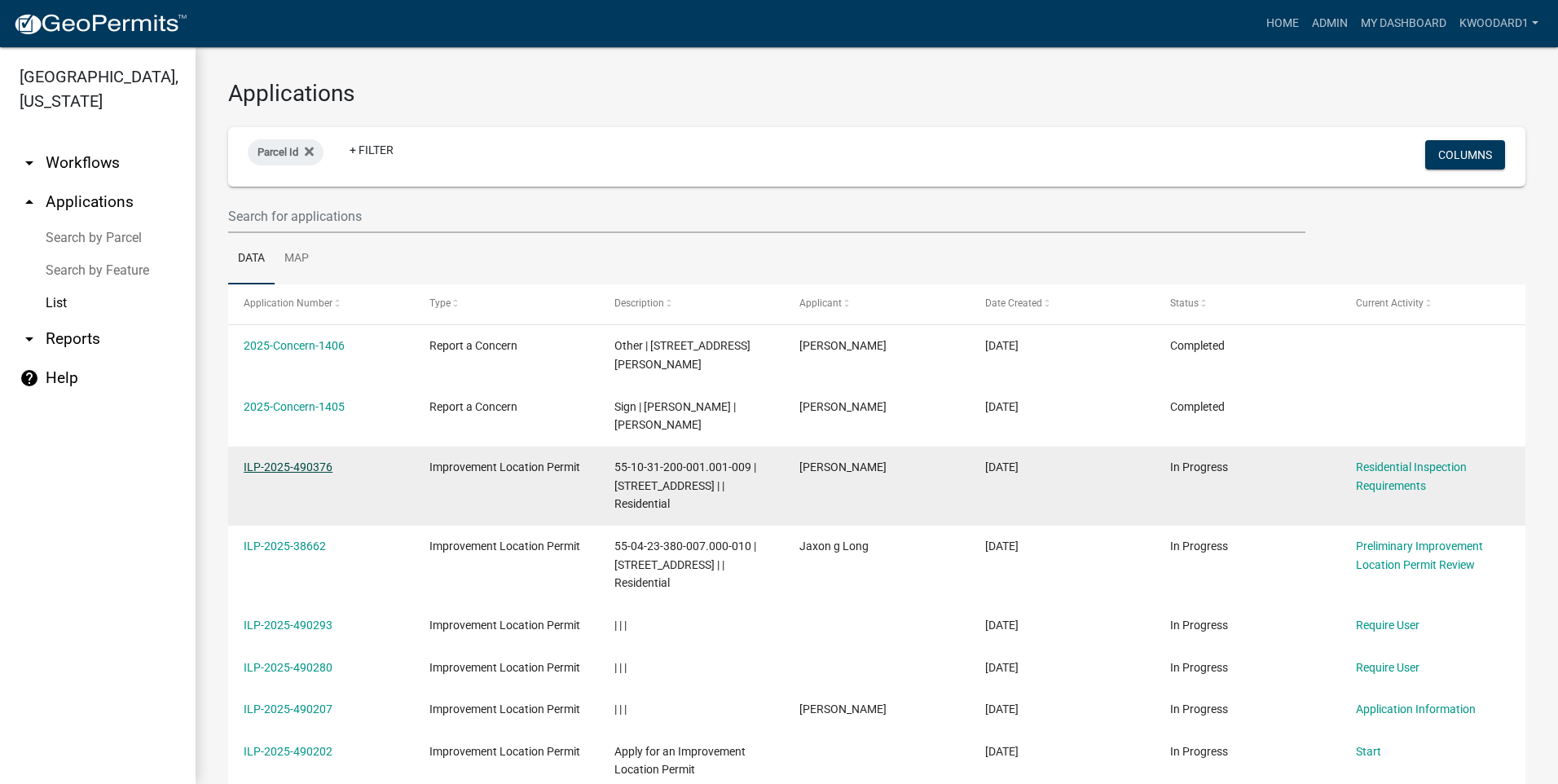
click at [306, 466] on link "ILP-2025-490376" at bounding box center [288, 467] width 89 height 13
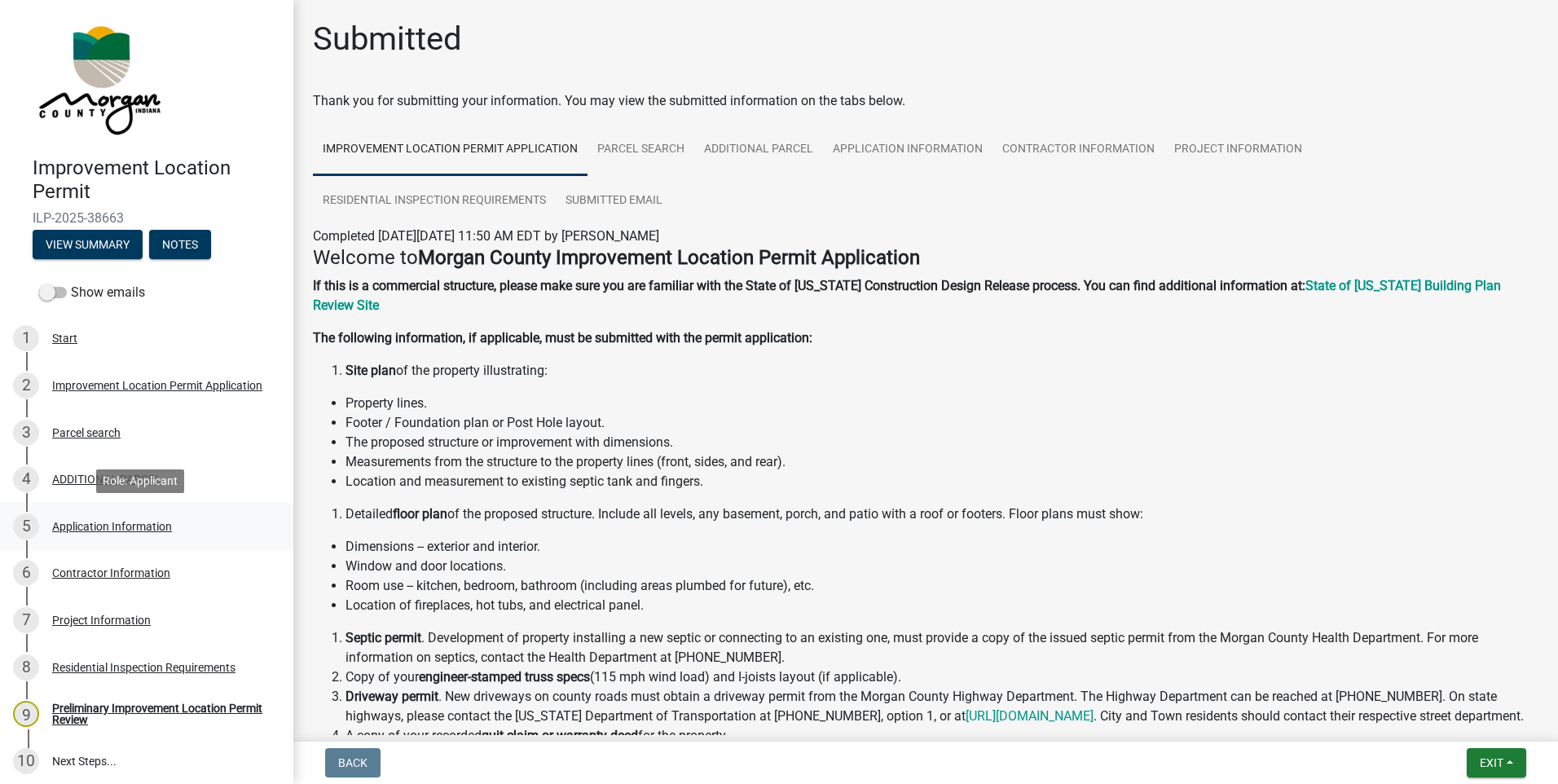
click at [124, 532] on div "Application Information" at bounding box center [112, 526] width 120 height 11
click at [81, 527] on div "Application Information" at bounding box center [112, 526] width 120 height 11
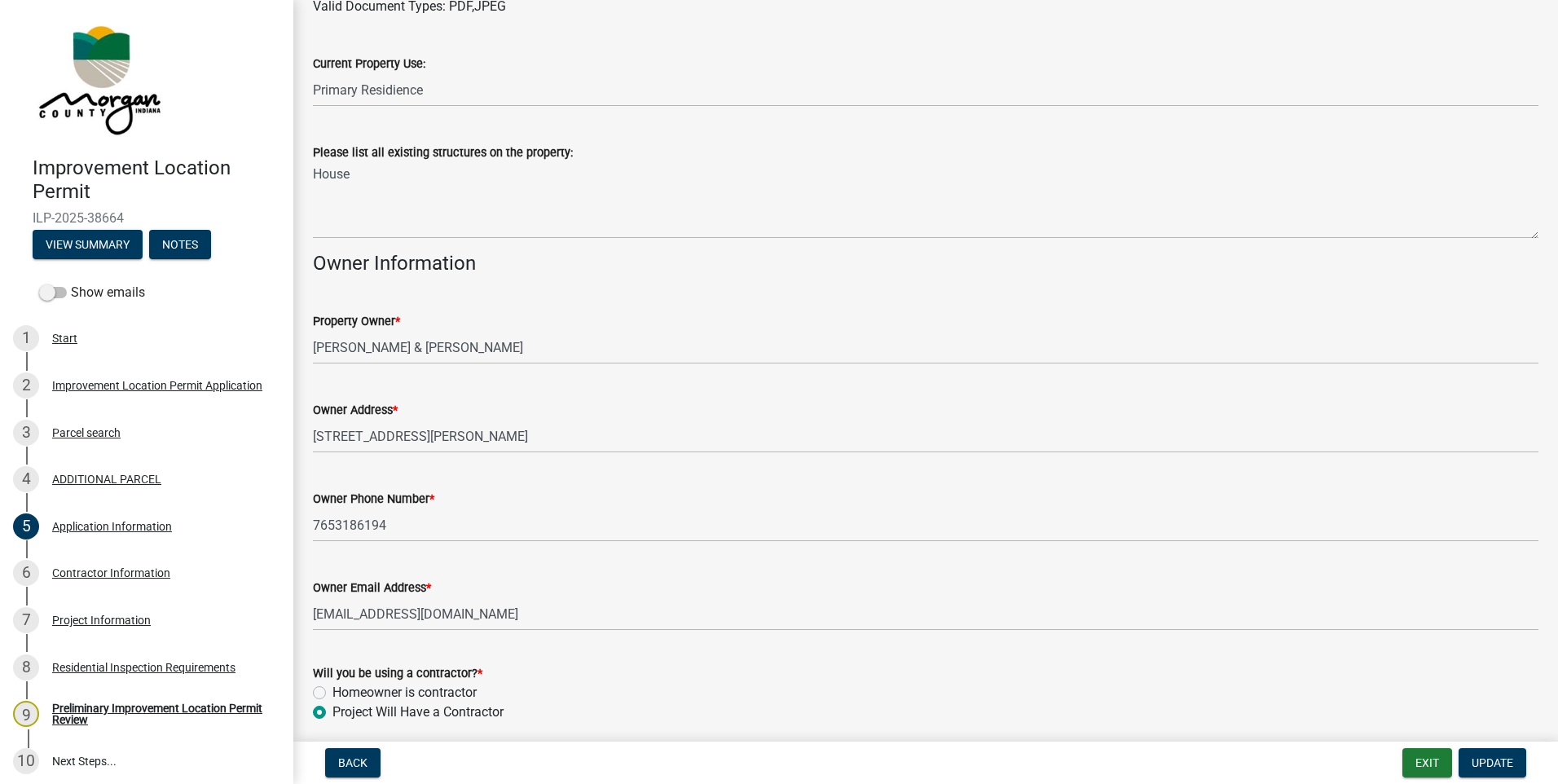
scroll to position [607, 0]
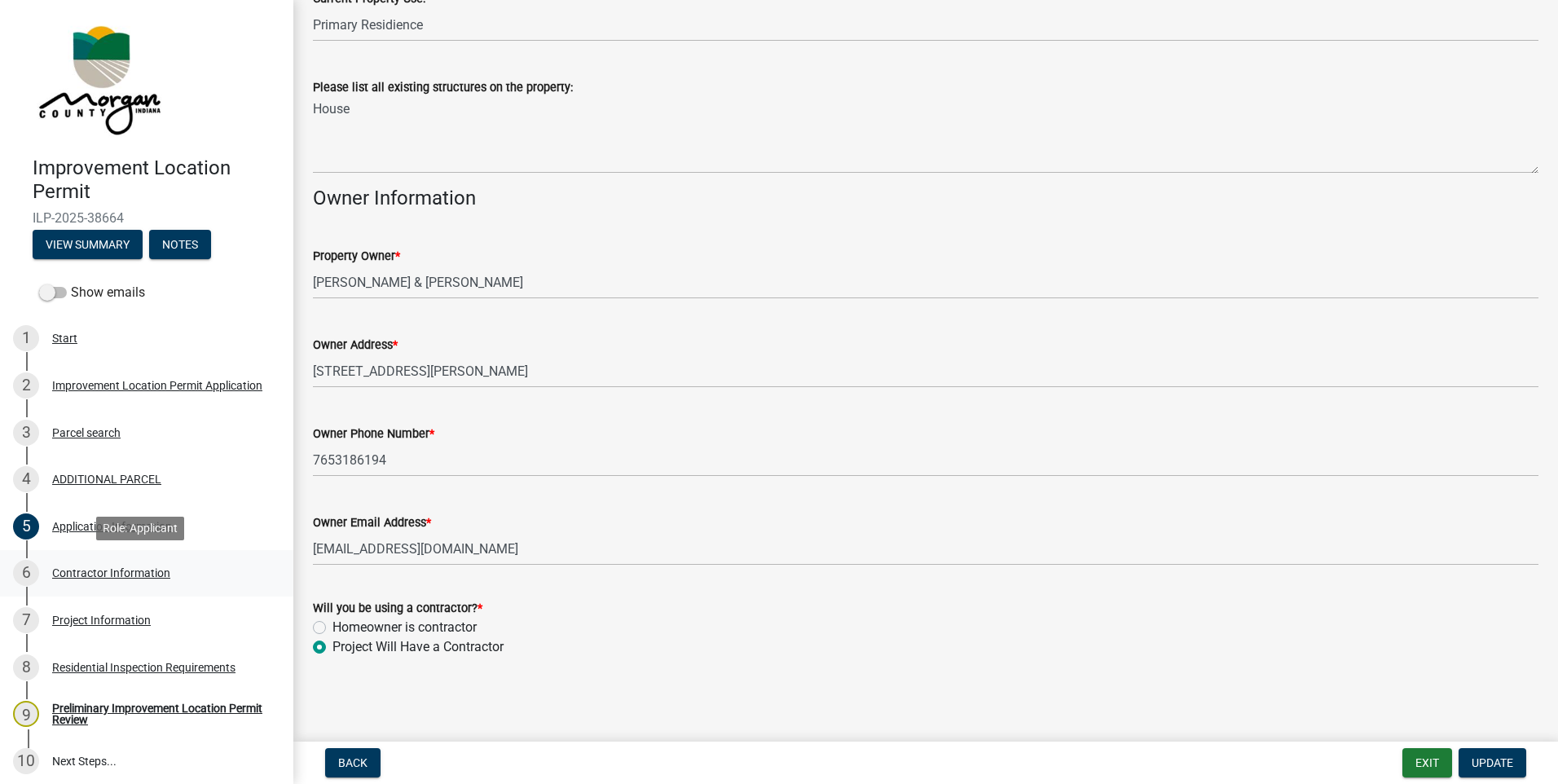
click at [146, 571] on div "Contractor Information" at bounding box center [111, 573] width 118 height 11
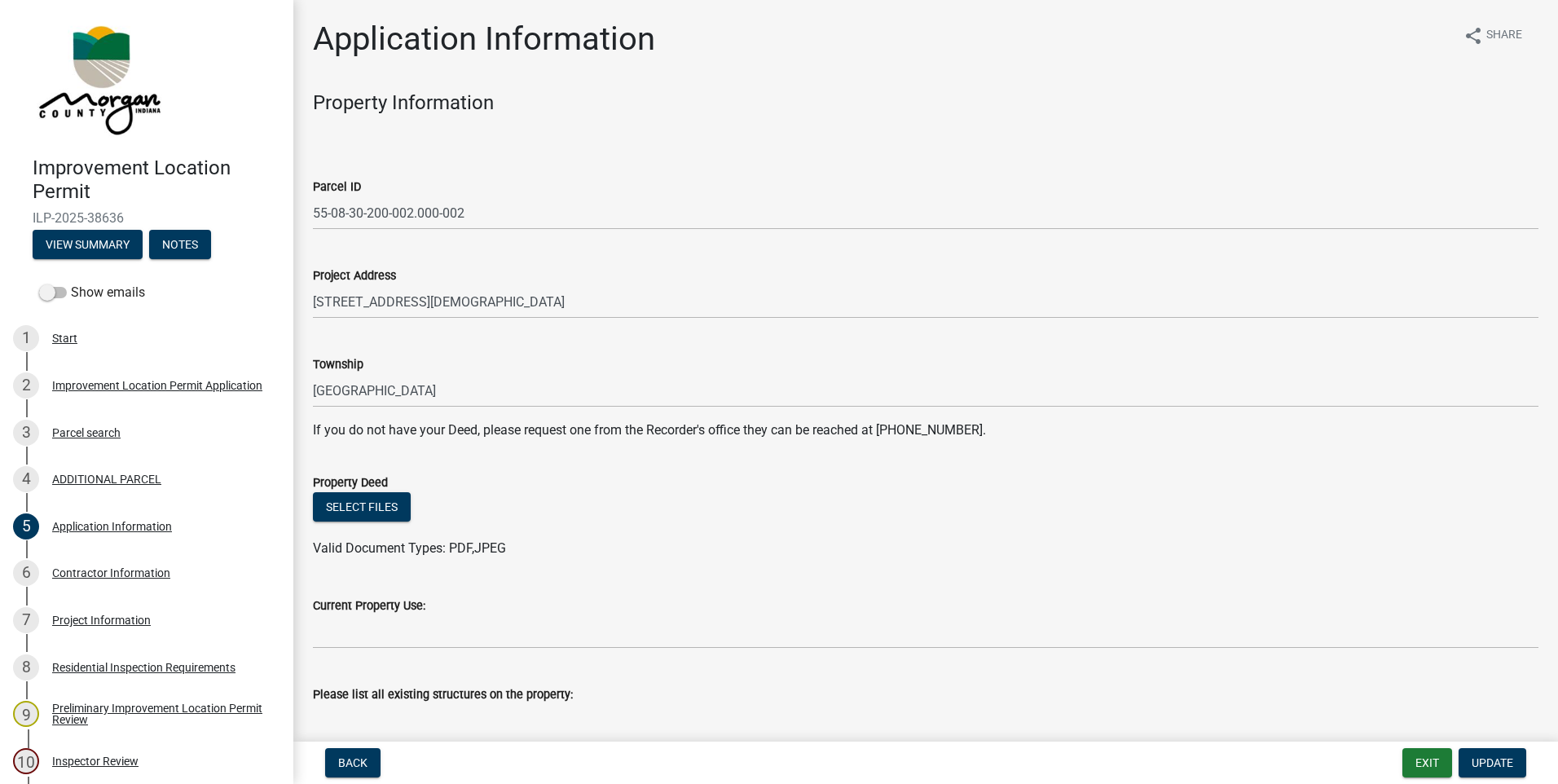
scroll to position [607, 0]
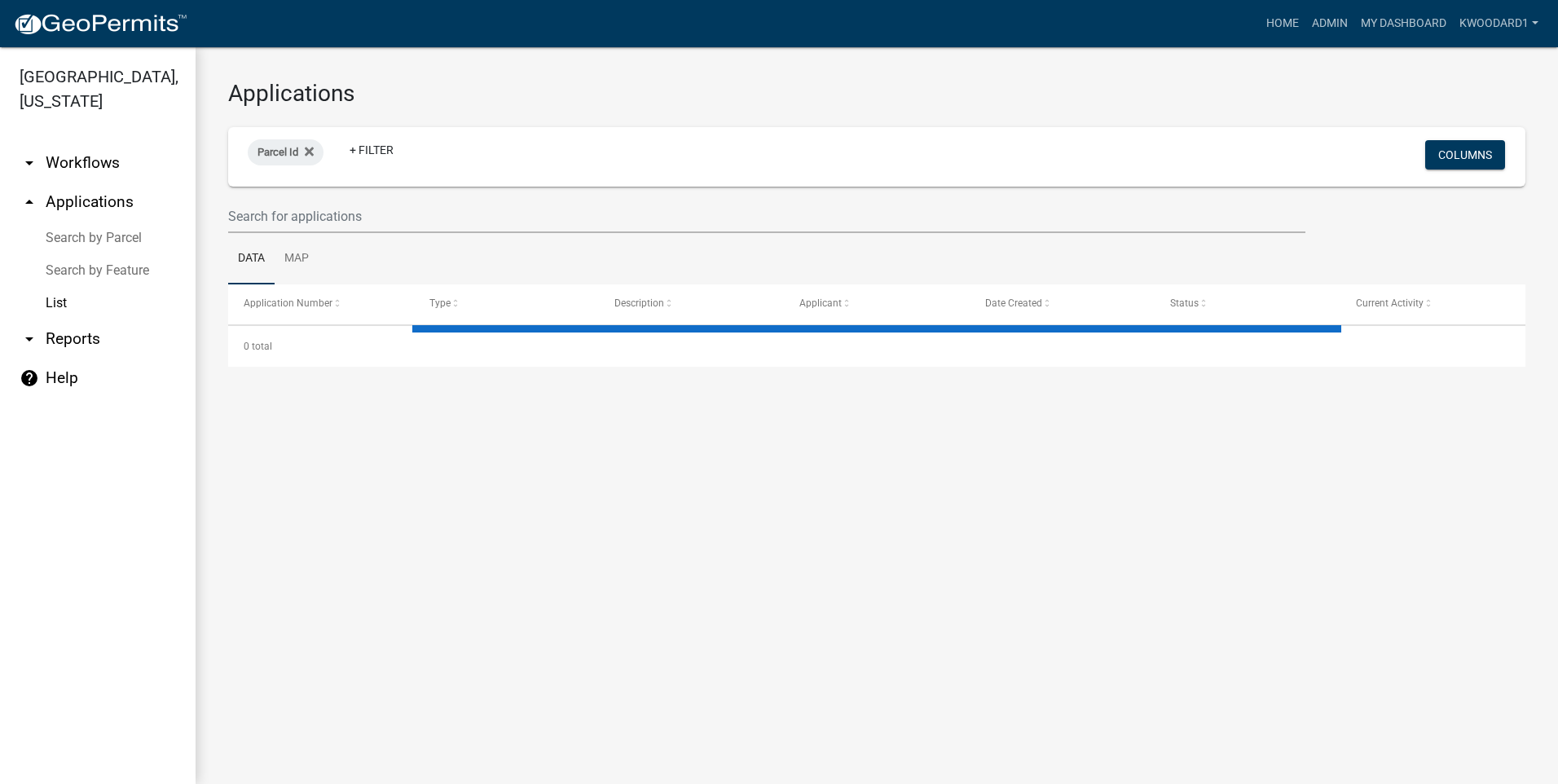
select select "3: 100"
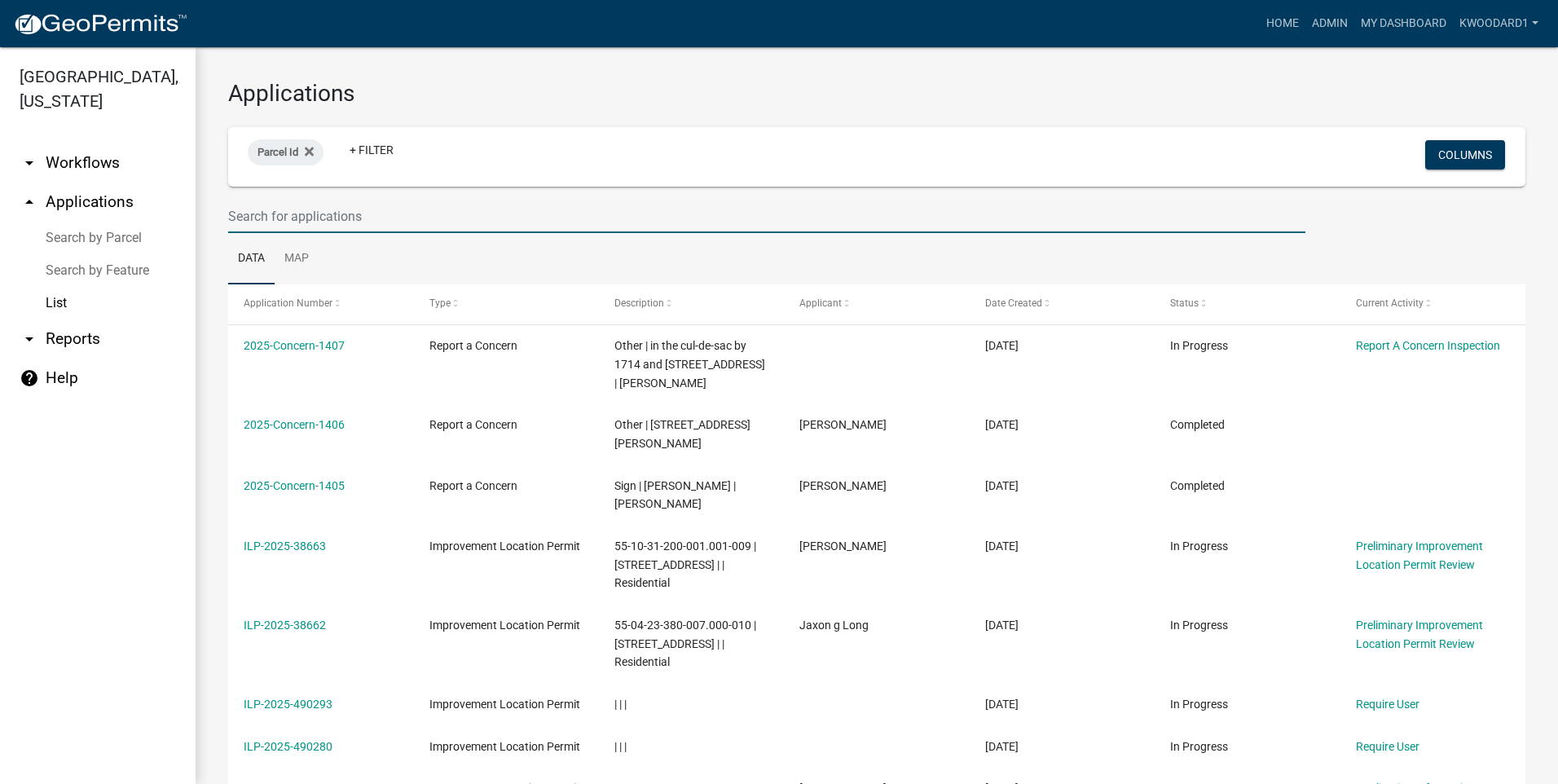
click at [273, 203] on input "text" at bounding box center [766, 217] width 1078 height 34
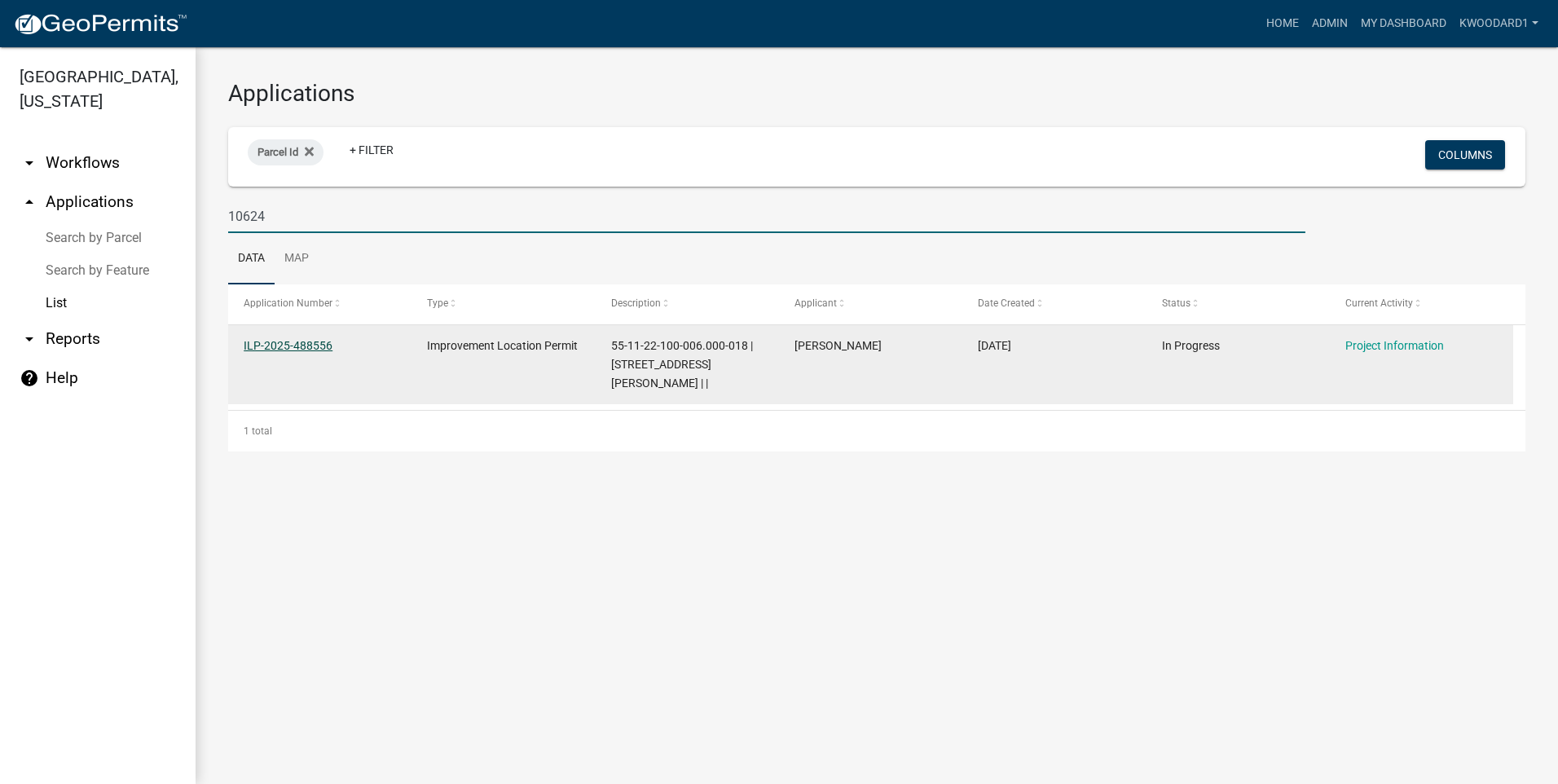
type input "10624"
click at [300, 345] on link "ILP-2025-488556" at bounding box center [288, 346] width 89 height 13
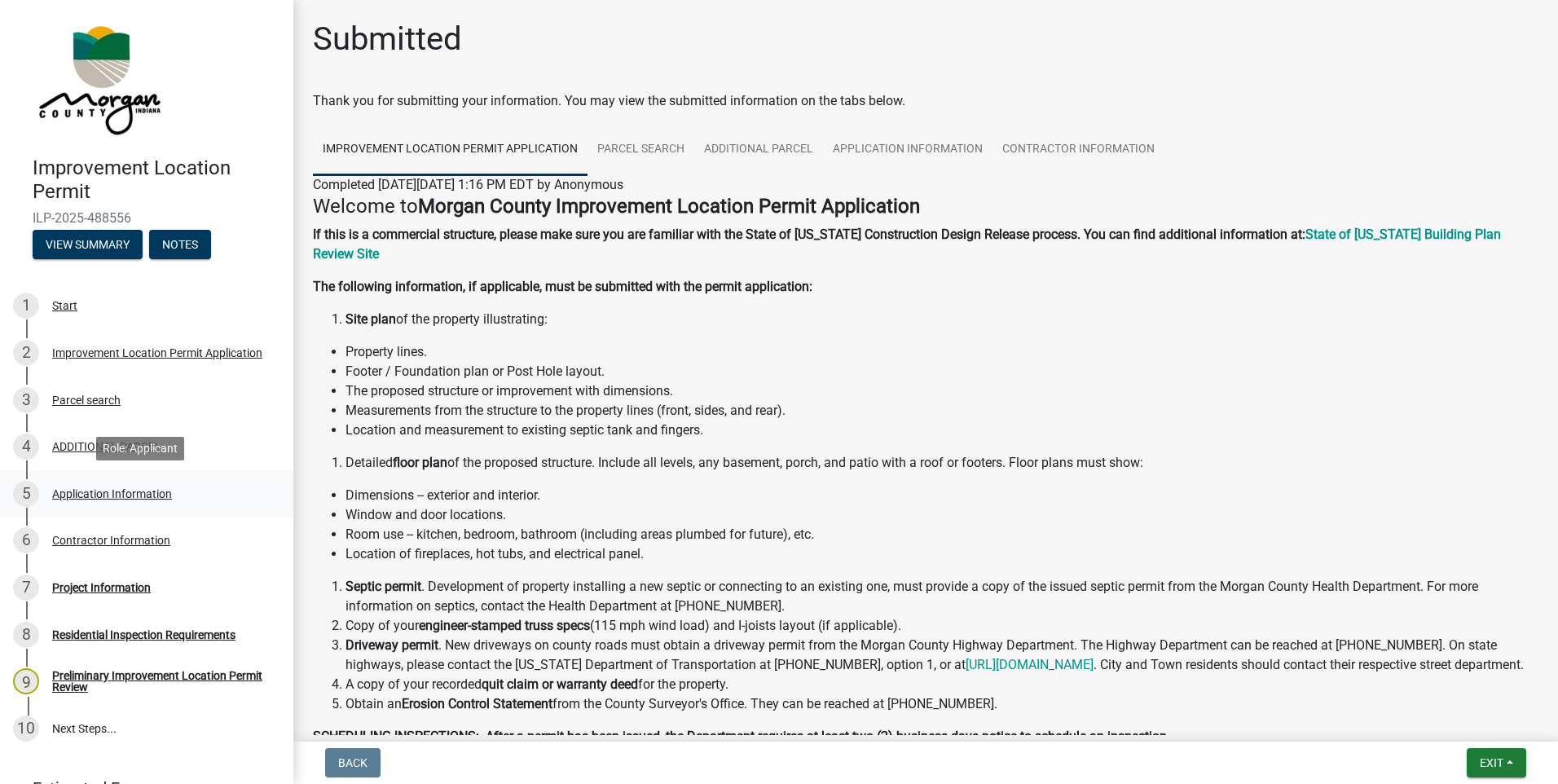
click at [98, 495] on div "Application Information" at bounding box center [112, 493] width 120 height 11
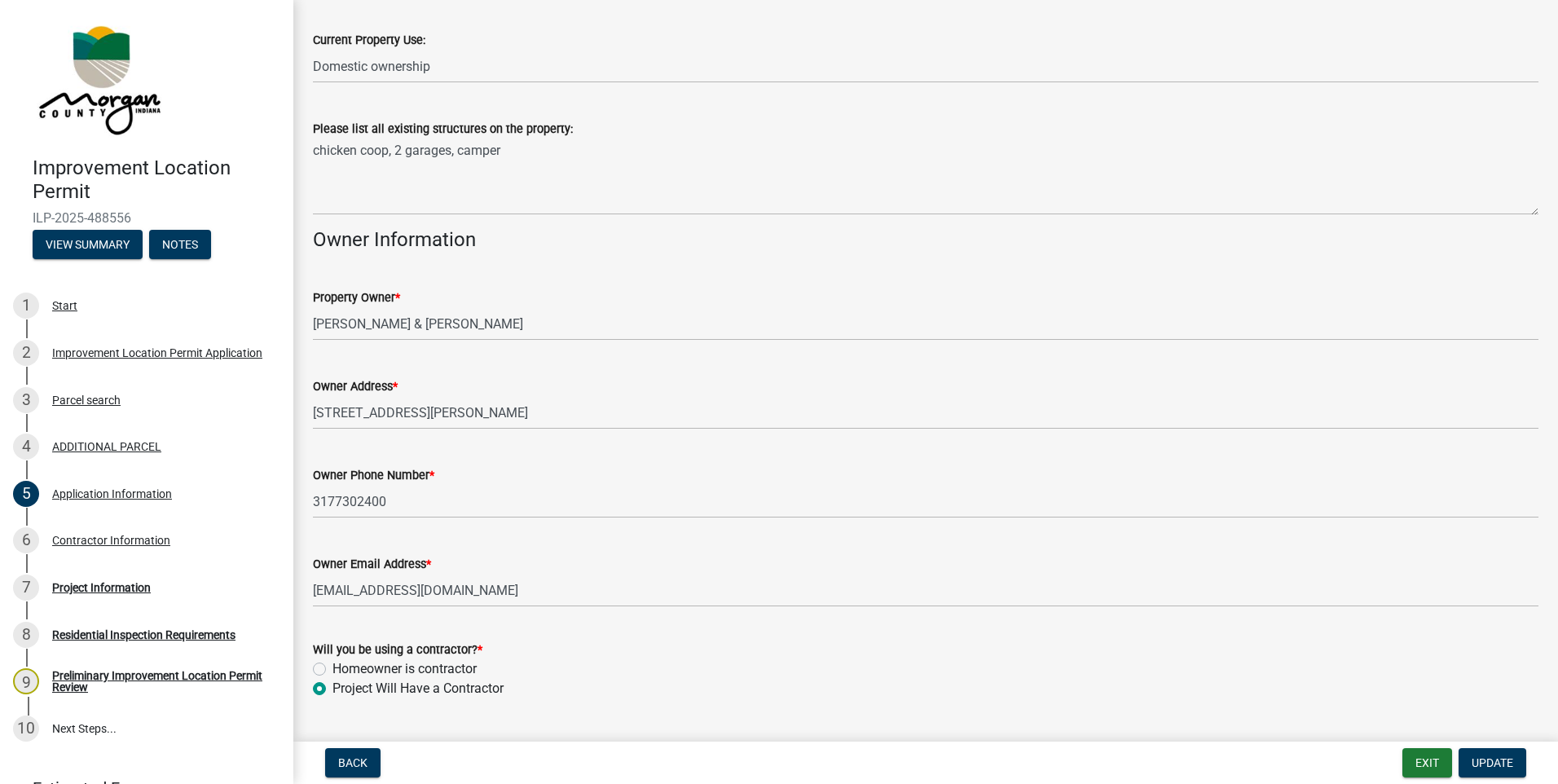
scroll to position [652, 0]
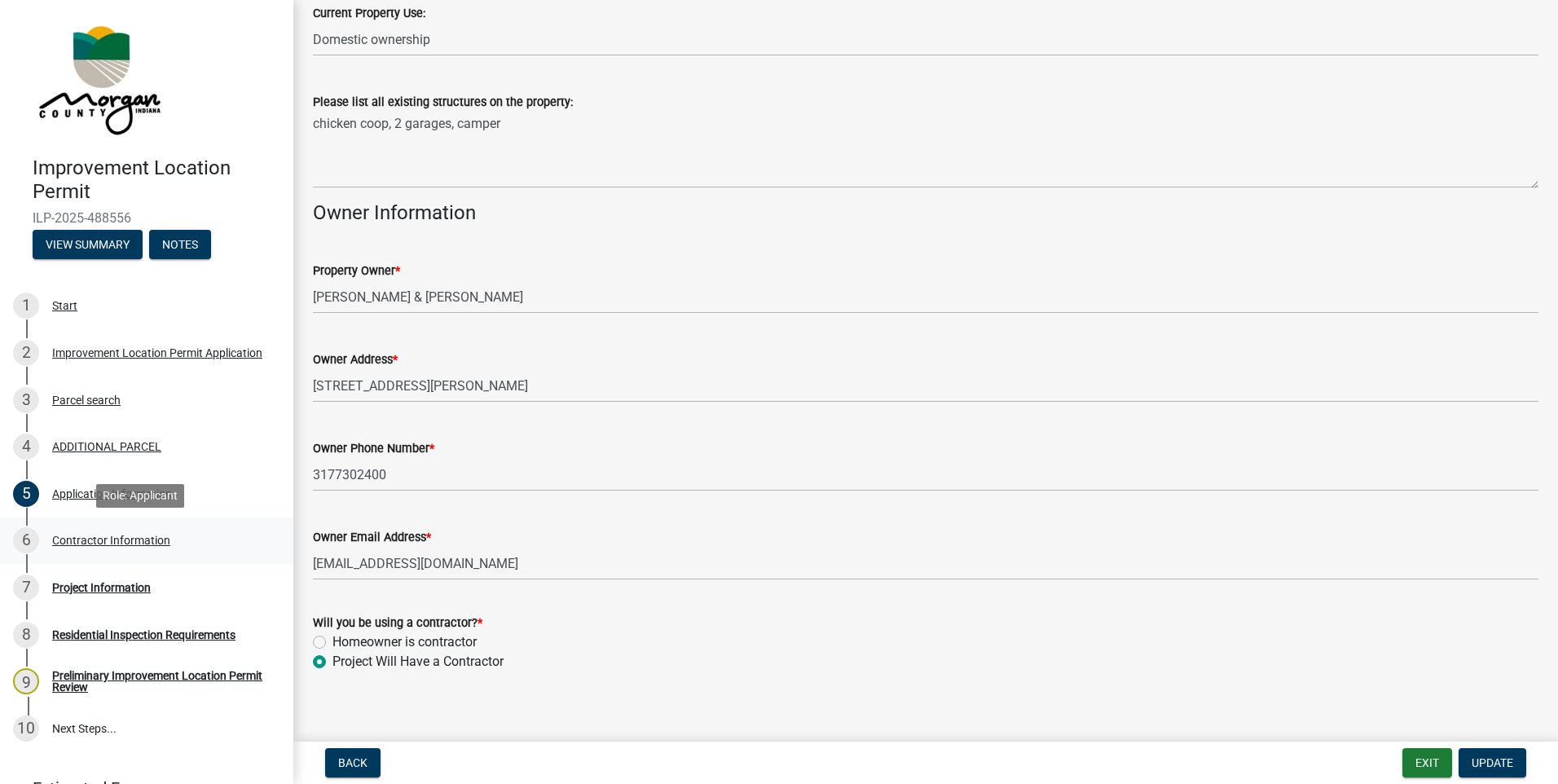
click at [90, 537] on div "Contractor Information" at bounding box center [111, 540] width 118 height 11
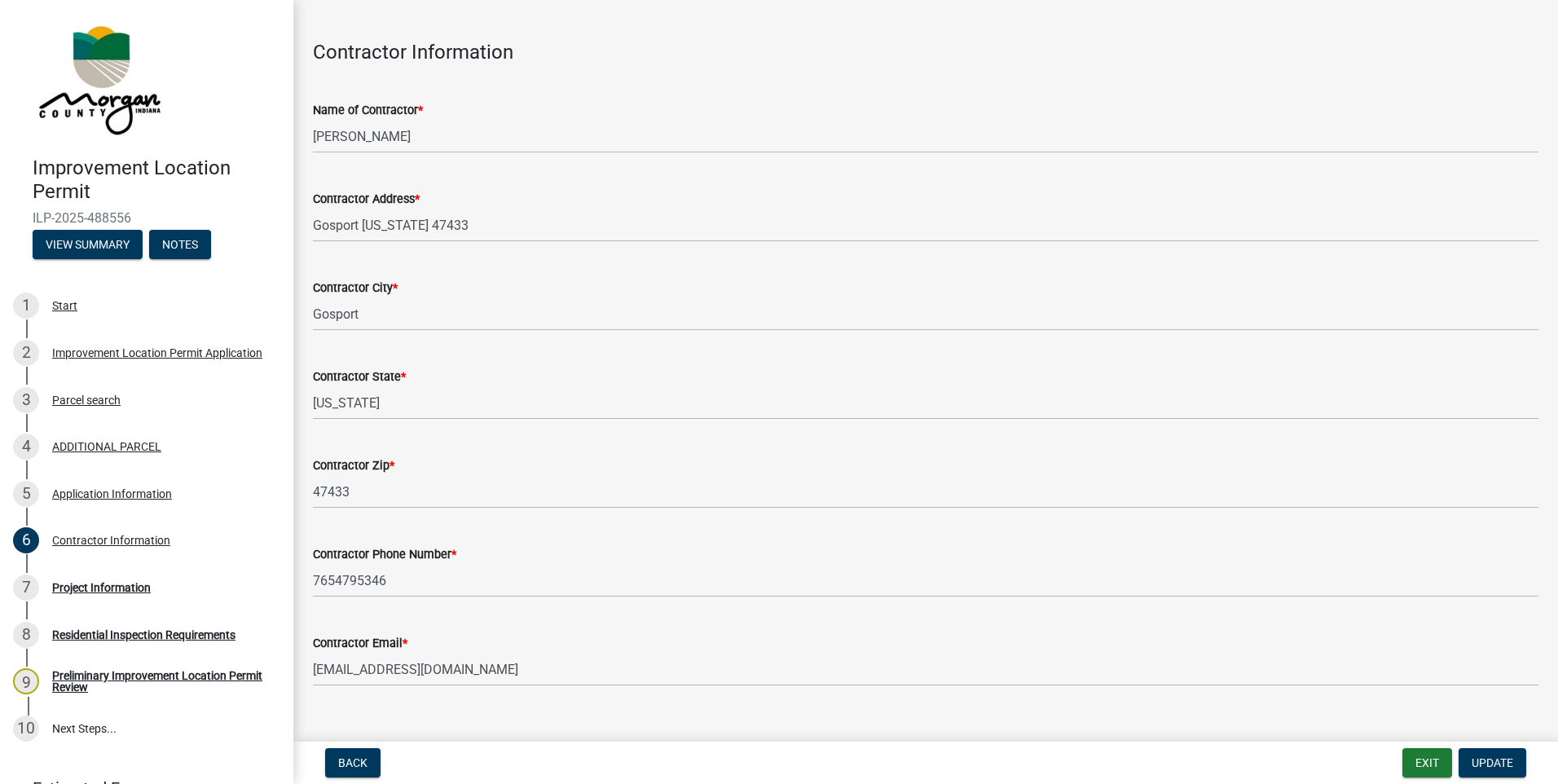
scroll to position [78, 0]
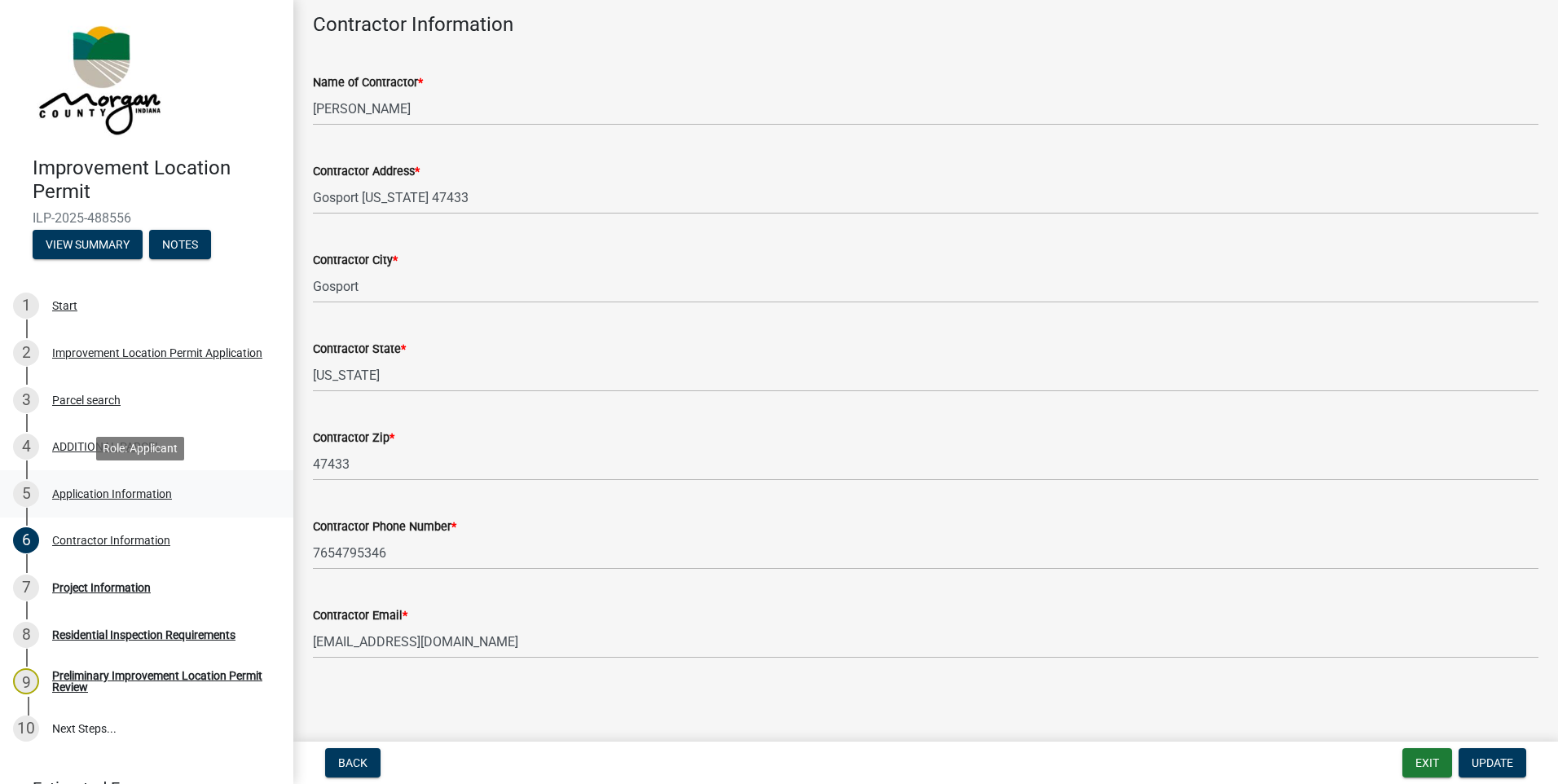
click at [74, 488] on div "Application Information" at bounding box center [112, 493] width 120 height 11
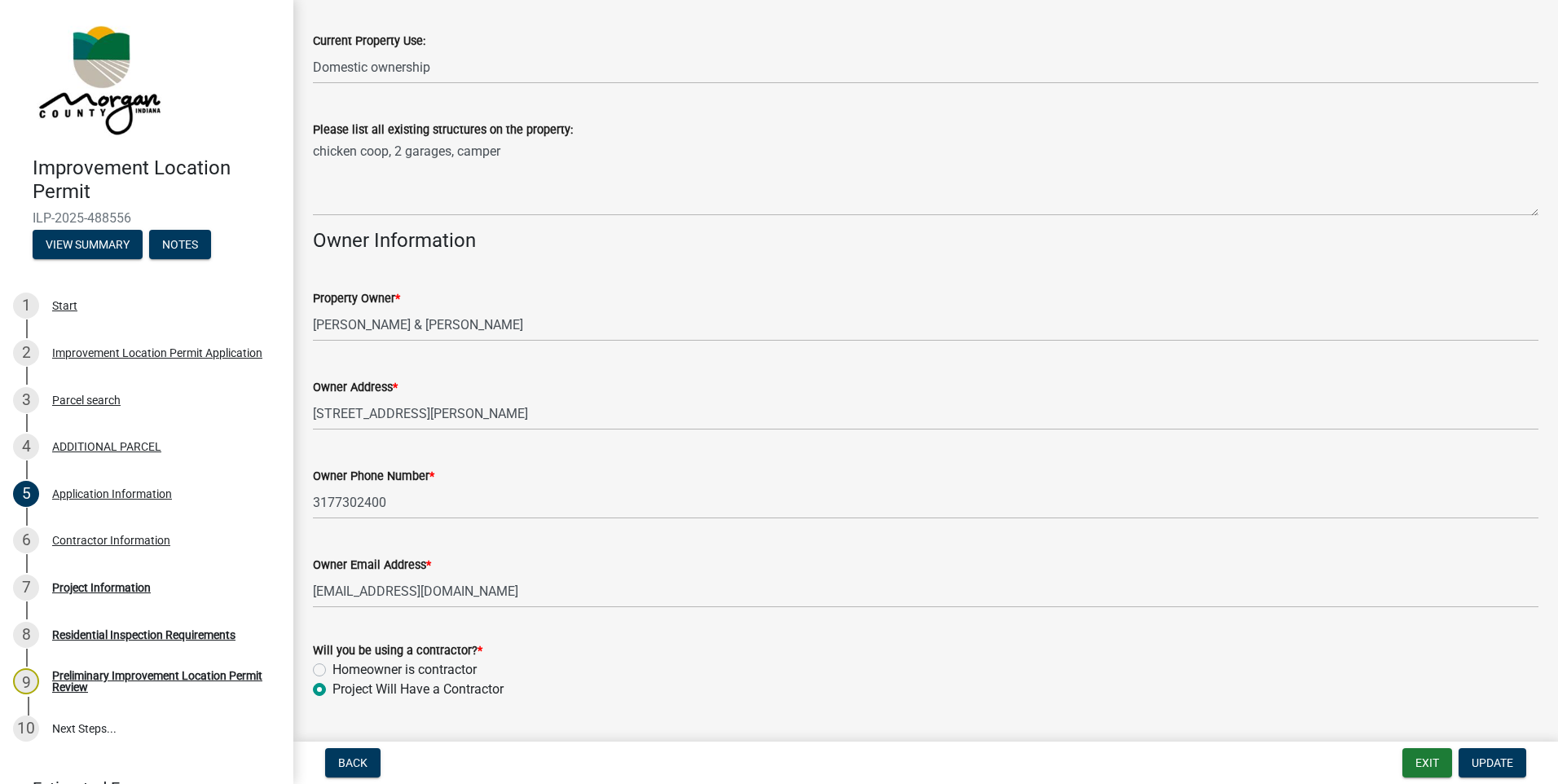
scroll to position [652, 0]
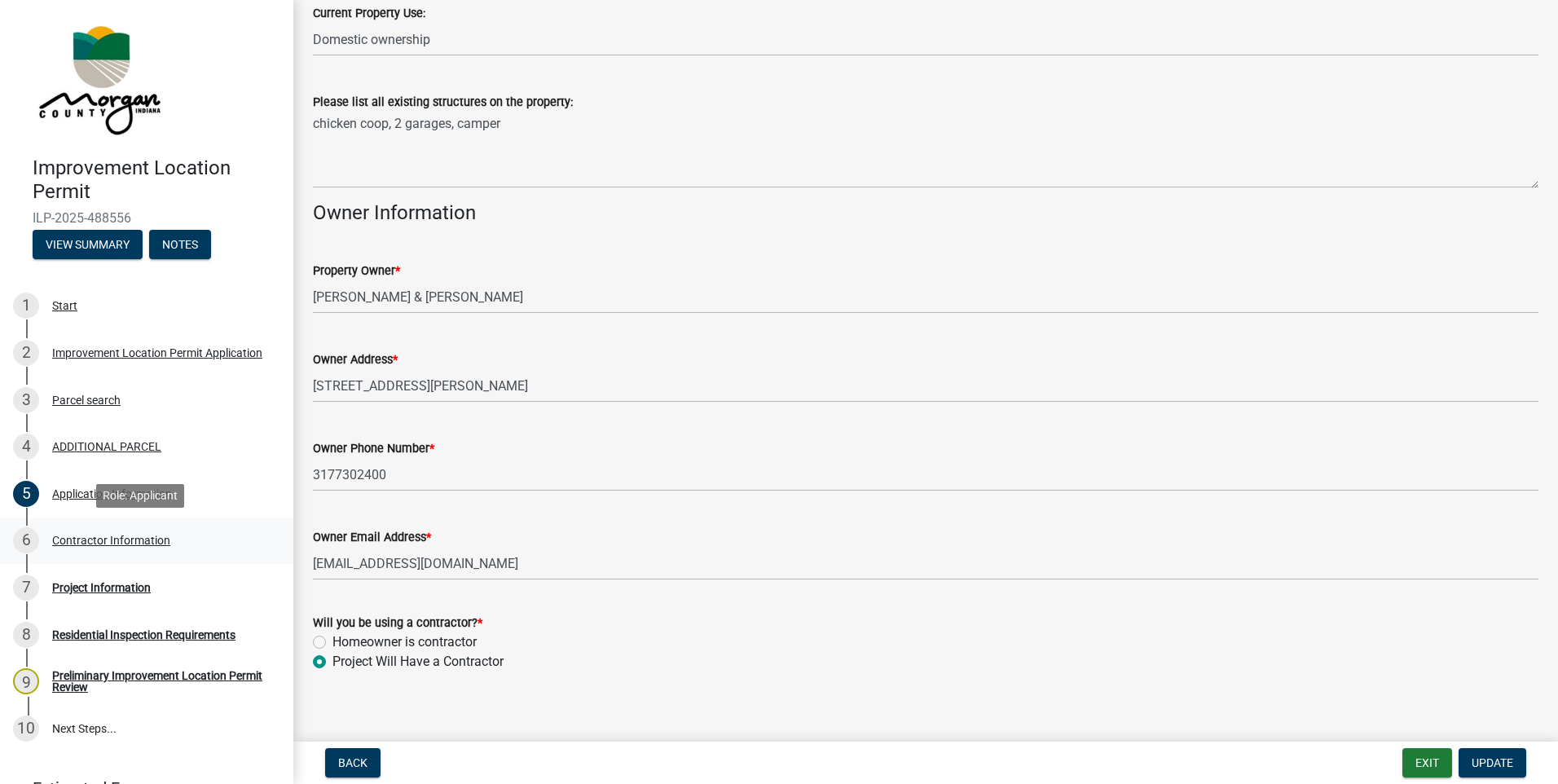
click at [90, 540] on div "Contractor Information" at bounding box center [111, 540] width 118 height 11
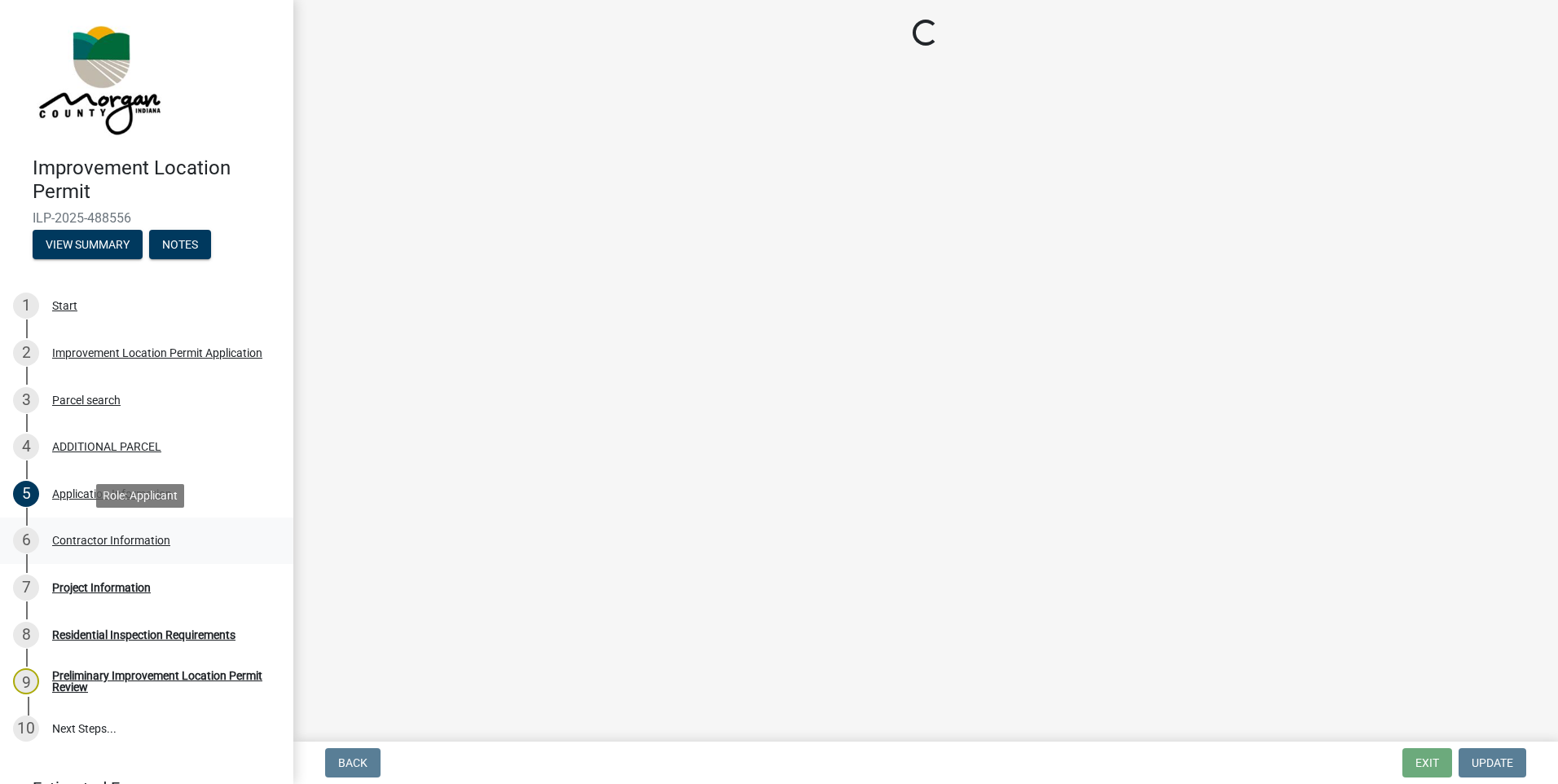
scroll to position [0, 0]
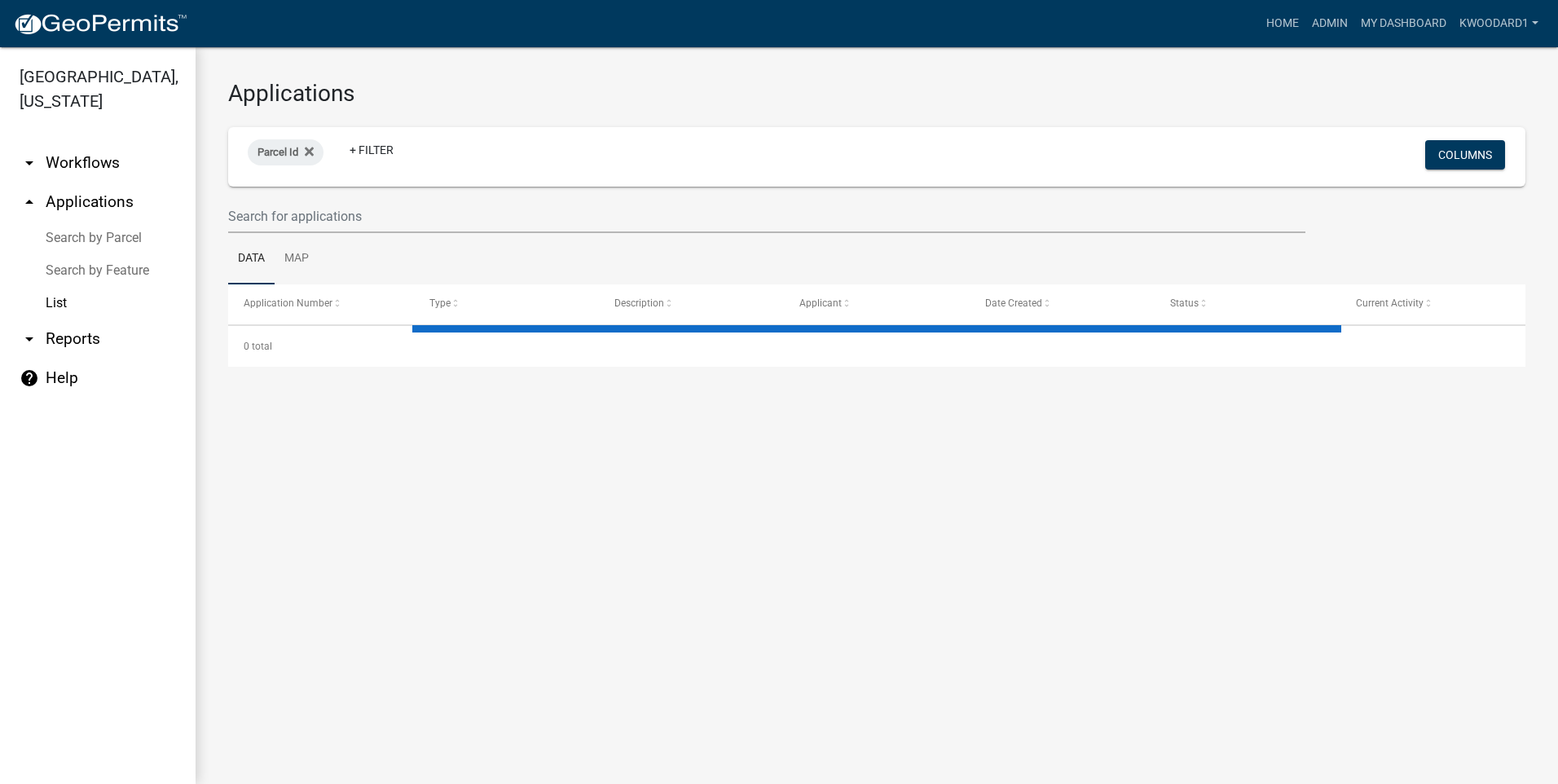
select select "3: 100"
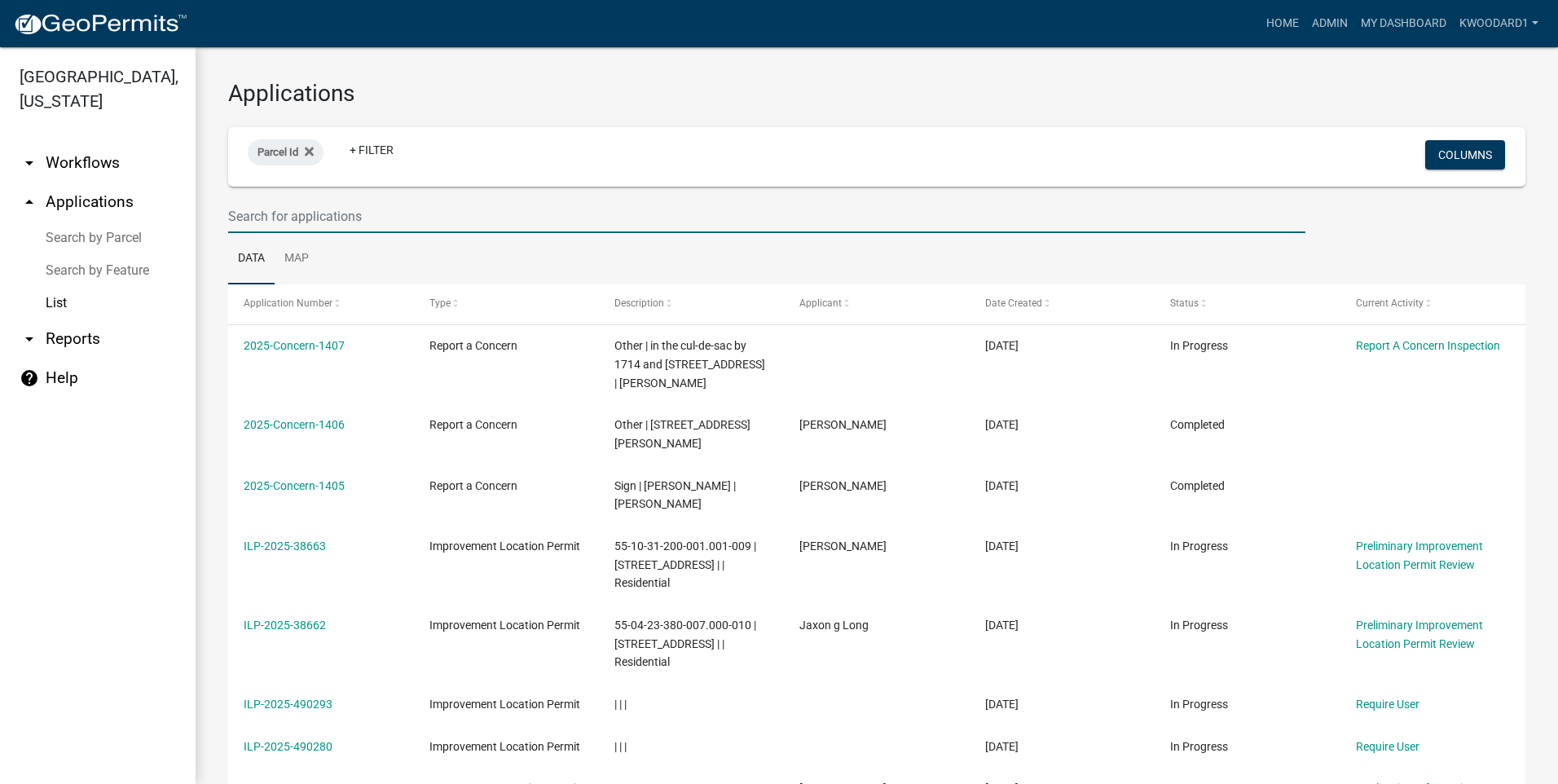
click at [234, 211] on input "text" at bounding box center [766, 217] width 1078 height 34
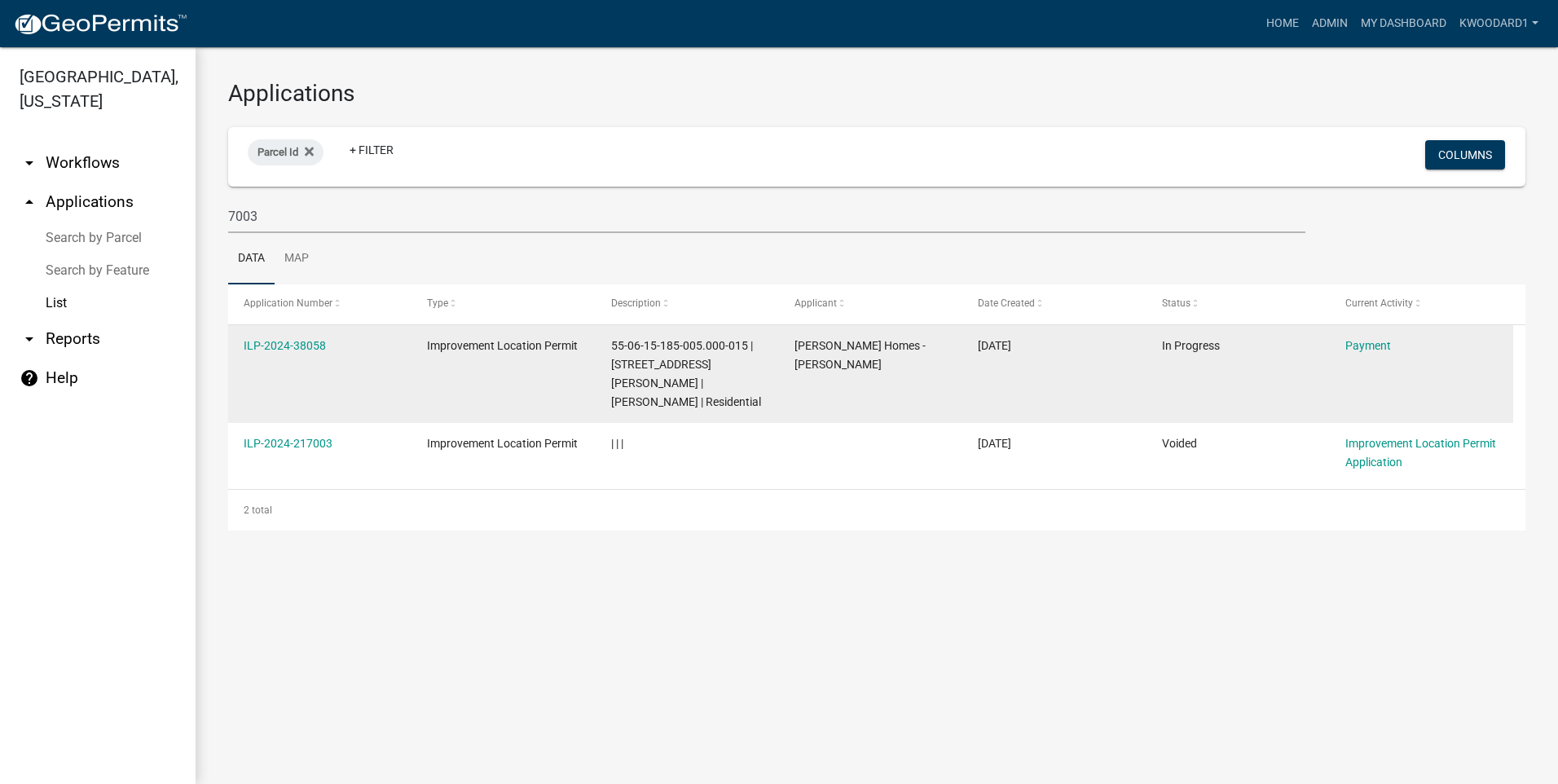
click at [261, 353] on div "ILP-2024-38058" at bounding box center [320, 346] width 152 height 19
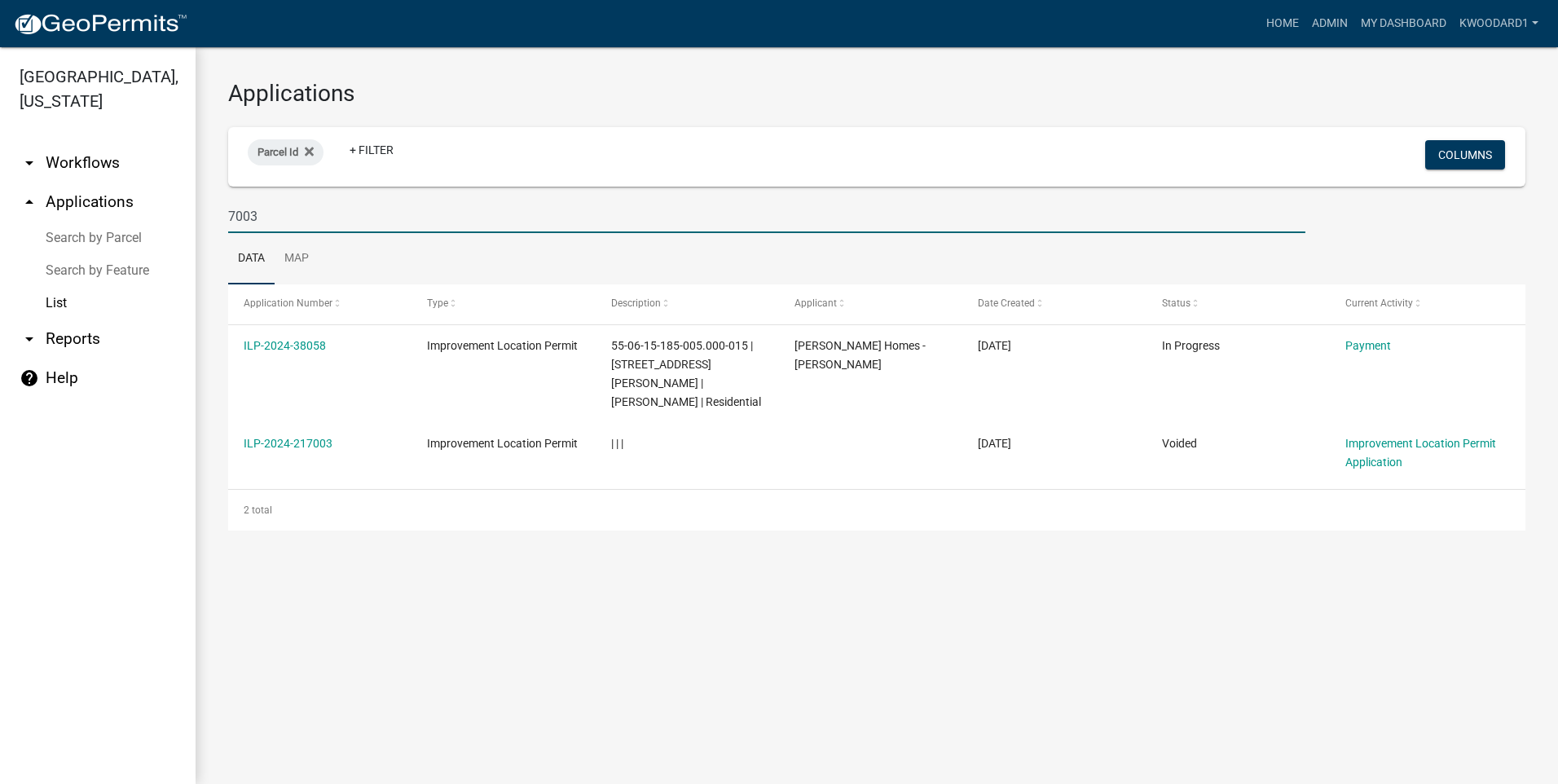
drag, startPoint x: 279, startPoint y: 216, endPoint x: 155, endPoint y: 209, distance: 124.2
click at [155, 209] on div "[GEOGRAPHIC_DATA], [US_STATE] arrow_drop_down Workflows List arrow_drop_up Appl…" at bounding box center [779, 416] width 1558 height 736
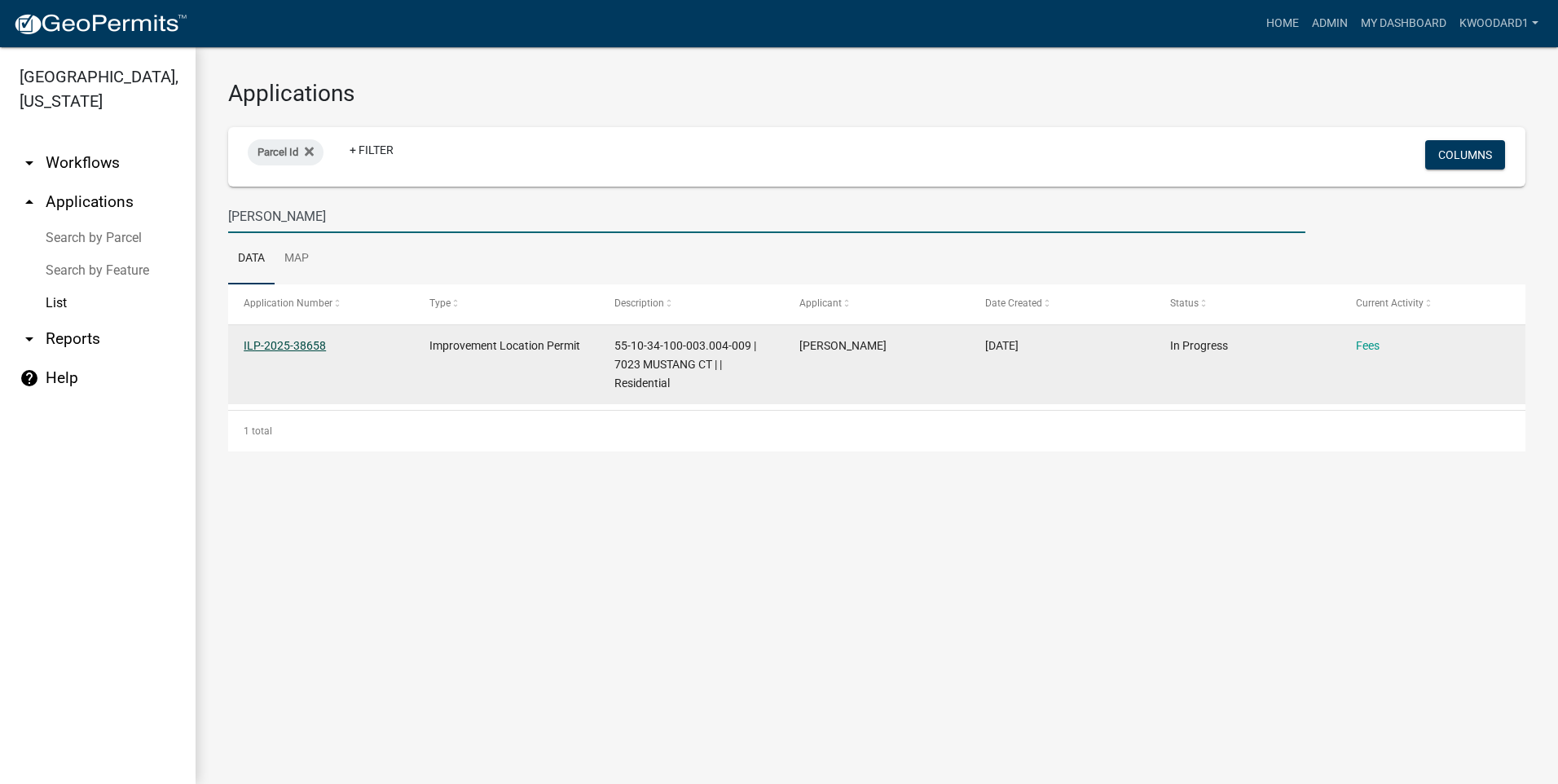
type input "[PERSON_NAME]"
click at [261, 340] on link "ILP-2025-38658" at bounding box center [285, 346] width 82 height 13
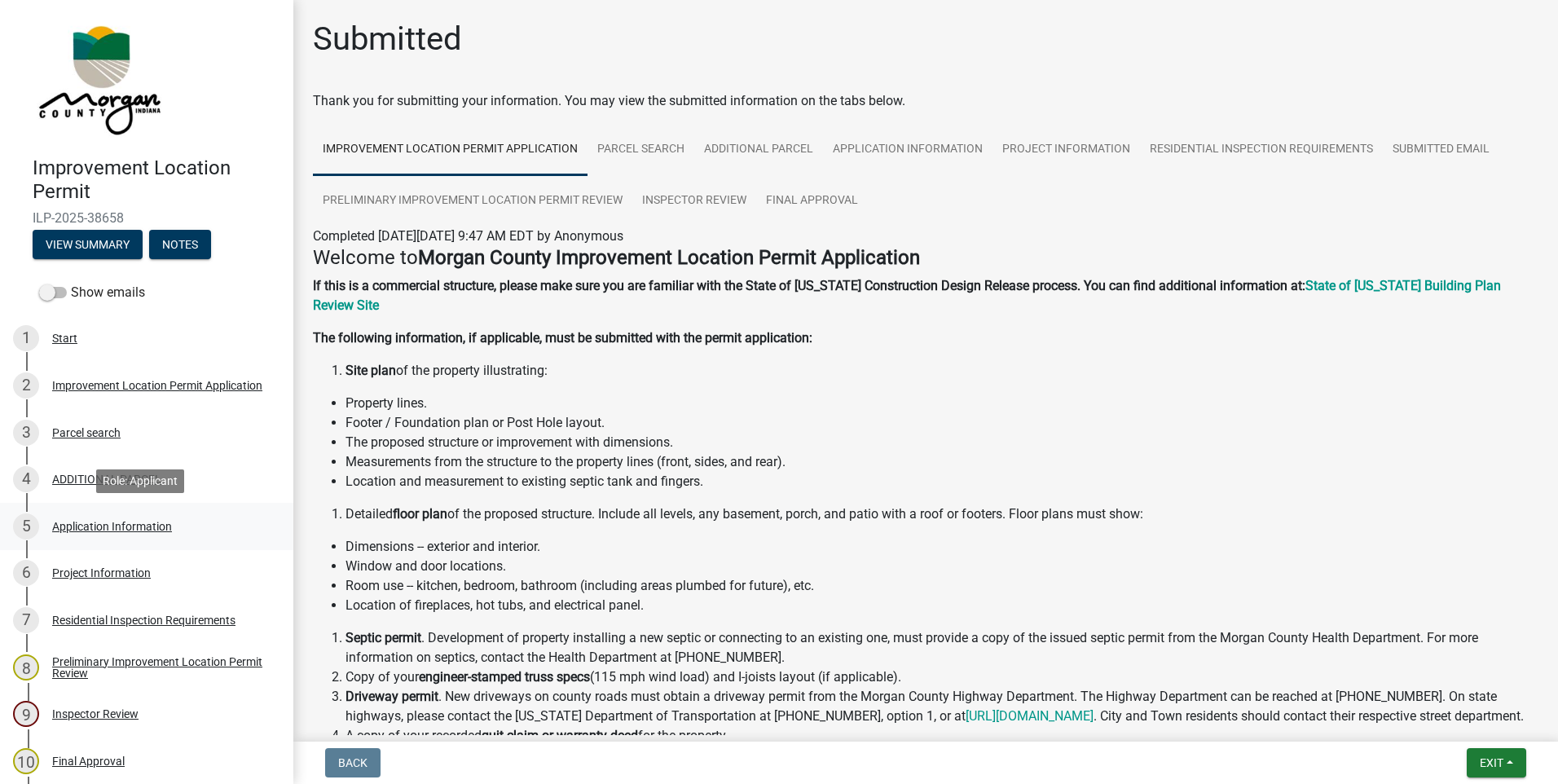
click at [71, 525] on div "Application Information" at bounding box center [112, 526] width 120 height 11
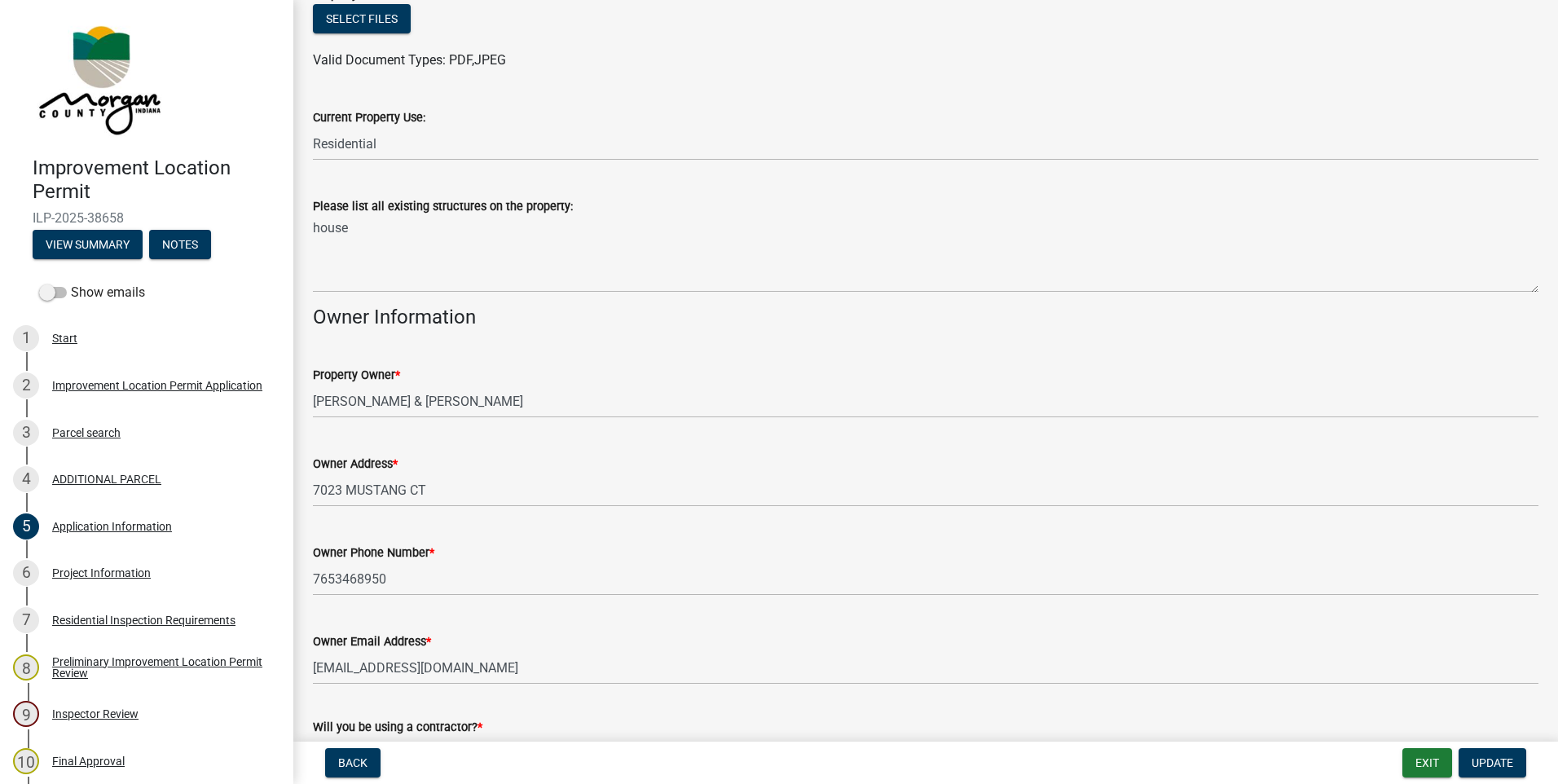
scroll to position [607, 0]
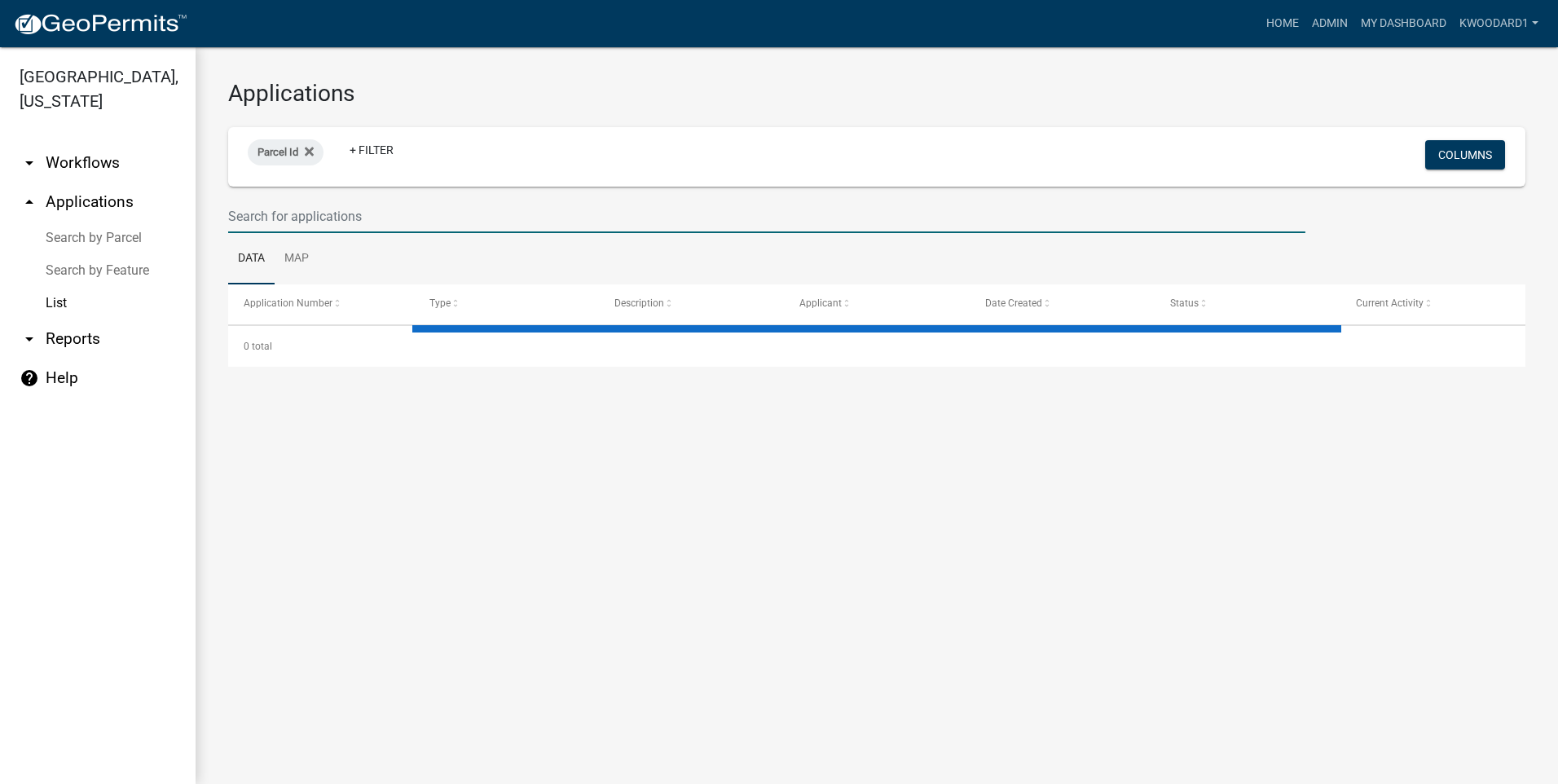
click at [275, 215] on input "text" at bounding box center [766, 217] width 1078 height 34
click at [297, 214] on input "13388" at bounding box center [766, 217] width 1078 height 34
drag, startPoint x: 297, startPoint y: 214, endPoint x: 207, endPoint y: 212, distance: 90.0
click at [207, 212] on div "Applications Parcel Id + Filter Columns 13388 Data Map Application Number Type …" at bounding box center [877, 223] width 1363 height 352
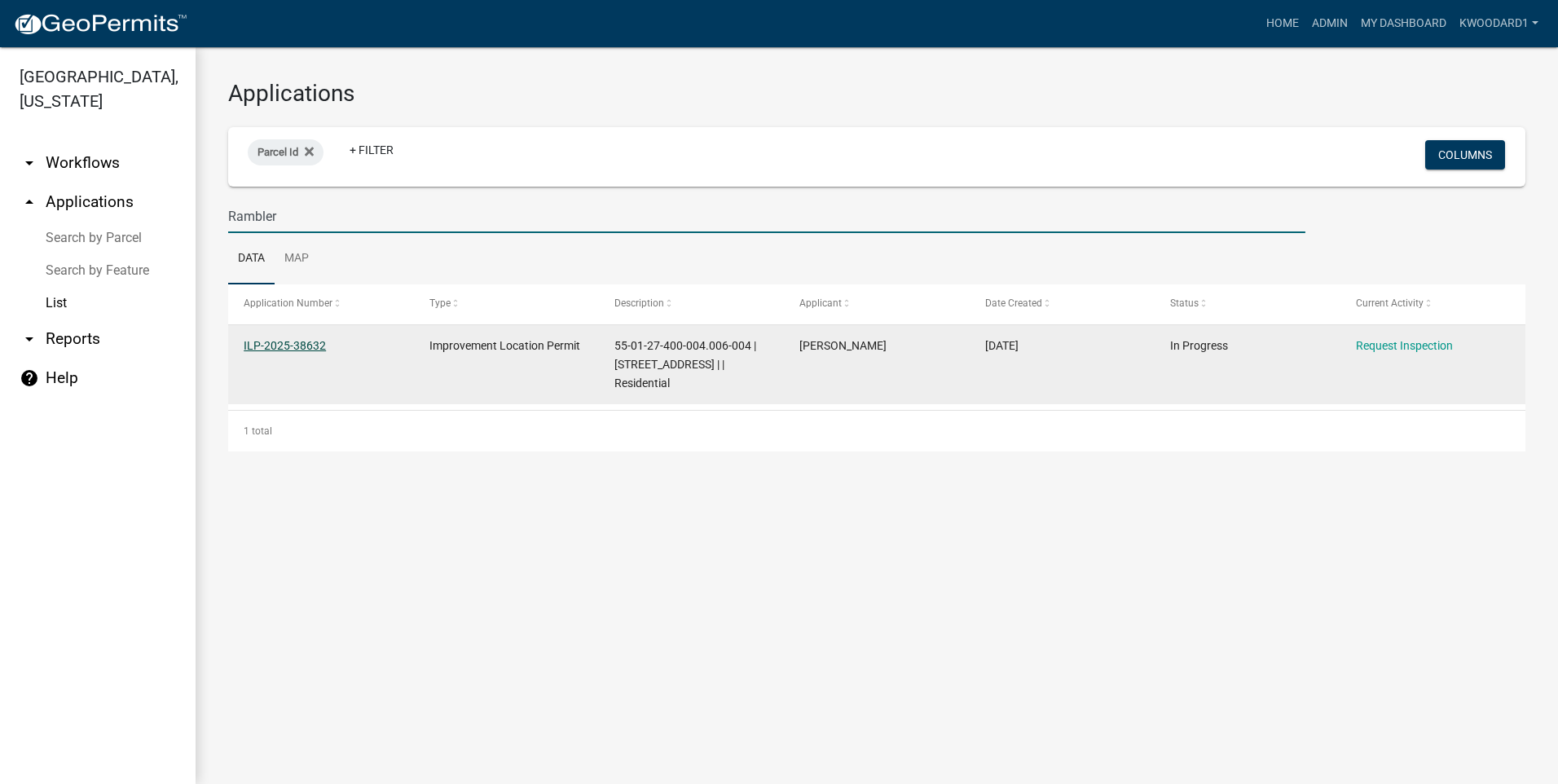
type input "Rambler"
click at [253, 341] on link "ILP-2025-38632" at bounding box center [285, 346] width 82 height 13
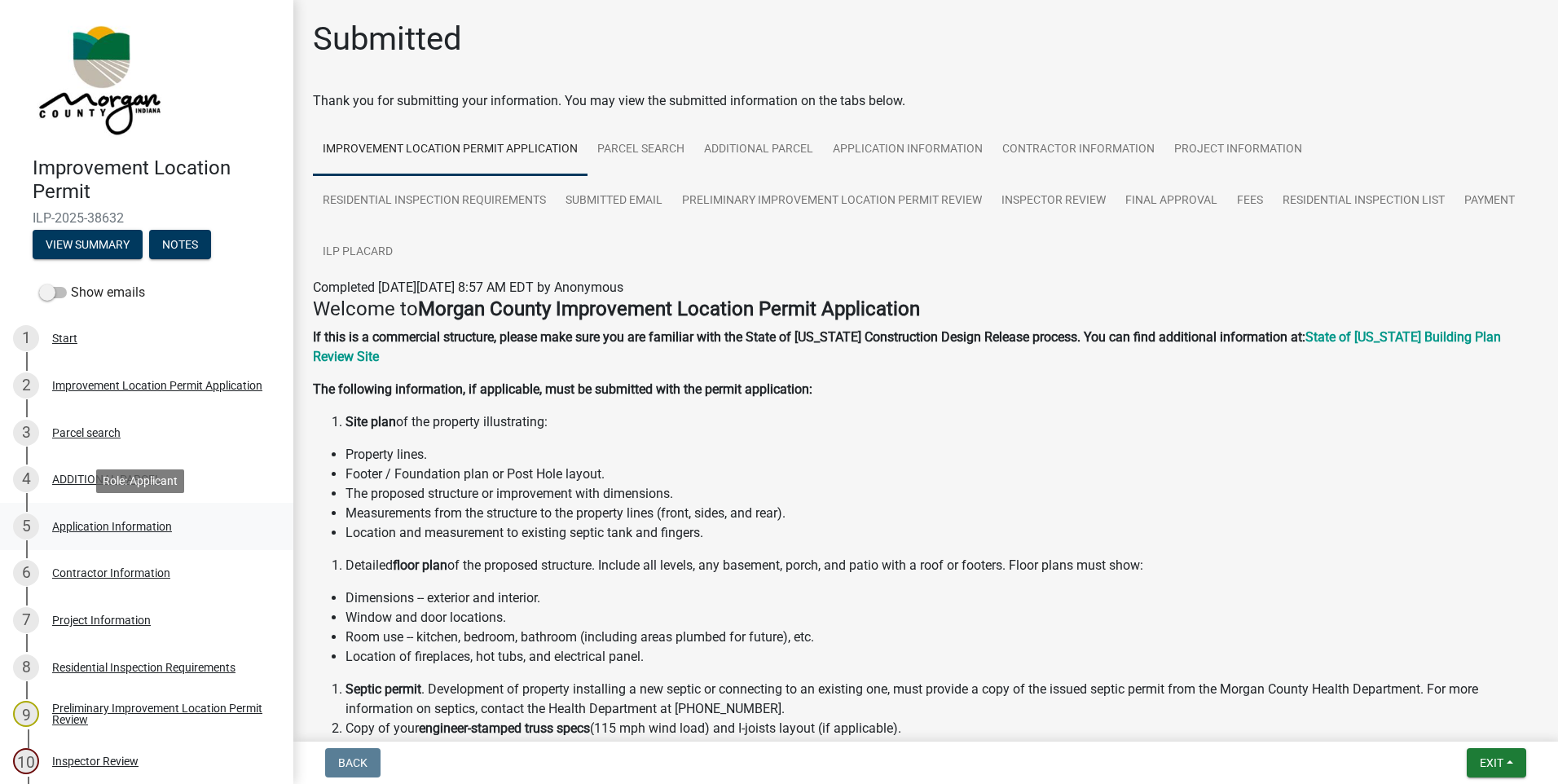
click at [61, 535] on div "5 Application Information" at bounding box center [140, 526] width 254 height 26
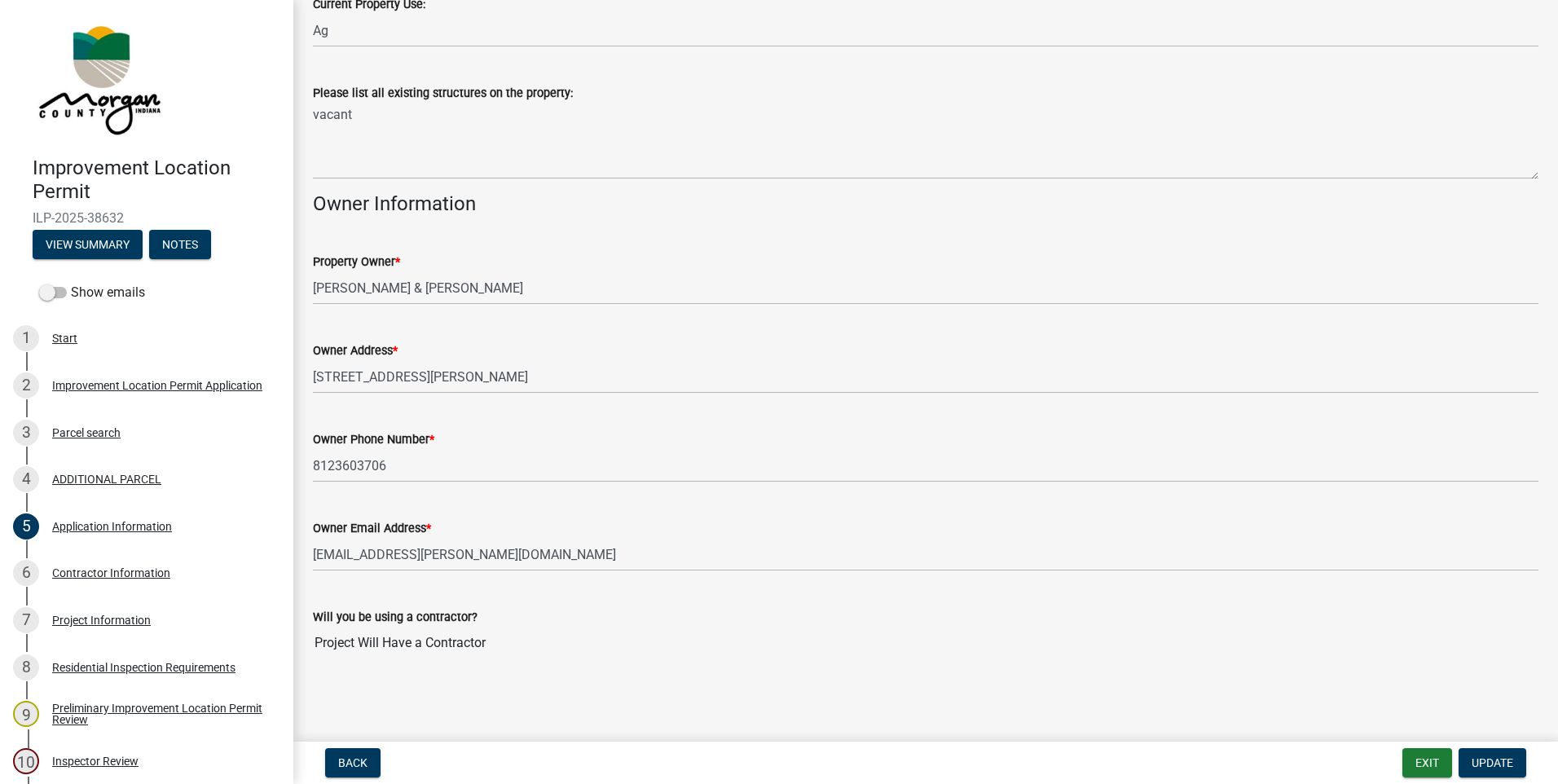
scroll to position [602, 0]
click at [78, 573] on div "Contractor Information" at bounding box center [111, 573] width 118 height 11
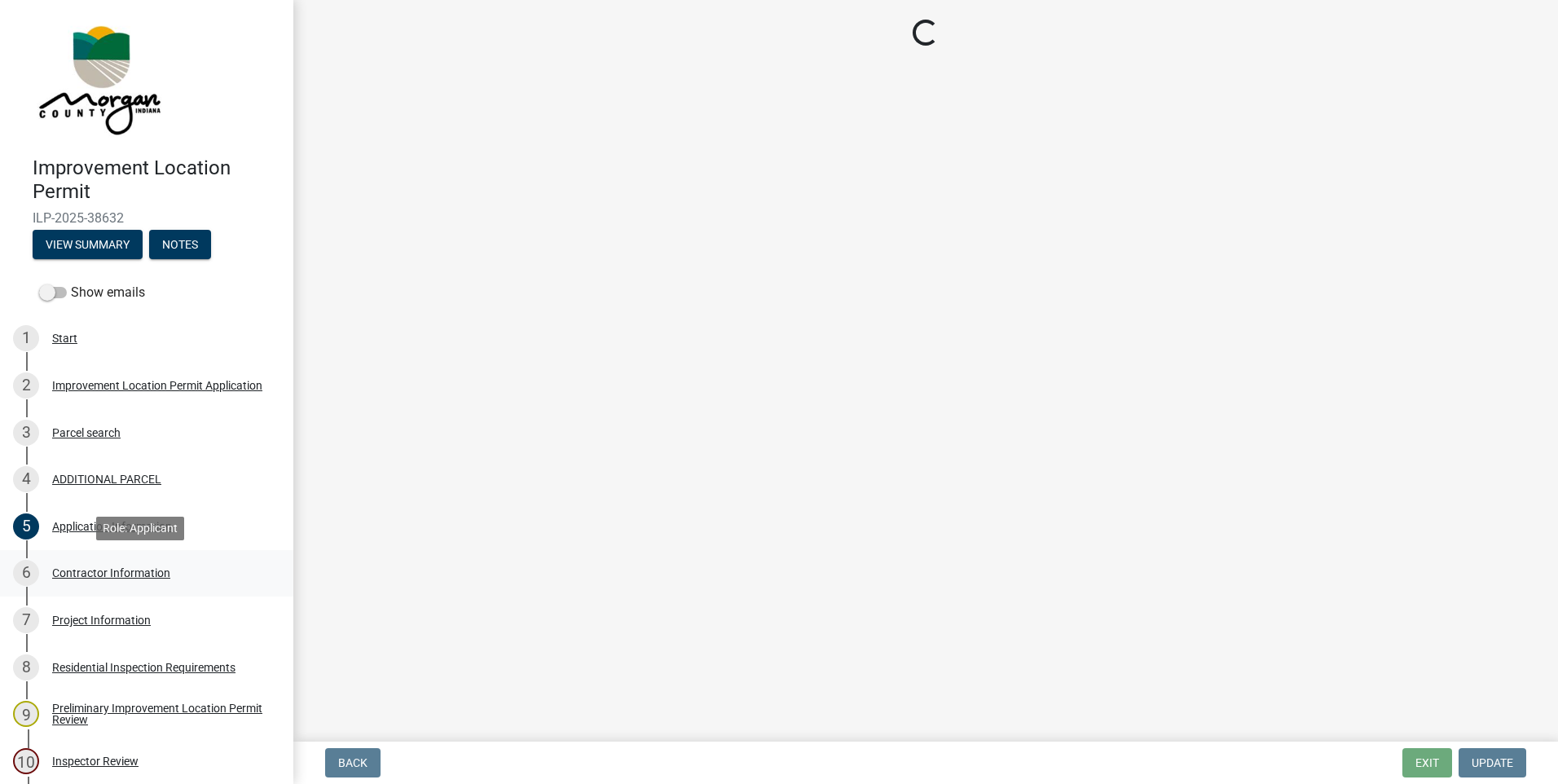
scroll to position [0, 0]
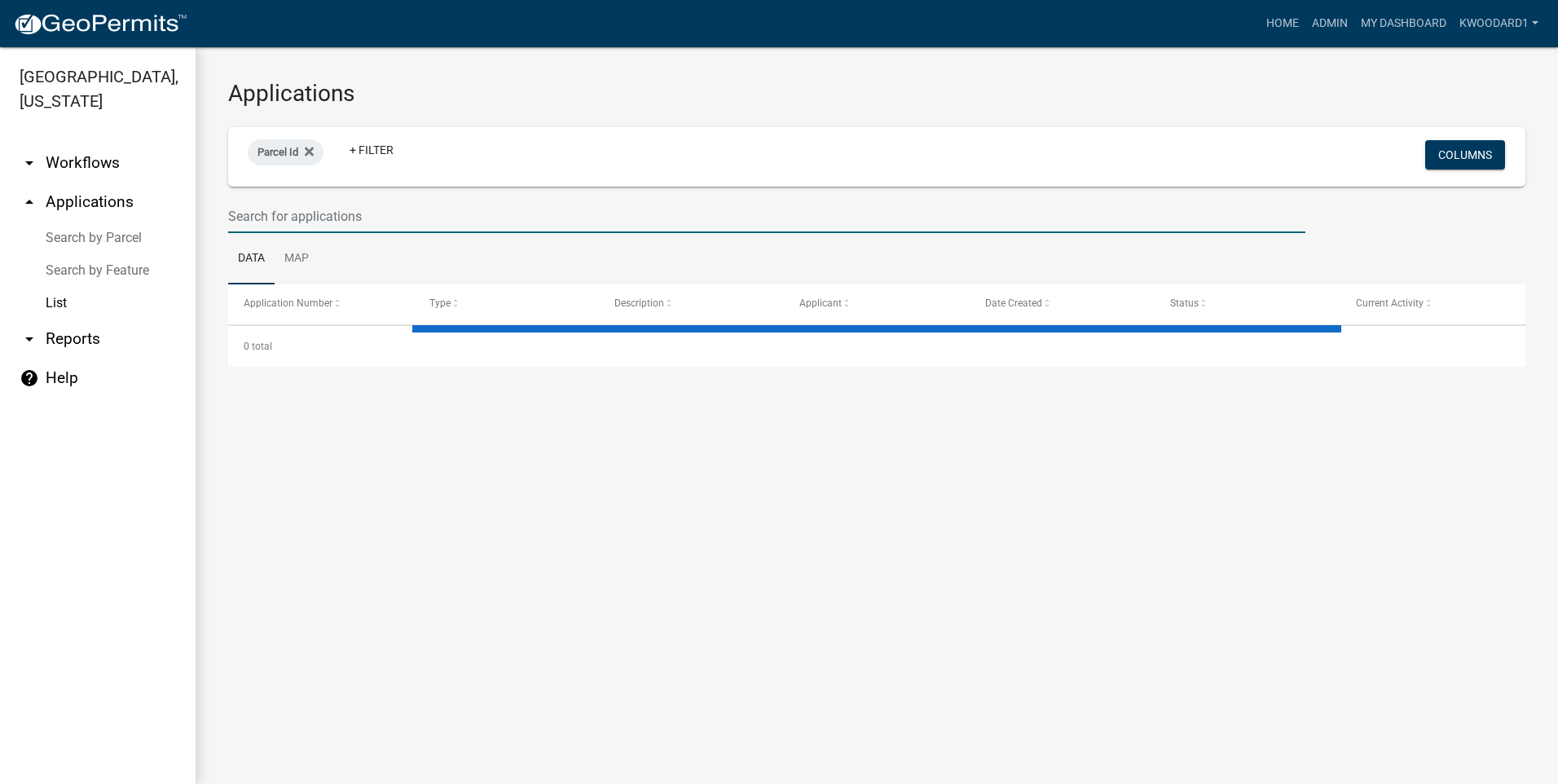
click at [292, 220] on input "text" at bounding box center [766, 217] width 1078 height 34
select select "3: 100"
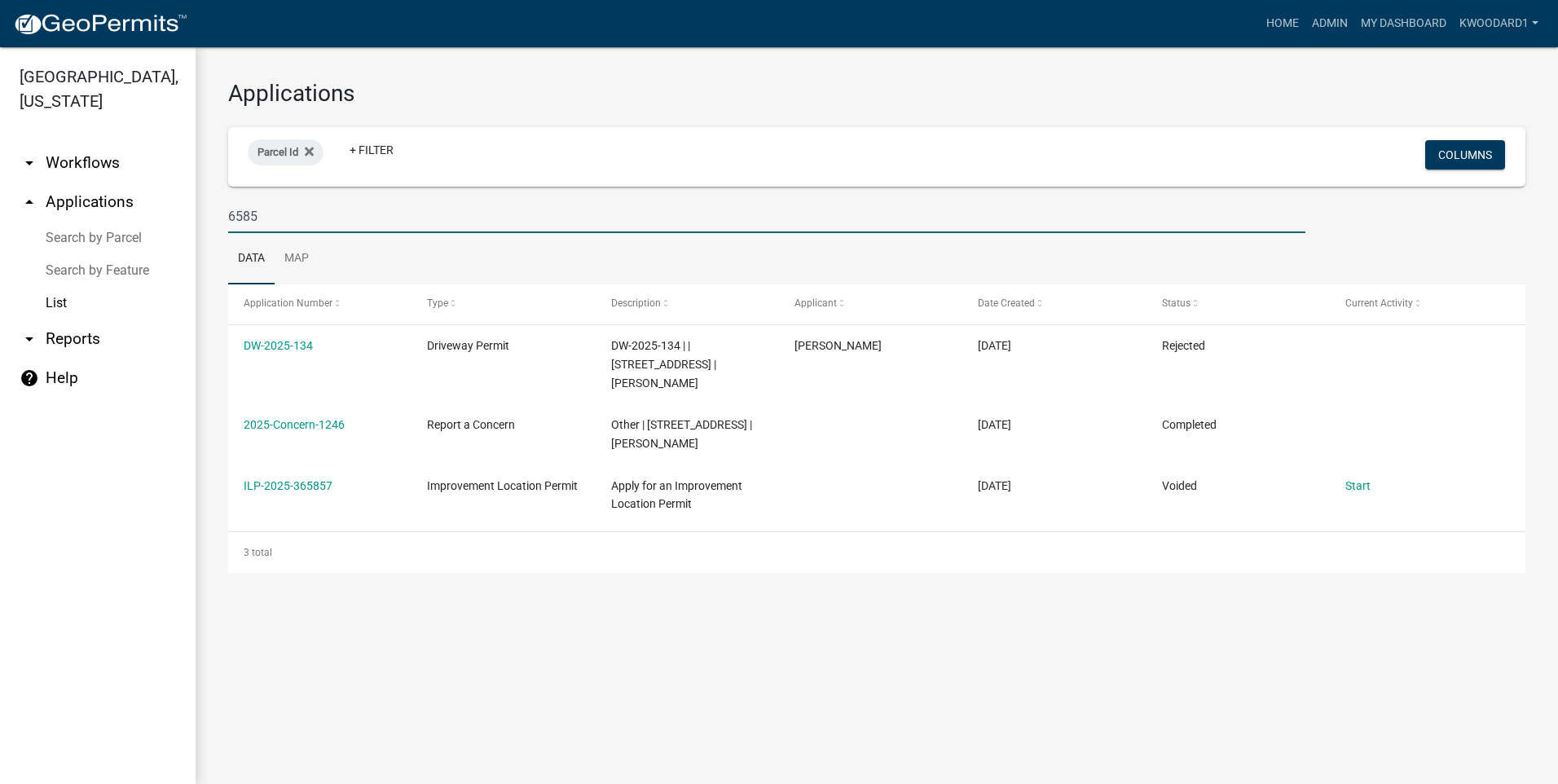
drag, startPoint x: 270, startPoint y: 220, endPoint x: 224, endPoint y: 213, distance: 46.5
click at [224, 213] on div "6585" at bounding box center [766, 217] width 1102 height 34
type input "154"
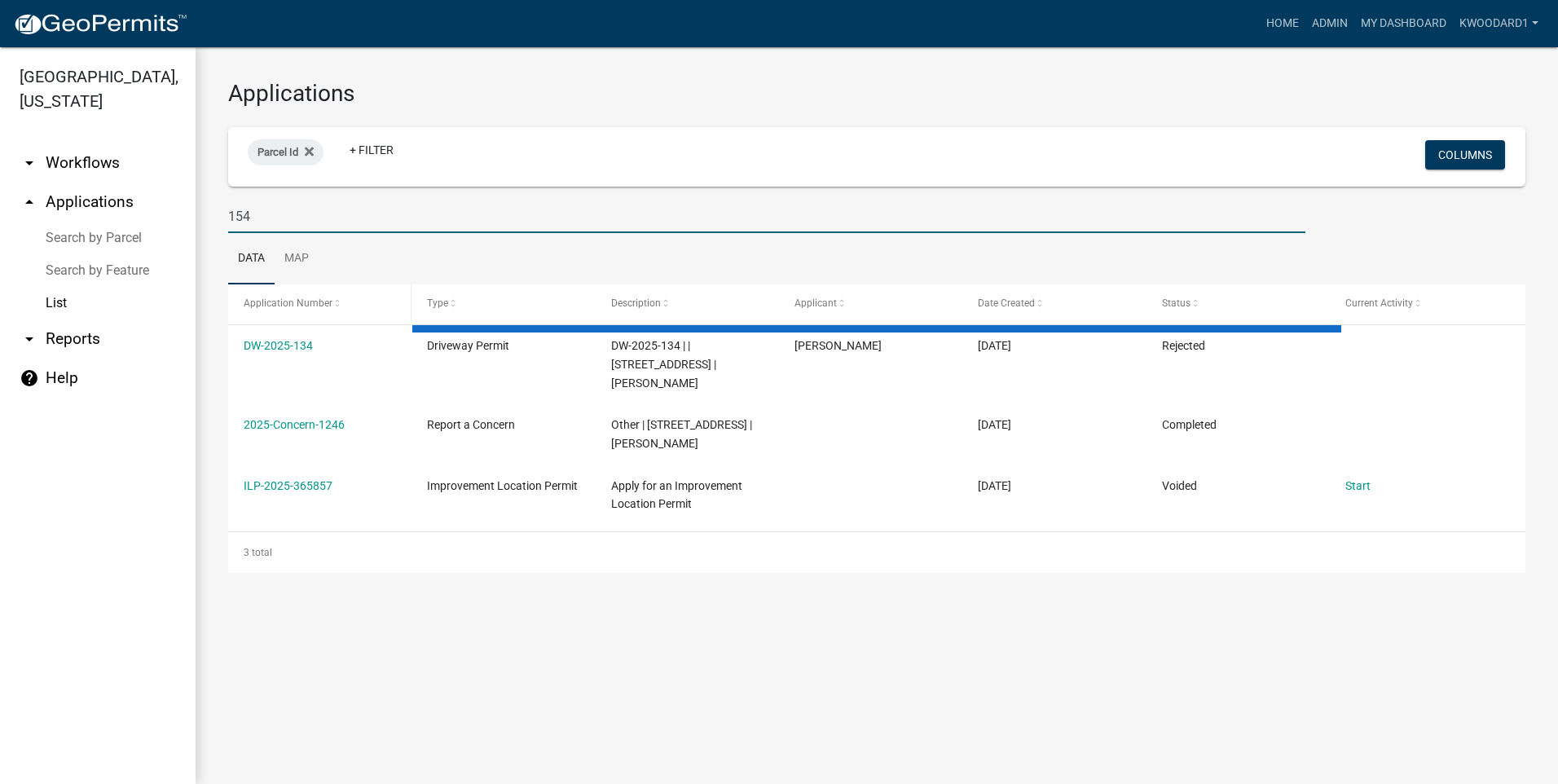
select select "3: 100"
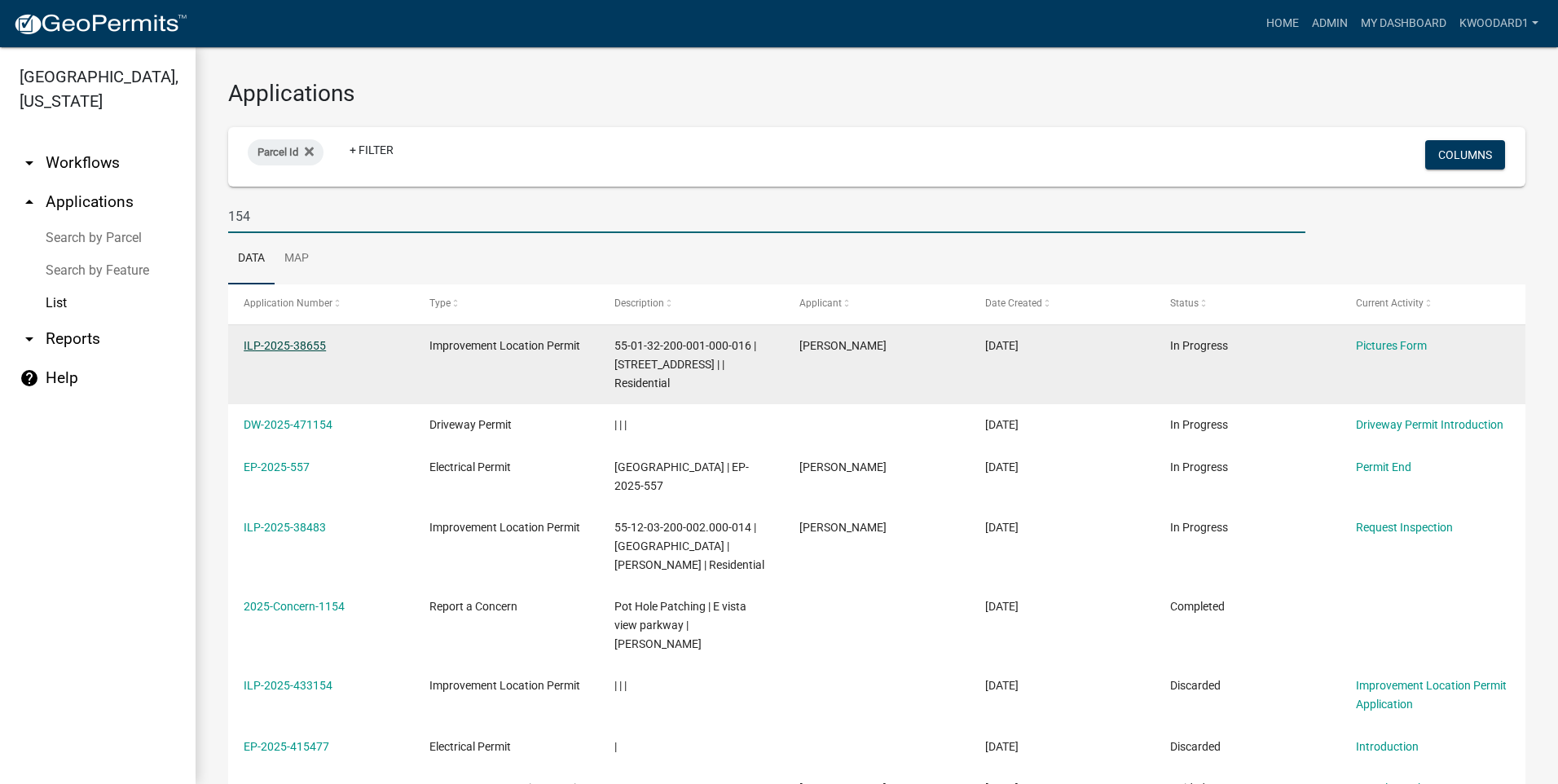
type input "154"
click at [296, 342] on link "ILP-2025-38655" at bounding box center [285, 346] width 82 height 13
